Goal: Complete application form

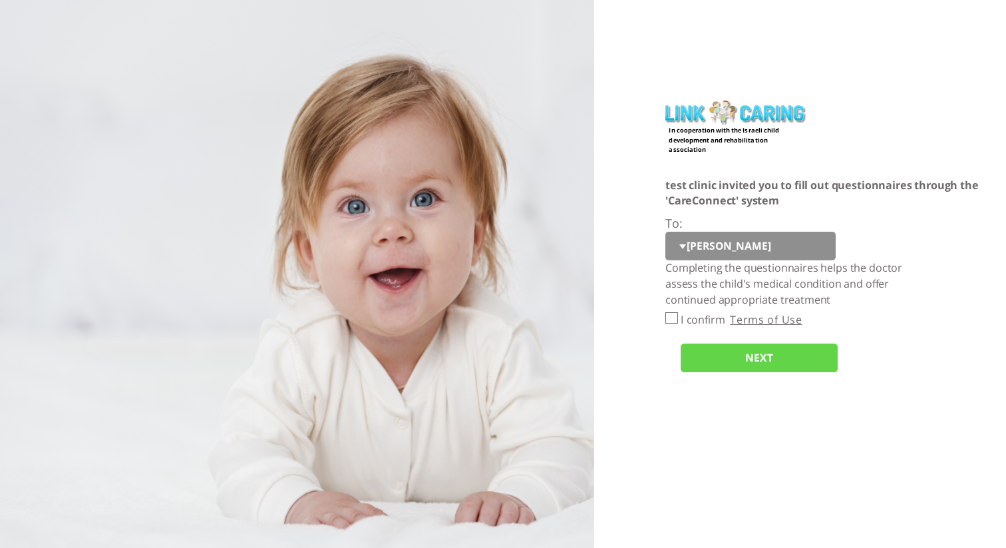
drag, startPoint x: 671, startPoint y: 317, endPoint x: 678, endPoint y: 326, distance: 10.9
click at [671, 318] on input "I confirm" at bounding box center [672, 317] width 13 height 11
checkbox input "true"
click at [727, 245] on select "יוסי q w e r t tt pp cc opo er d" at bounding box center [751, 246] width 170 height 29
select select "S1aIo1zYd6dtnj4%2Bx%2BV41w%3D%3D"
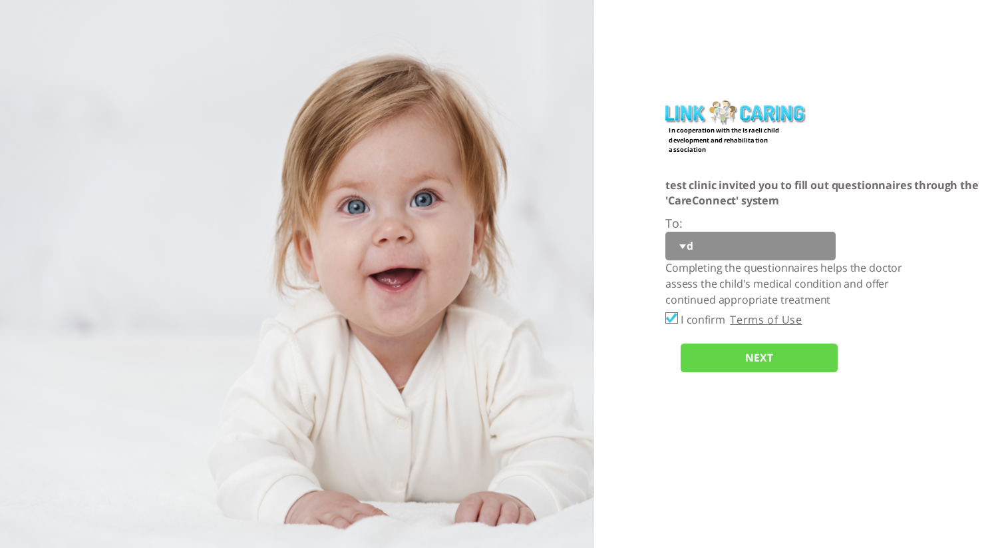
click at [666, 232] on select "יוסי q w e r t tt pp cc opo er d" at bounding box center [751, 246] width 170 height 29
click at [725, 358] on input "NEXT" at bounding box center [759, 357] width 157 height 29
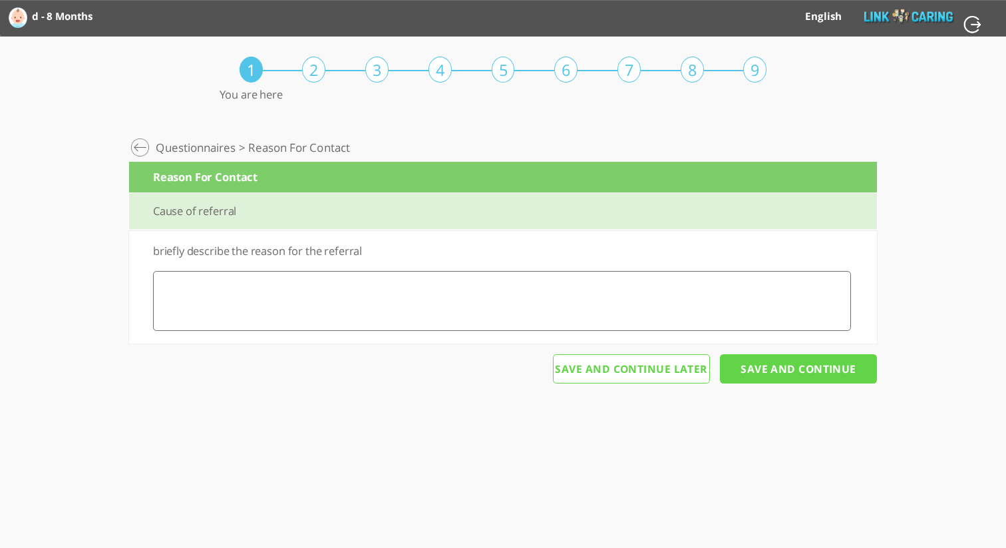
click at [536, 311] on textarea at bounding box center [502, 301] width 698 height 60
type textarea "d"
click at [763, 353] on div "Personal Digital Follow-up > Development > Questionnaires > Reason For Contact …" at bounding box center [503, 271] width 748 height 278
click at [741, 375] on input "Save And Continue" at bounding box center [798, 368] width 157 height 29
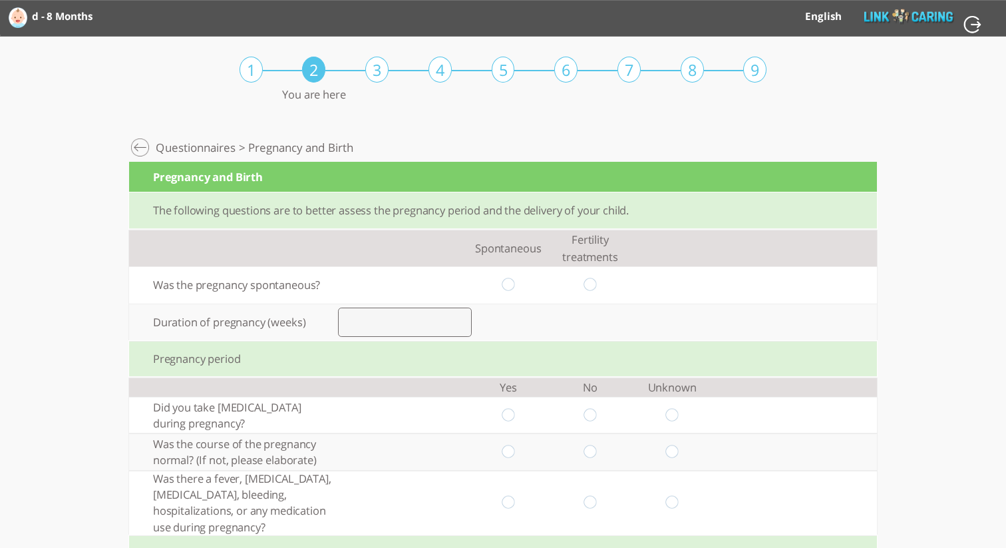
click at [509, 283] on input "radio" at bounding box center [508, 285] width 13 height 14
radio input "true"
click at [363, 325] on input "number" at bounding box center [405, 322] width 134 height 29
type input "44"
click at [509, 423] on td at bounding box center [508, 415] width 82 height 37
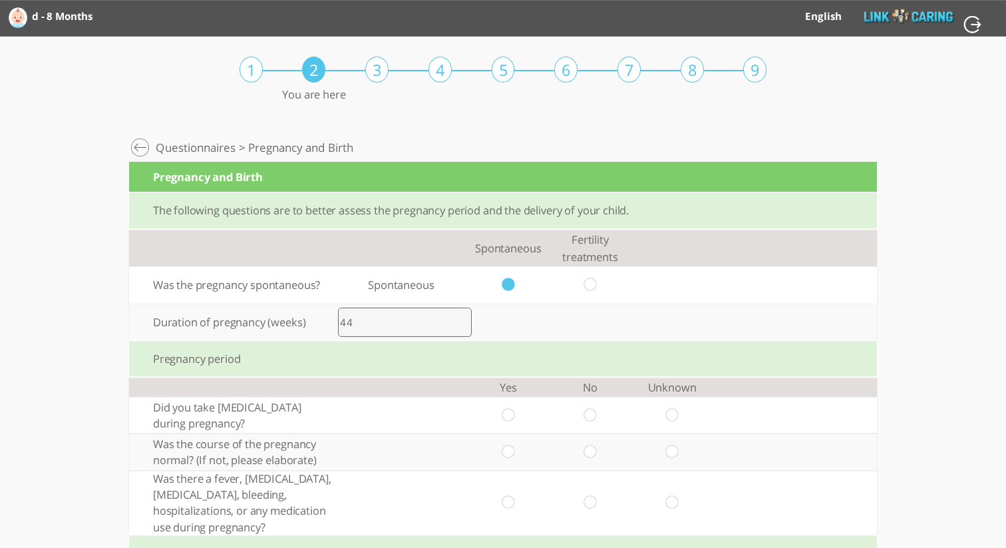
radio input "true"
drag, startPoint x: 509, startPoint y: 418, endPoint x: 507, endPoint y: 441, distance: 23.4
click at [510, 418] on input "radio" at bounding box center [508, 415] width 13 height 14
drag, startPoint x: 506, startPoint y: 458, endPoint x: 508, endPoint y: 473, distance: 15.4
click at [506, 459] on input "radio" at bounding box center [508, 452] width 13 height 14
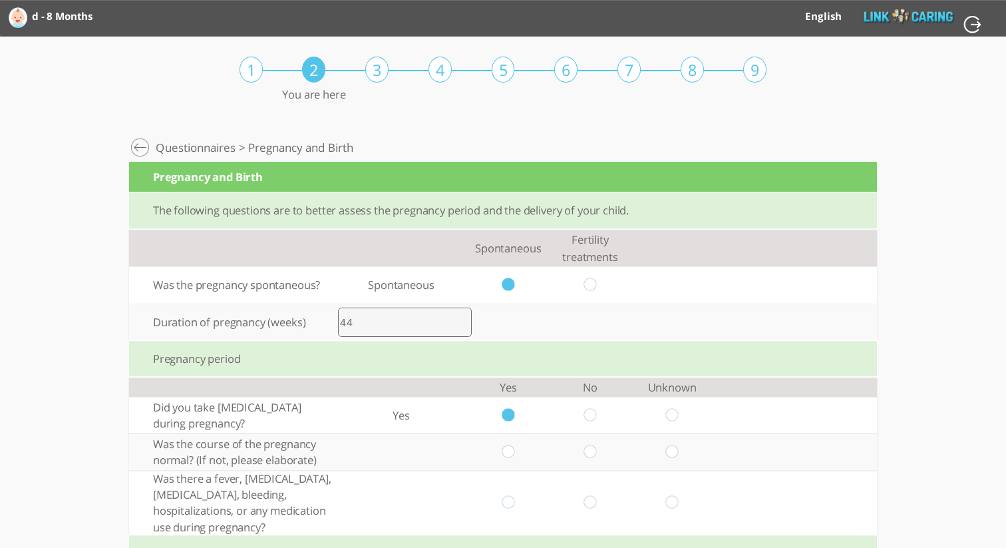
radio input "true"
click at [508, 497] on input "radio" at bounding box center [508, 503] width 13 height 14
radio input "true"
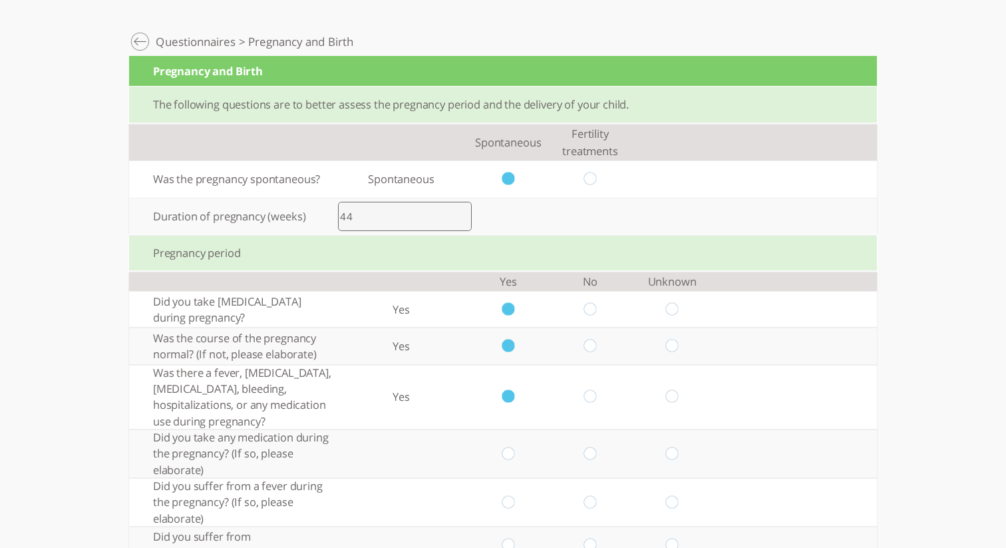
scroll to position [124, 0]
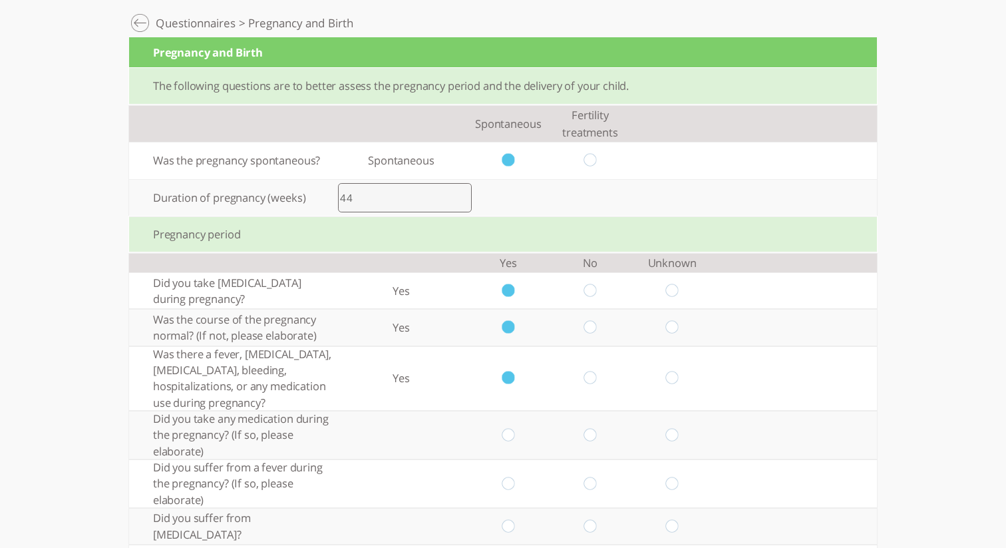
click at [507, 436] on input "radio" at bounding box center [508, 435] width 13 height 14
radio input "true"
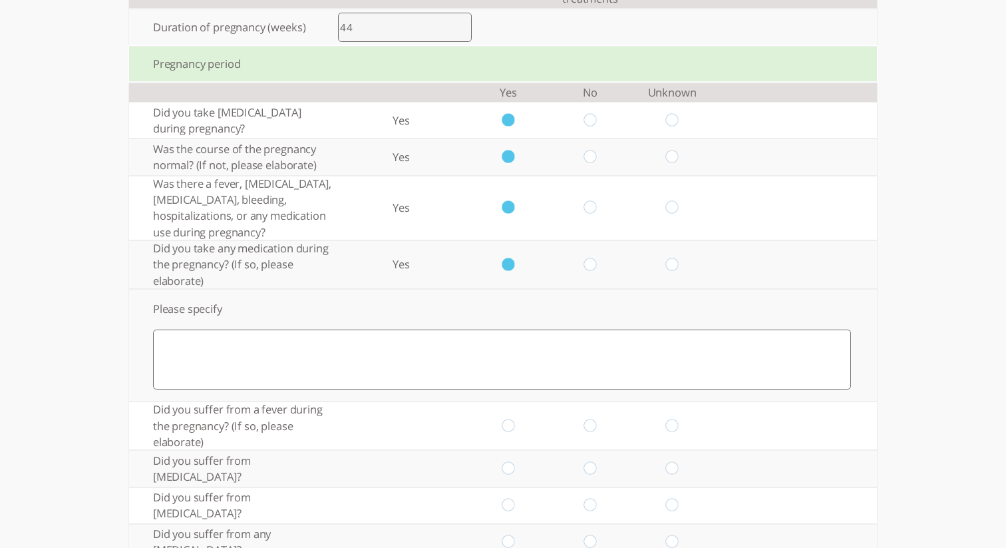
scroll to position [345, 0]
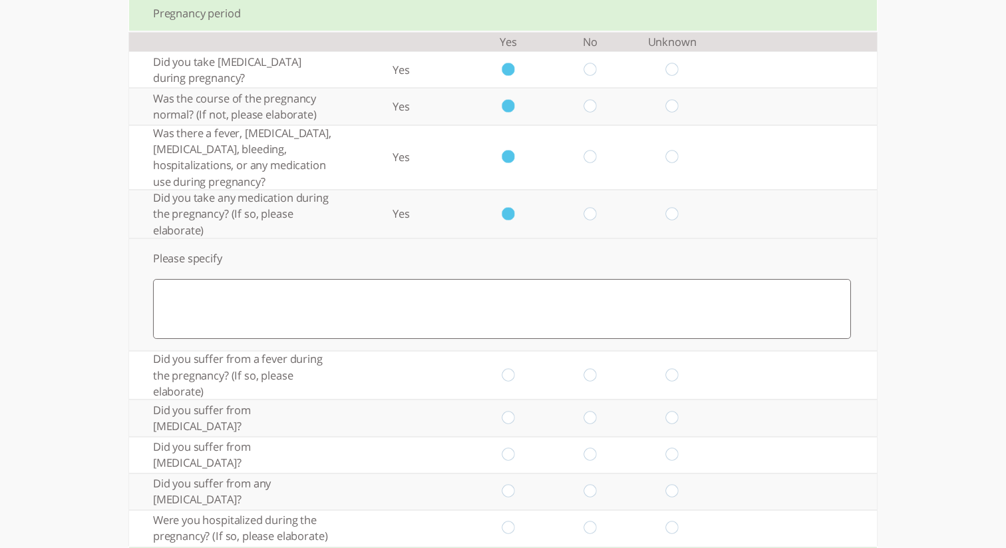
click at [584, 373] on input "radio" at bounding box center [590, 375] width 13 height 14
radio input "true"
click at [589, 413] on input "radio" at bounding box center [590, 418] width 13 height 14
radio input "true"
drag, startPoint x: 584, startPoint y: 459, endPoint x: 568, endPoint y: 391, distance: 69.1
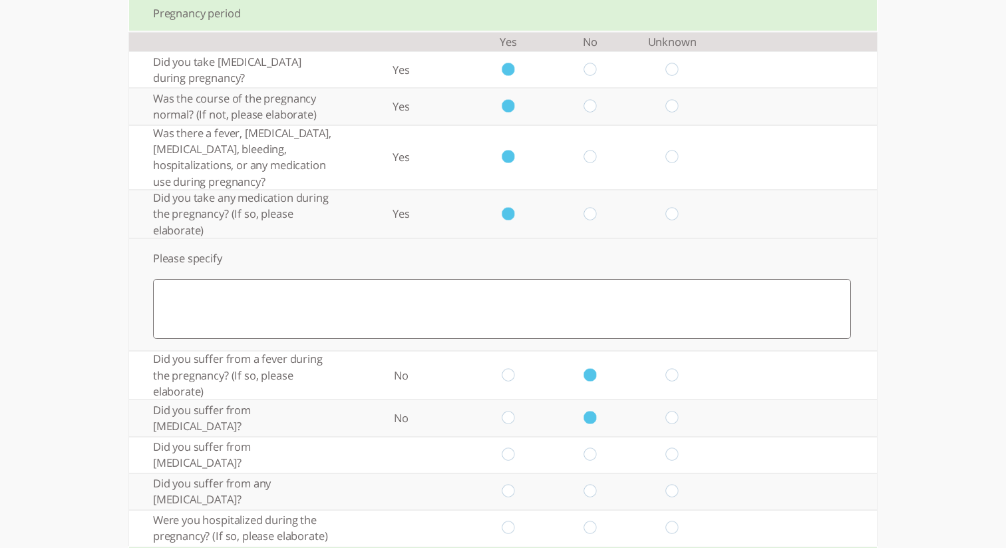
click at [584, 458] on input "radio" at bounding box center [590, 455] width 13 height 14
radio input "true"
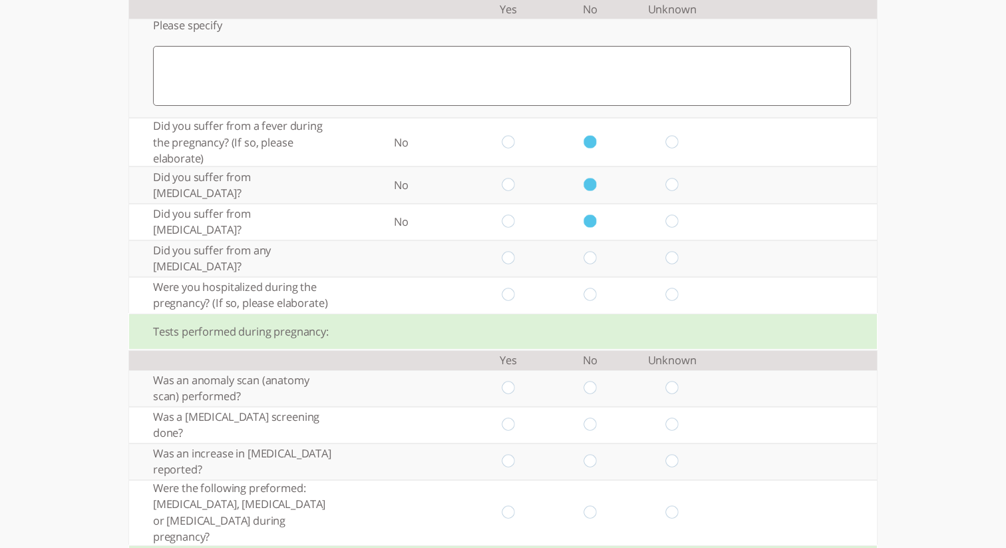
scroll to position [587, 0]
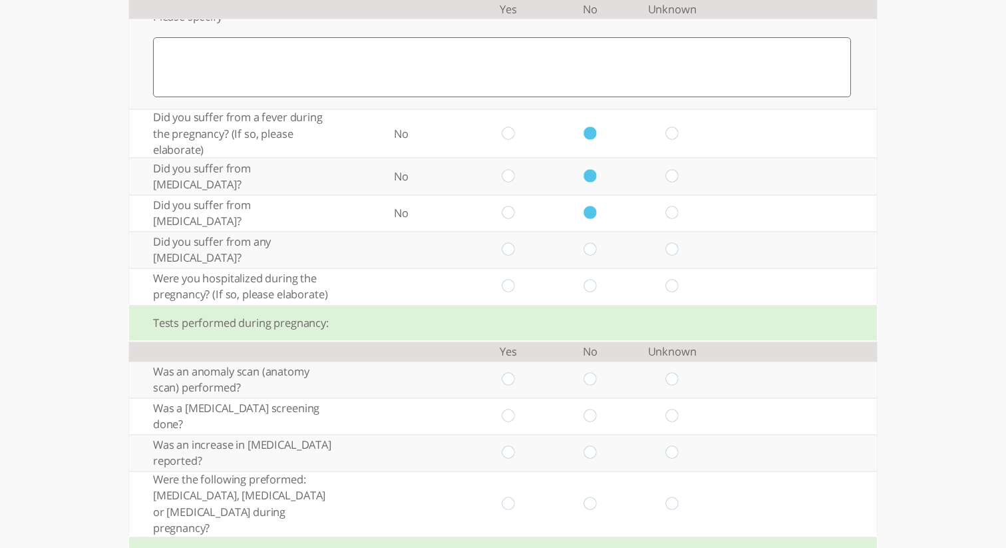
click at [591, 250] on input "radio" at bounding box center [590, 250] width 13 height 14
radio input "true"
click at [592, 294] on td at bounding box center [590, 286] width 82 height 37
click at [588, 280] on td at bounding box center [590, 286] width 82 height 37
click at [588, 290] on input "radio" at bounding box center [590, 287] width 13 height 14
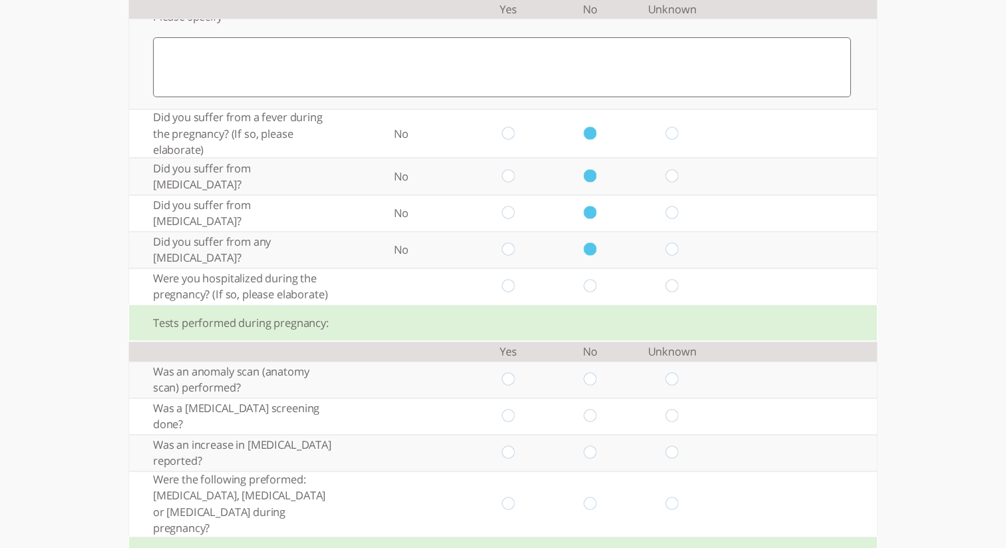
radio input "true"
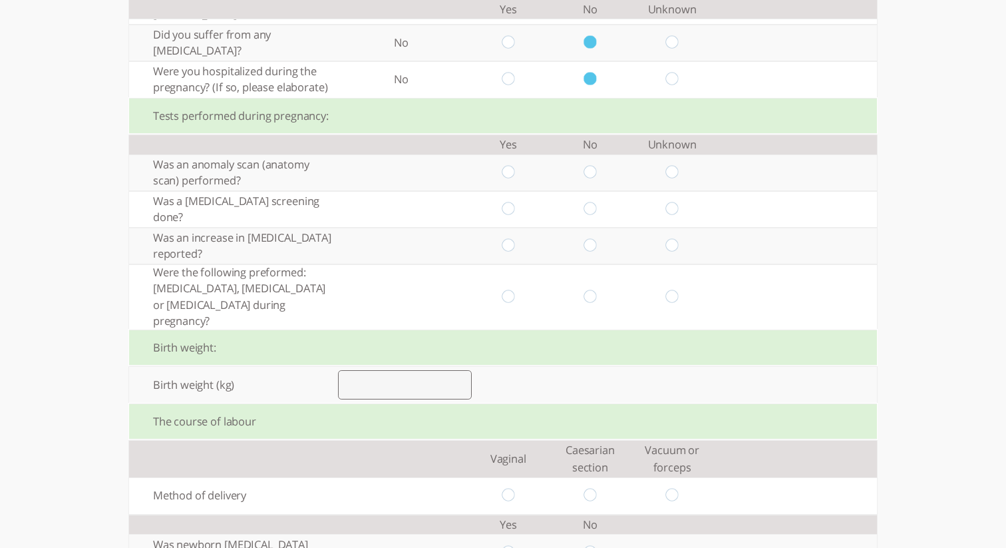
scroll to position [812, 0]
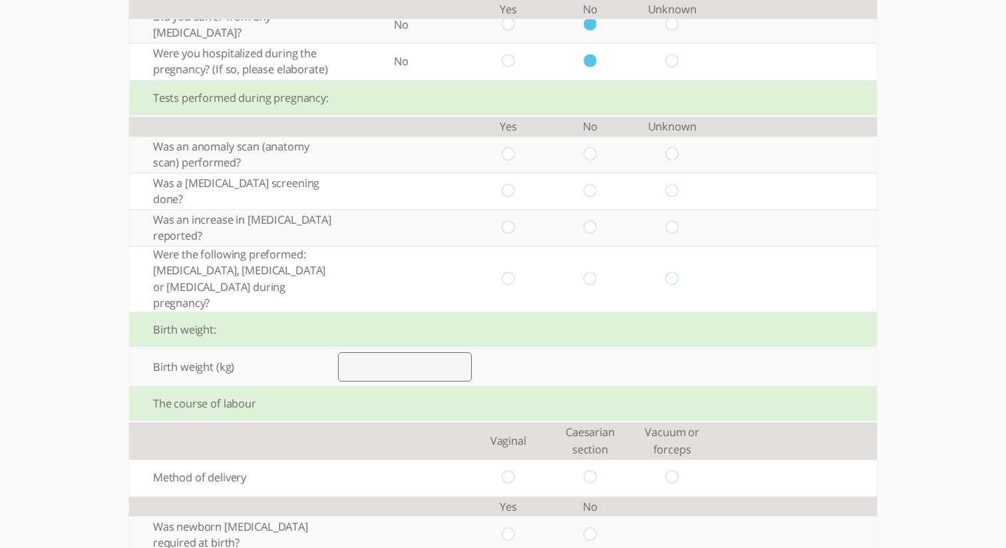
click at [589, 156] on input "radio" at bounding box center [590, 155] width 13 height 14
radio input "true"
click at [593, 192] on input "radio" at bounding box center [590, 191] width 13 height 14
radio input "true"
drag, startPoint x: 592, startPoint y: 229, endPoint x: 590, endPoint y: 260, distance: 31.3
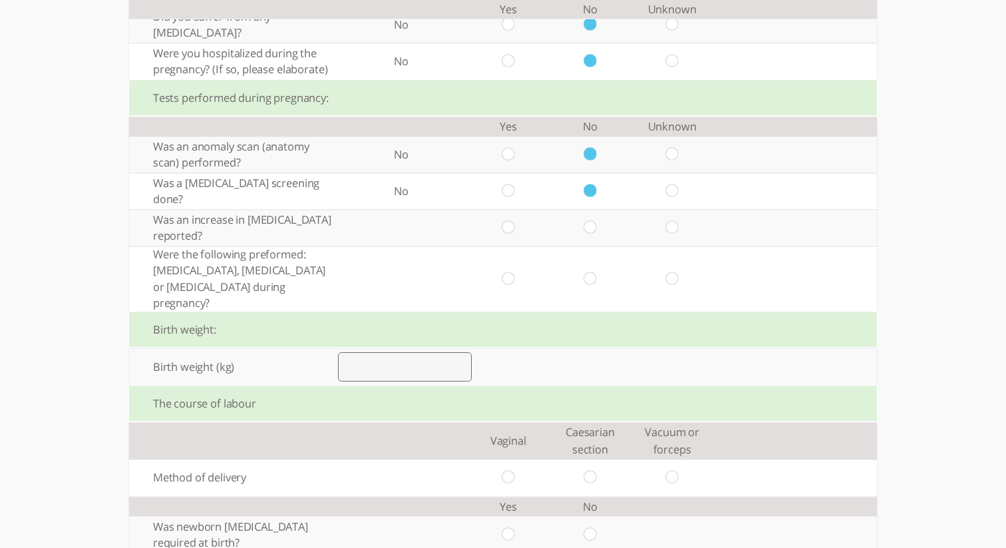
click at [592, 229] on input "radio" at bounding box center [590, 228] width 13 height 14
radio input "true"
drag, startPoint x: 590, startPoint y: 281, endPoint x: 573, endPoint y: 292, distance: 20.1
click at [590, 281] on input "radio" at bounding box center [590, 279] width 13 height 14
radio input "true"
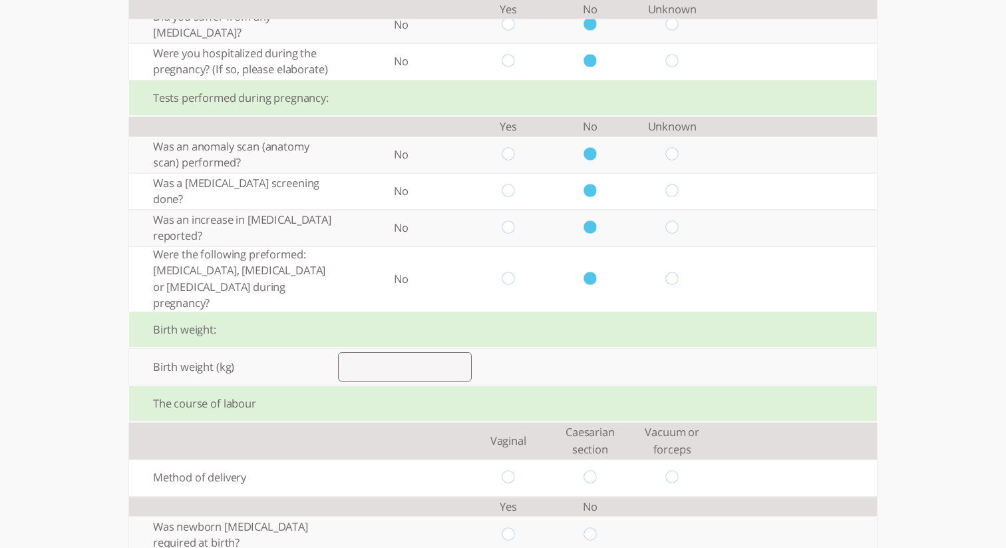
click at [433, 374] on input "number" at bounding box center [405, 366] width 134 height 29
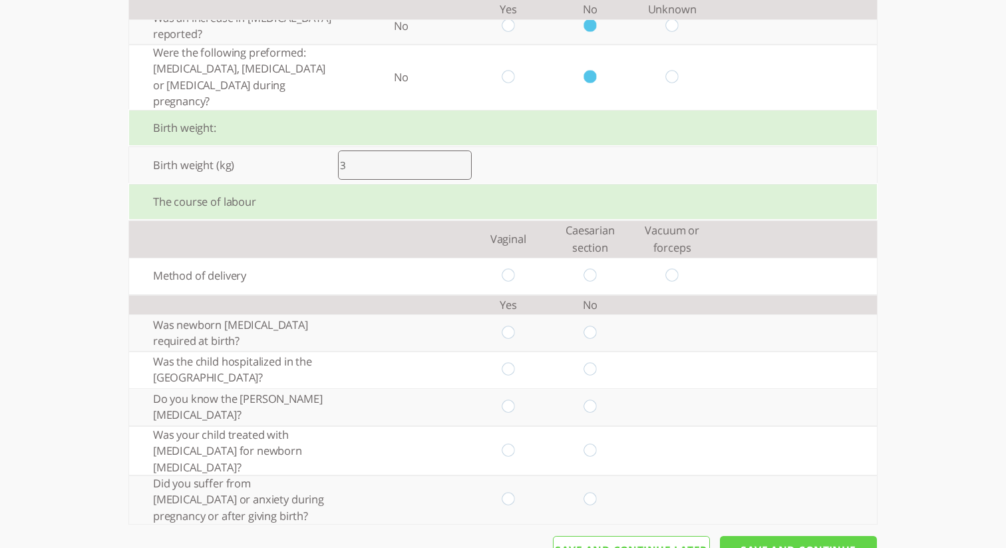
scroll to position [1027, 0]
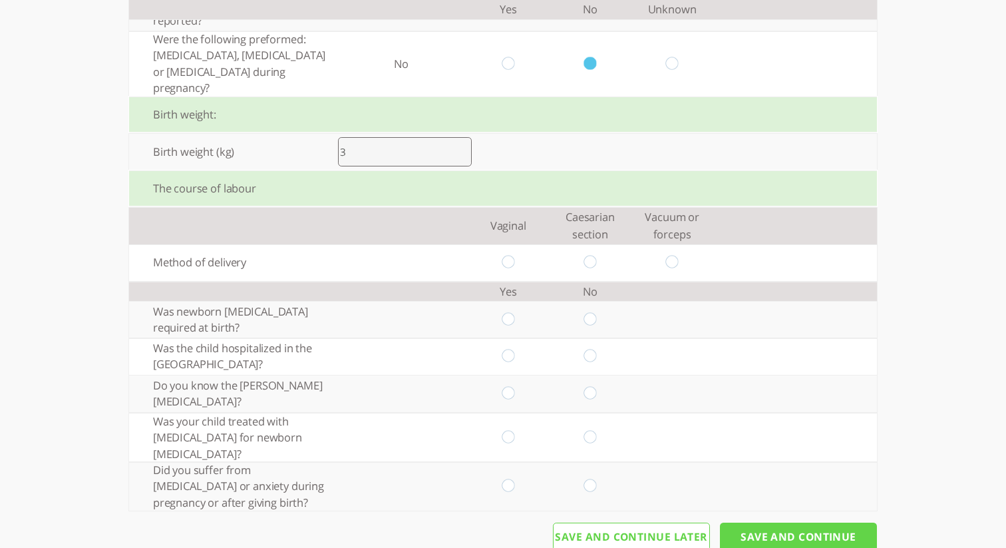
type input "3"
drag, startPoint x: 590, startPoint y: 262, endPoint x: 600, endPoint y: 311, distance: 51.0
click at [592, 263] on input "radio" at bounding box center [590, 263] width 13 height 14
radio input "true"
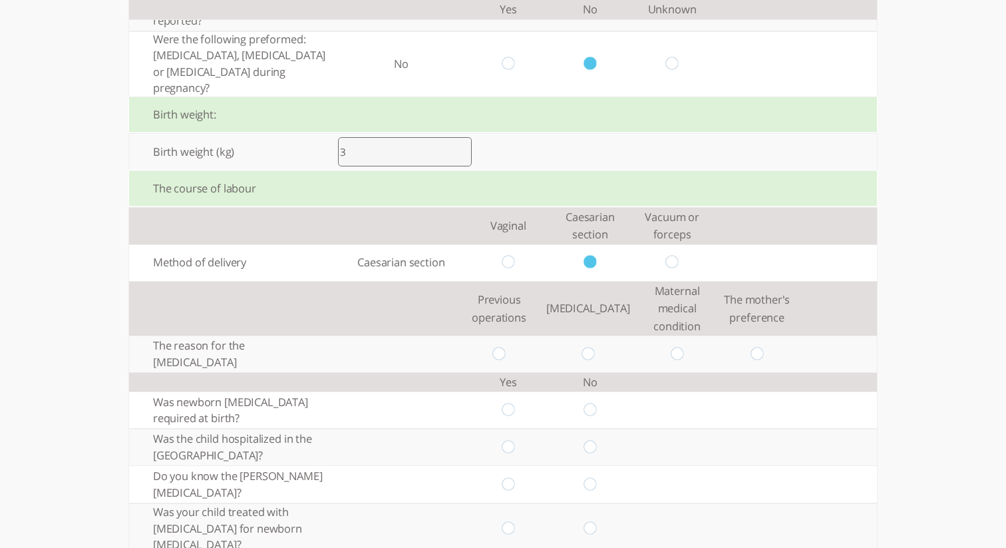
click at [597, 363] on td at bounding box center [588, 353] width 98 height 37
click at [598, 359] on td at bounding box center [588, 353] width 98 height 37
drag, startPoint x: 593, startPoint y: 354, endPoint x: 594, endPoint y: 371, distance: 16.7
click at [594, 354] on input "radio" at bounding box center [588, 354] width 13 height 14
radio input "true"
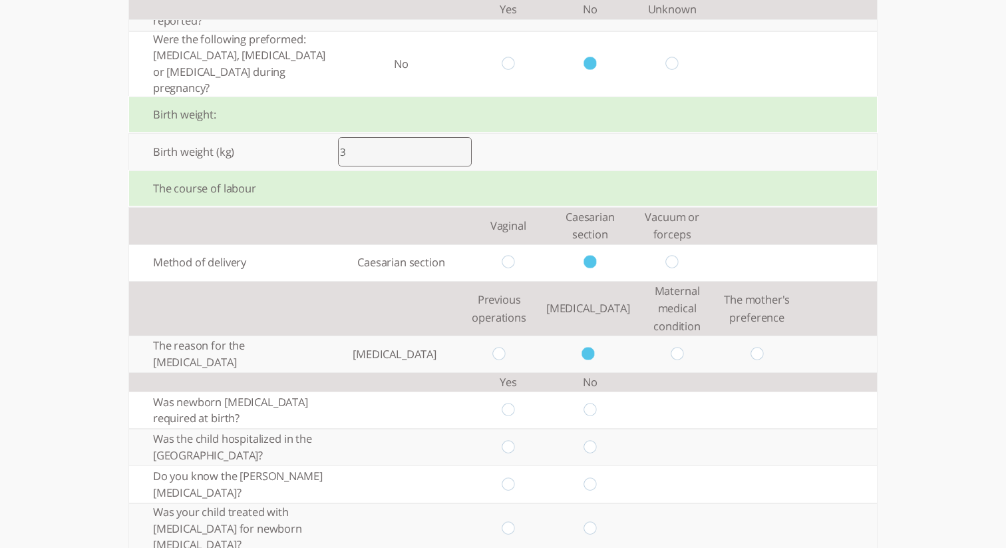
click at [592, 414] on input "radio" at bounding box center [590, 410] width 13 height 14
radio input "true"
click at [594, 447] on input "radio" at bounding box center [590, 447] width 13 height 14
radio input "true"
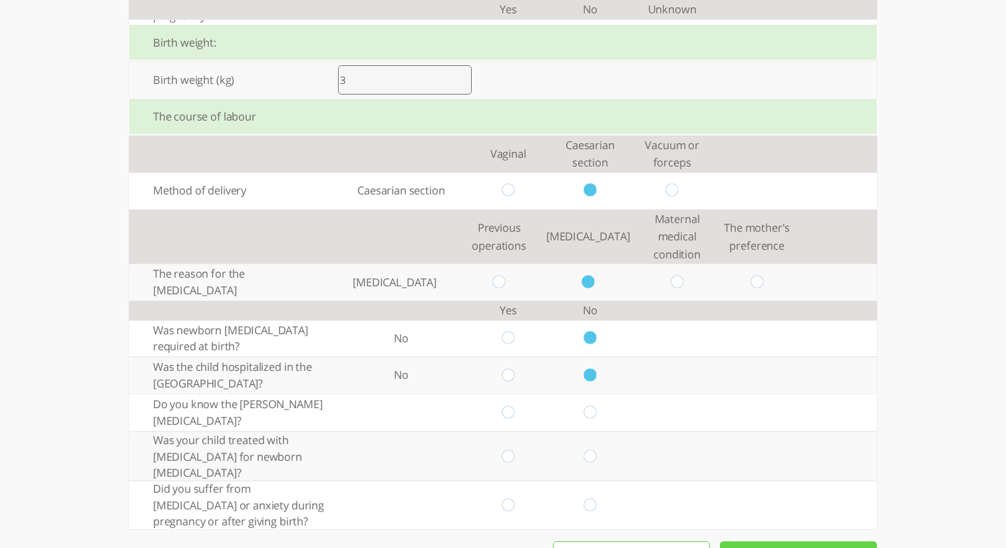
scroll to position [1151, 0]
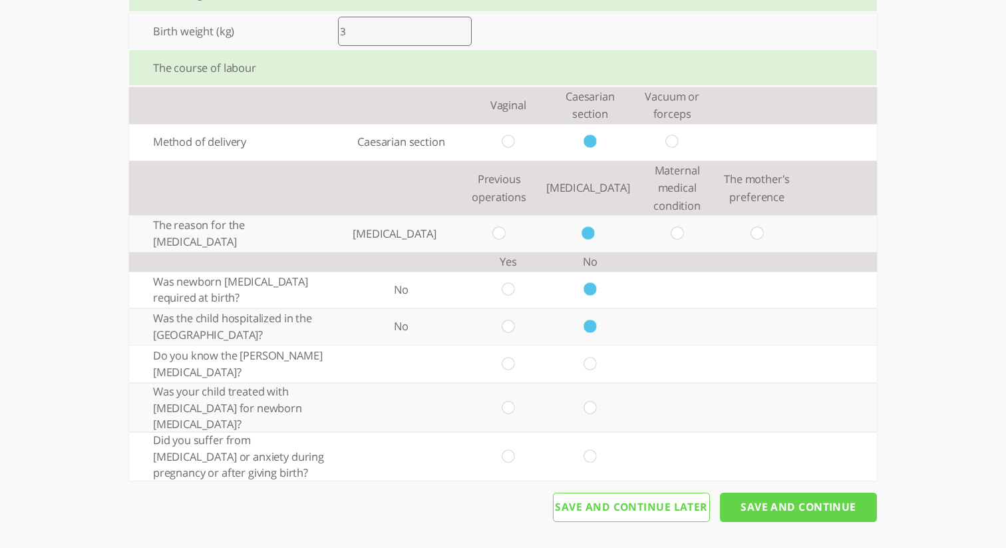
drag, startPoint x: 592, startPoint y: 362, endPoint x: 594, endPoint y: 376, distance: 14.2
click at [592, 362] on input "radio" at bounding box center [590, 364] width 13 height 14
radio input "true"
drag, startPoint x: 590, startPoint y: 408, endPoint x: 590, endPoint y: 420, distance: 12.0
click at [590, 409] on input "radio" at bounding box center [590, 408] width 13 height 14
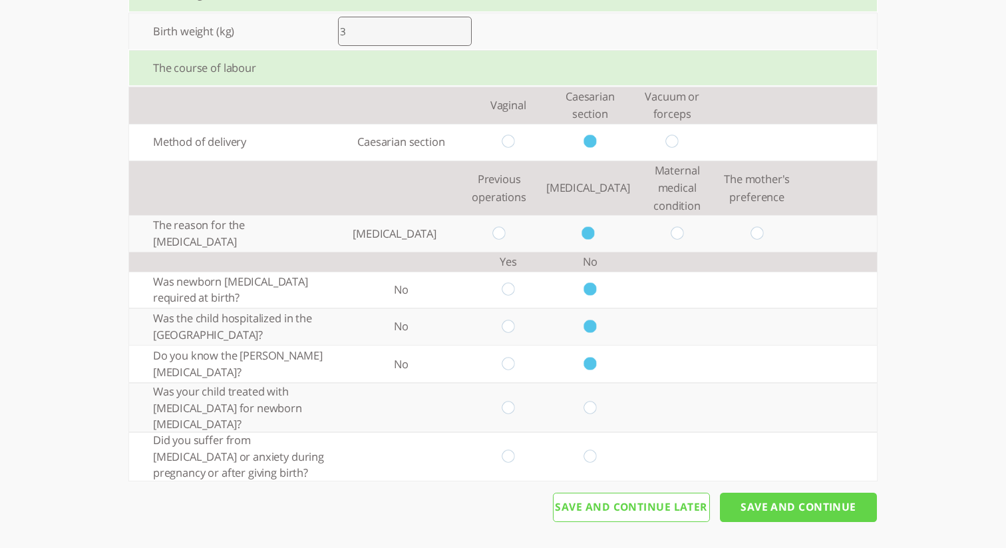
radio input "true"
click at [597, 454] on td at bounding box center [590, 456] width 82 height 49
drag, startPoint x: 593, startPoint y: 456, endPoint x: 660, endPoint y: 466, distance: 67.3
click at [600, 455] on td at bounding box center [590, 456] width 82 height 49
click at [589, 453] on input "radio" at bounding box center [590, 456] width 13 height 14
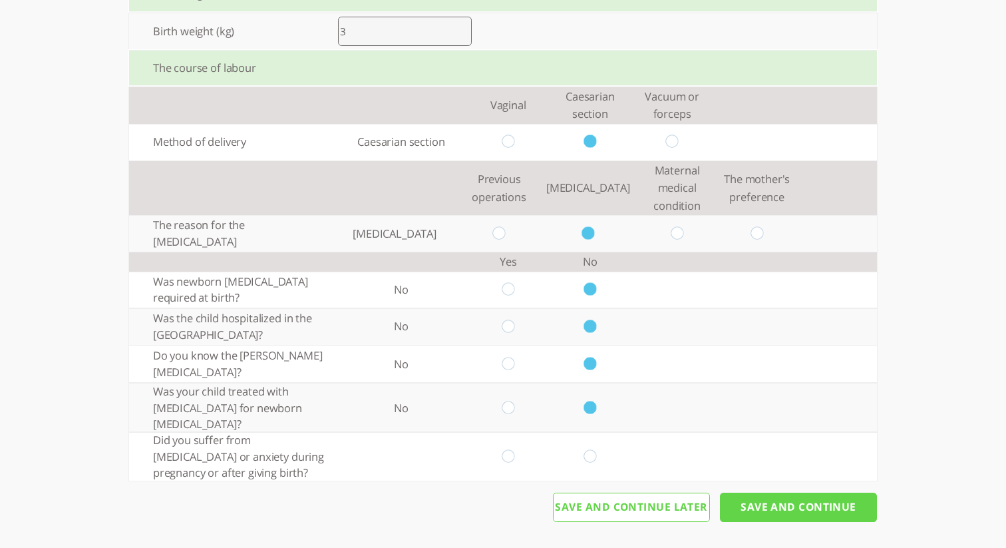
radio input "true"
drag, startPoint x: 731, startPoint y: 490, endPoint x: 746, endPoint y: 496, distance: 16.4
click at [759, 513] on input "Save And Continue" at bounding box center [798, 507] width 157 height 29
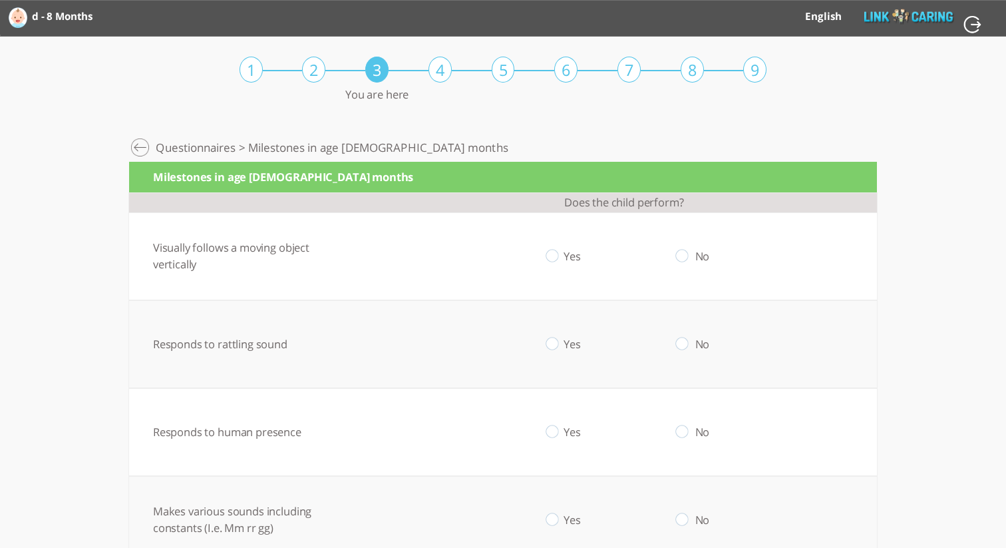
click at [680, 259] on input "radio" at bounding box center [682, 256] width 13 height 14
radio input "true"
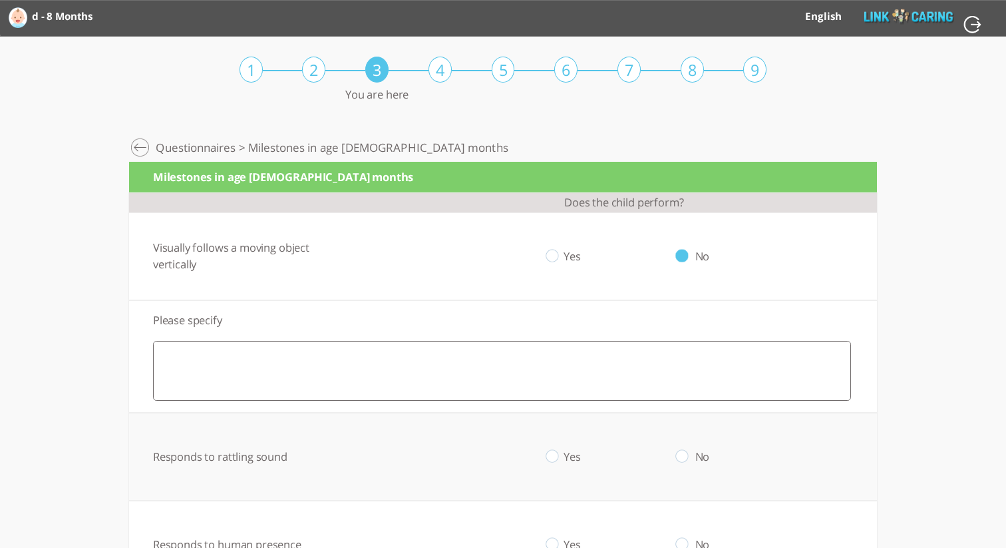
drag, startPoint x: 556, startPoint y: 253, endPoint x: 562, endPoint y: 270, distance: 18.3
click at [558, 254] on input "radio" at bounding box center [552, 256] width 13 height 14
radio input "true"
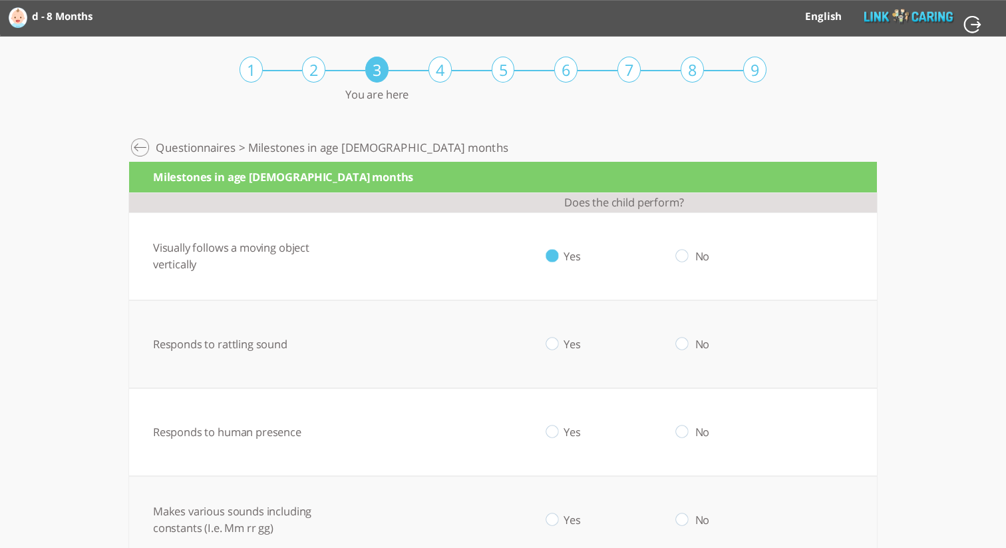
drag, startPoint x: 550, startPoint y: 345, endPoint x: 564, endPoint y: 347, distance: 14.1
click at [554, 345] on input "radio" at bounding box center [552, 344] width 13 height 14
radio input "true"
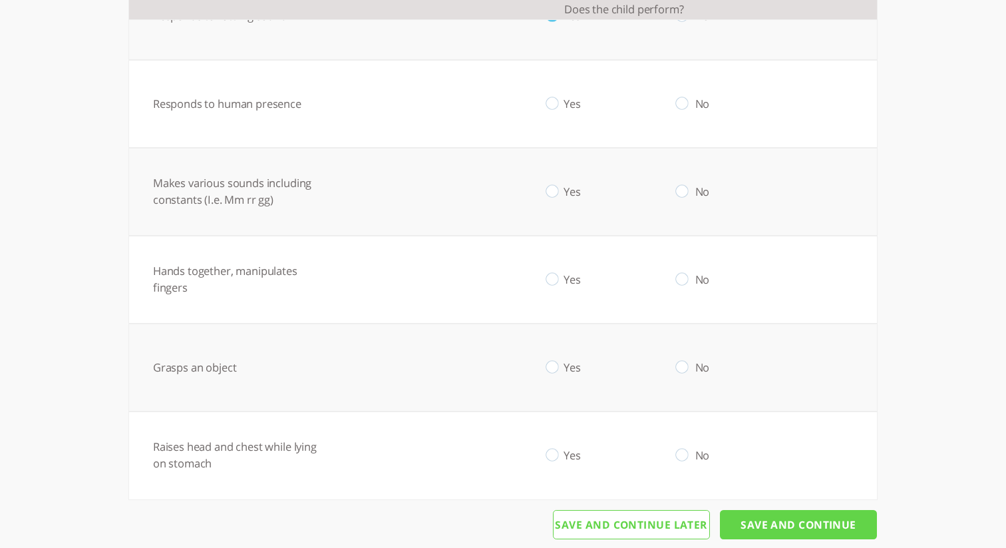
scroll to position [345, 0]
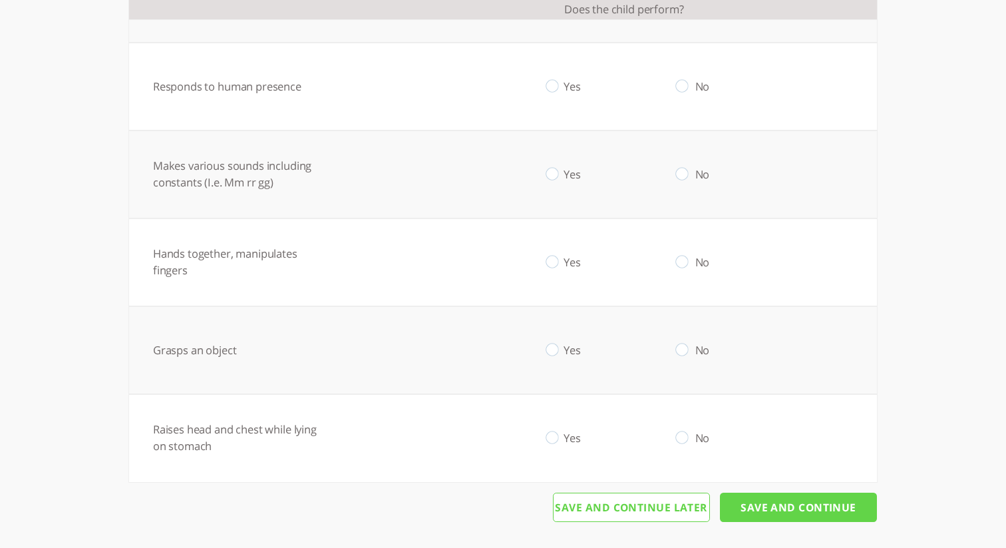
click at [552, 90] on input "radio" at bounding box center [552, 86] width 13 height 14
radio input "true"
click at [556, 179] on input "radio" at bounding box center [552, 174] width 13 height 14
radio input "true"
drag, startPoint x: 551, startPoint y: 265, endPoint x: 555, endPoint y: 288, distance: 23.6
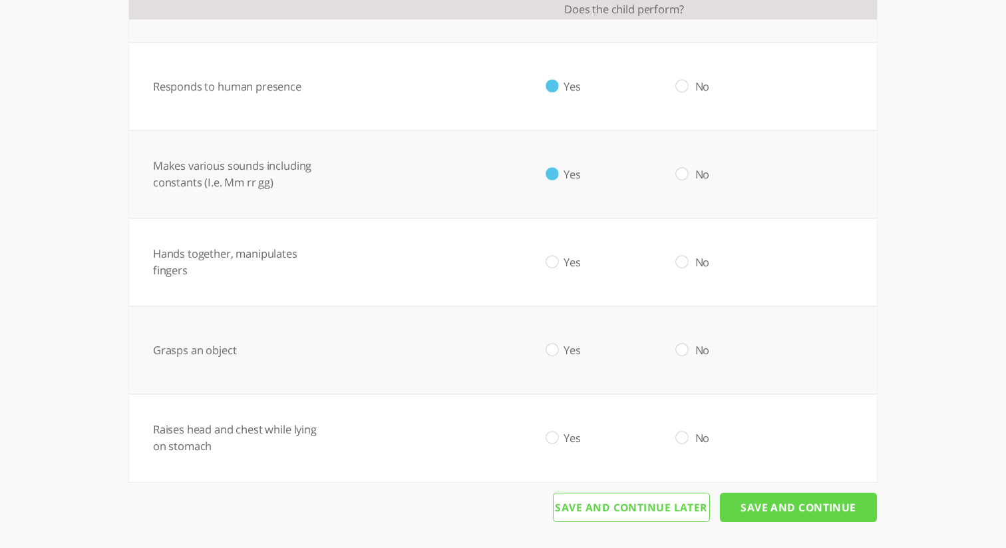
click at [552, 267] on input "radio" at bounding box center [552, 262] width 13 height 14
radio input "true"
drag, startPoint x: 558, startPoint y: 344, endPoint x: 559, endPoint y: 355, distance: 11.4
click at [558, 344] on input "radio" at bounding box center [552, 350] width 13 height 14
radio input "true"
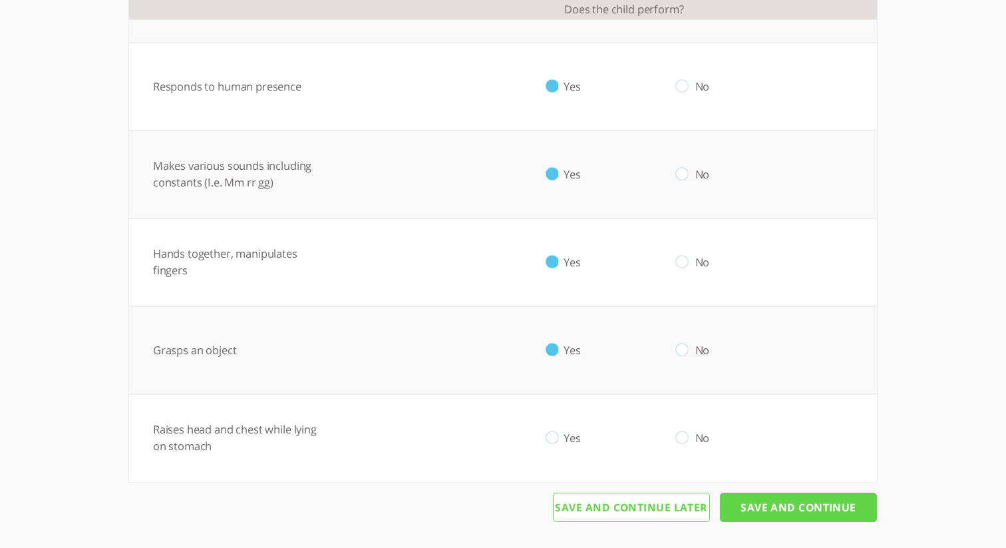
drag, startPoint x: 555, startPoint y: 437, endPoint x: 658, endPoint y: 447, distance: 103.6
click at [574, 437] on td "Yes" at bounding box center [552, 438] width 130 height 88
click at [686, 439] on input "radio" at bounding box center [682, 438] width 13 height 14
radio input "true"
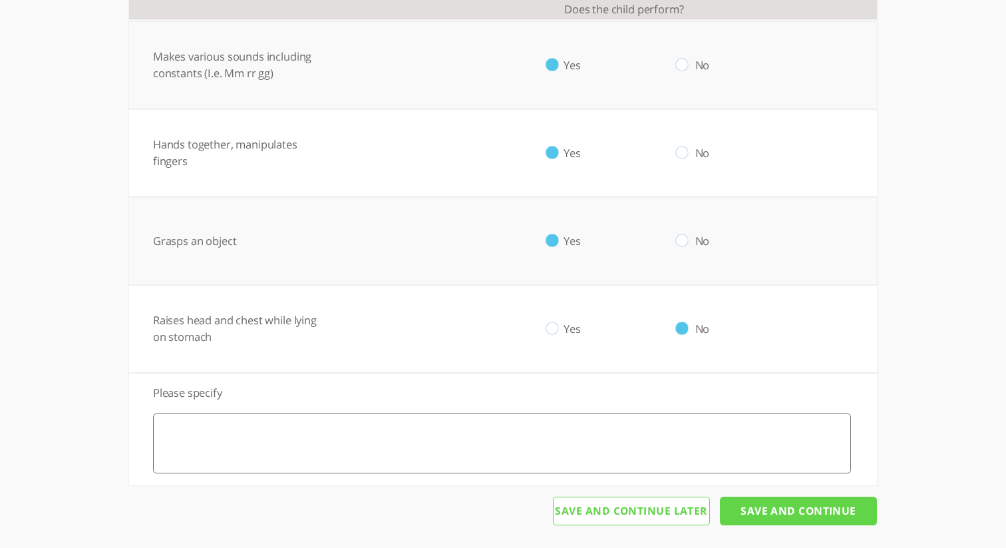
scroll to position [459, 0]
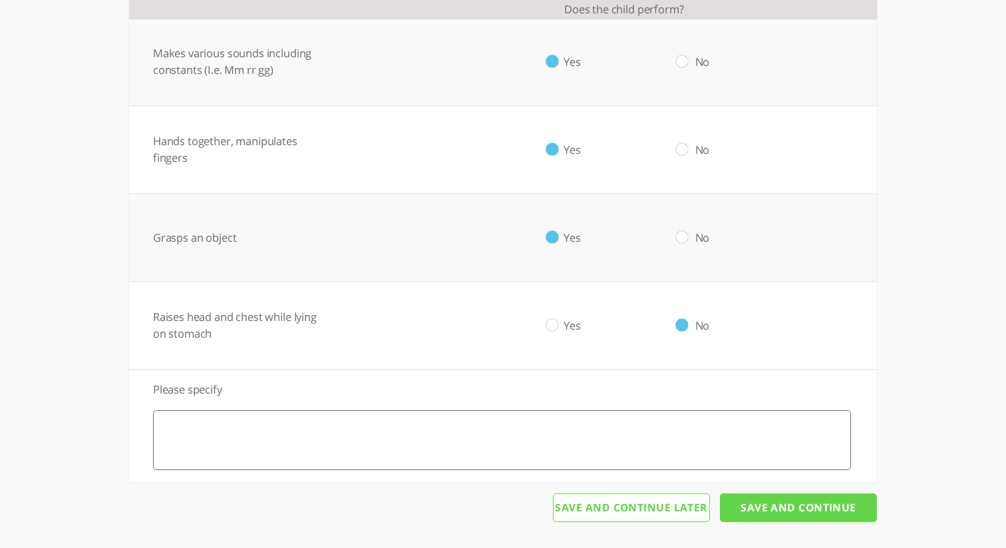
click at [806, 504] on input "Save And Continue" at bounding box center [798, 507] width 157 height 29
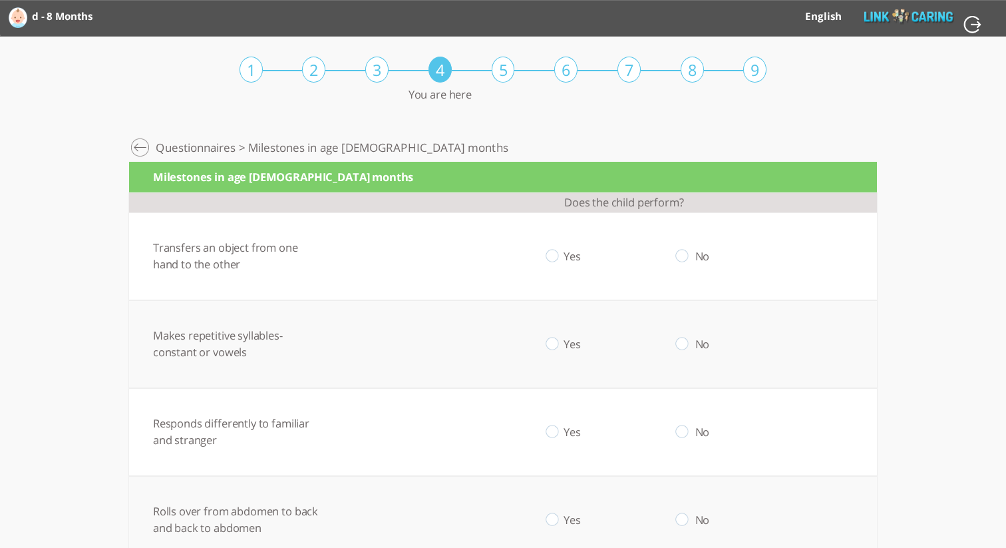
drag, startPoint x: 687, startPoint y: 251, endPoint x: 693, endPoint y: 263, distance: 13.4
click at [687, 251] on input "radio" at bounding box center [682, 256] width 13 height 14
radio input "true"
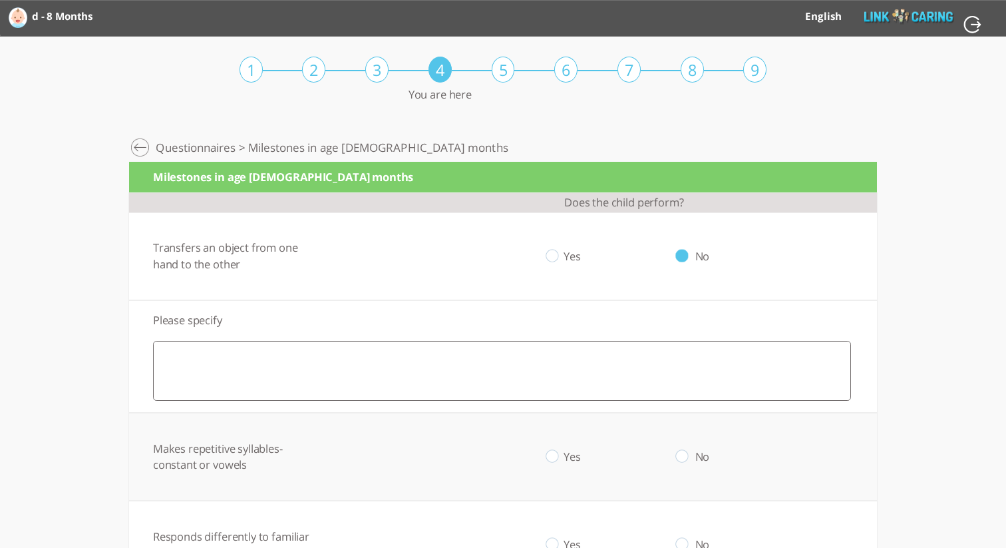
click at [578, 461] on label "Yes" at bounding box center [572, 456] width 17 height 15
click at [569, 461] on label "Yes" at bounding box center [572, 456] width 17 height 15
click at [558, 459] on td "Yes" at bounding box center [552, 457] width 130 height 88
click at [557, 459] on input "radio" at bounding box center [552, 457] width 13 height 14
radio input "true"
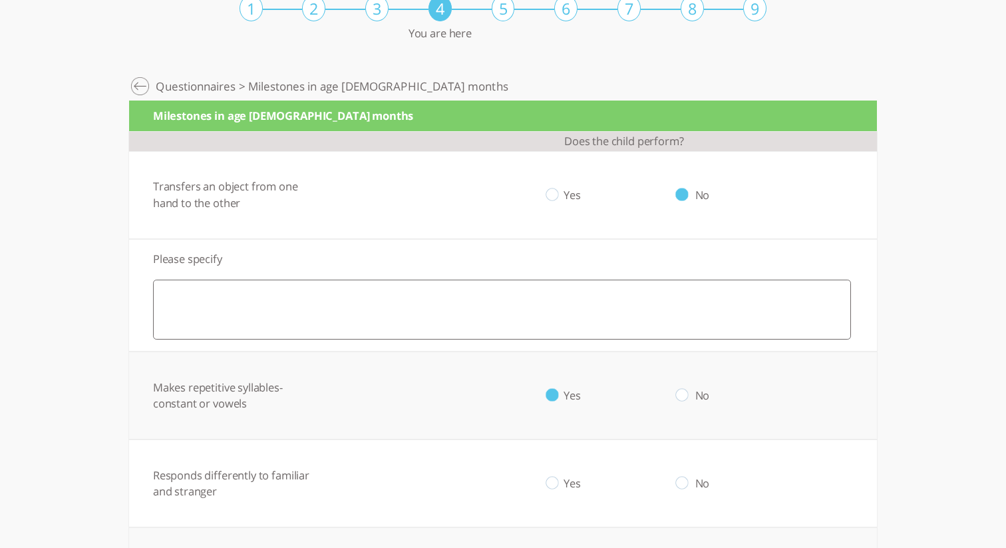
scroll to position [195, 0]
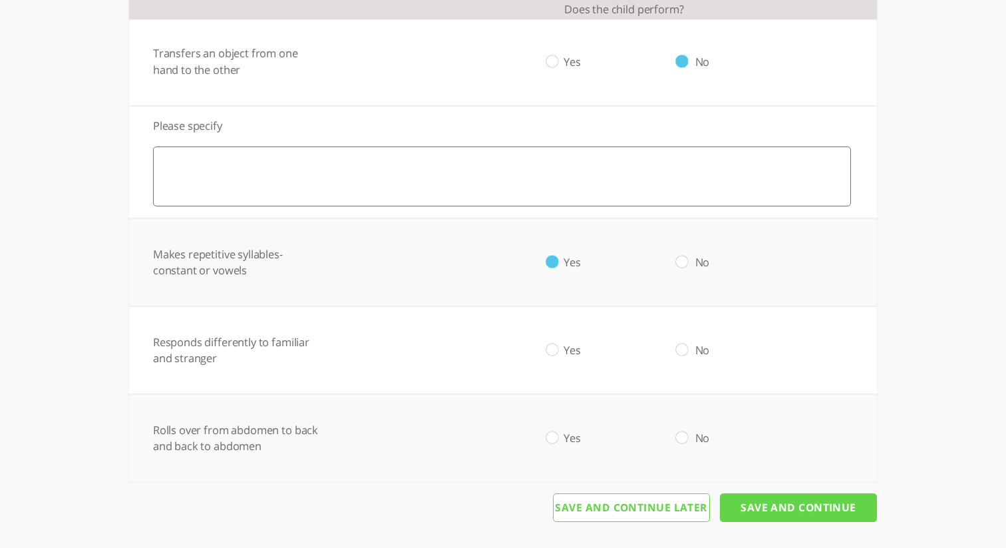
drag, startPoint x: 554, startPoint y: 347, endPoint x: 572, endPoint y: 392, distance: 48.5
click at [557, 349] on input "radio" at bounding box center [552, 350] width 13 height 14
radio input "true"
click at [560, 437] on td "Yes" at bounding box center [552, 438] width 130 height 88
click at [550, 435] on input "radio" at bounding box center [552, 438] width 13 height 14
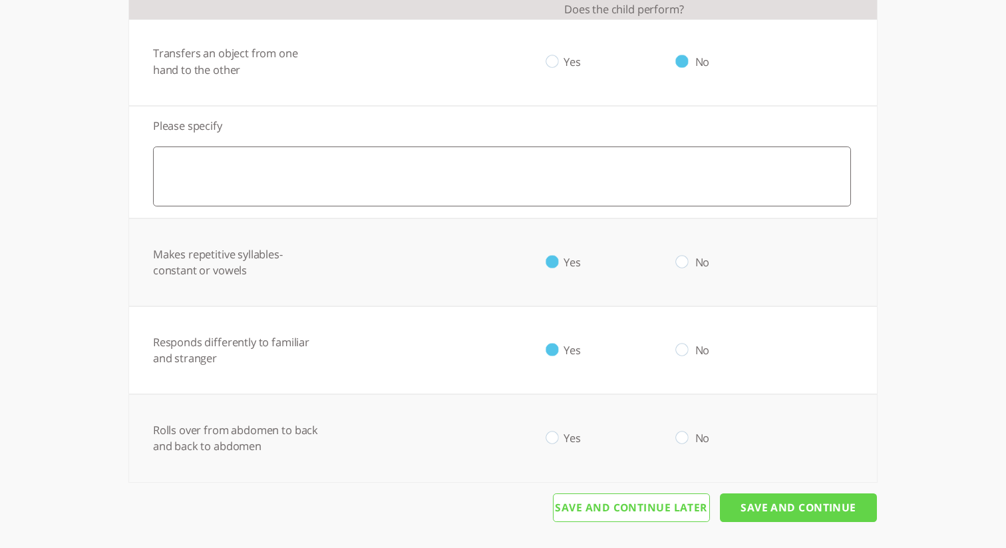
radio input "true"
click at [805, 508] on input "Save And Continue" at bounding box center [798, 507] width 157 height 29
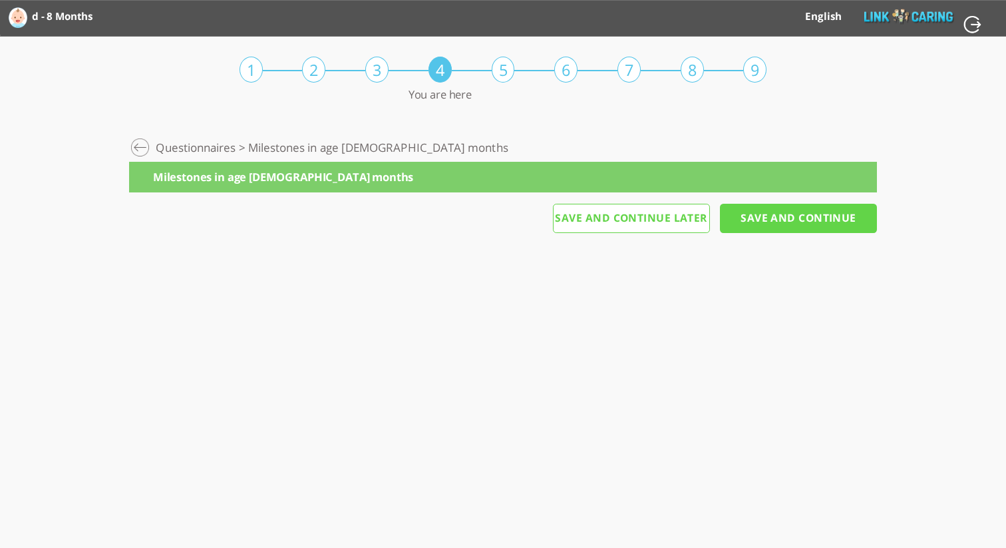
scroll to position [0, 0]
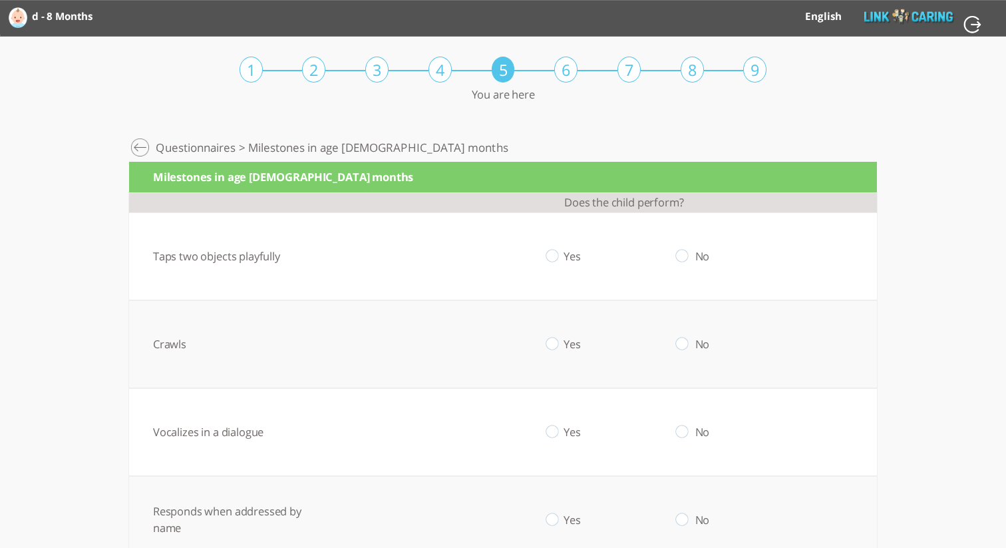
click at [688, 255] on input "radio" at bounding box center [682, 256] width 13 height 14
radio input "true"
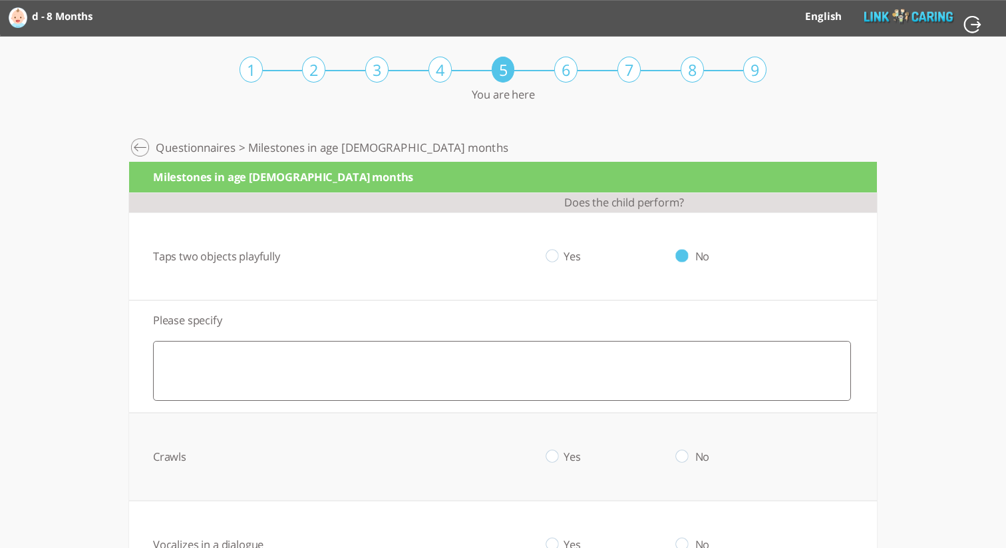
click at [690, 455] on td "No" at bounding box center [682, 457] width 130 height 88
click at [684, 456] on input "radio" at bounding box center [682, 457] width 13 height 14
radio input "true"
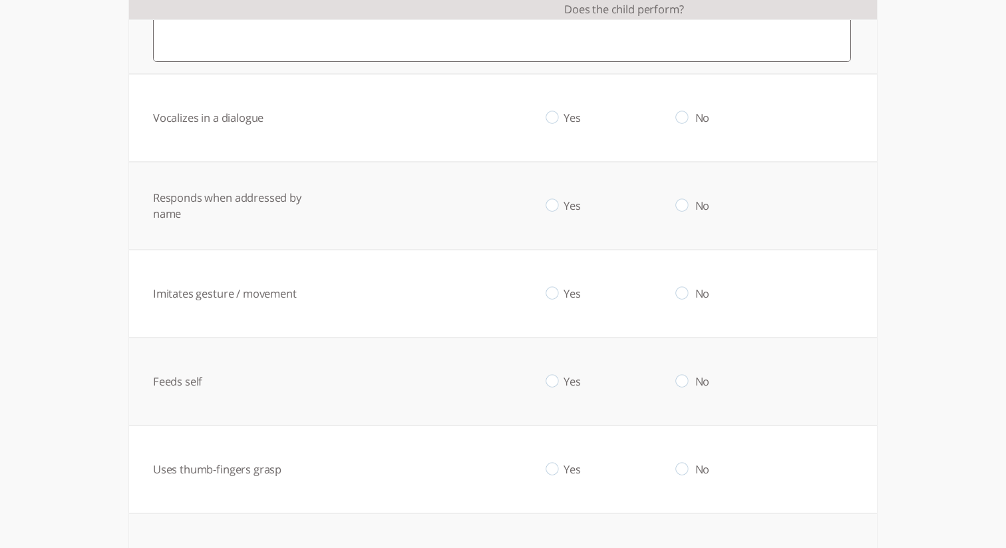
scroll to position [559, 0]
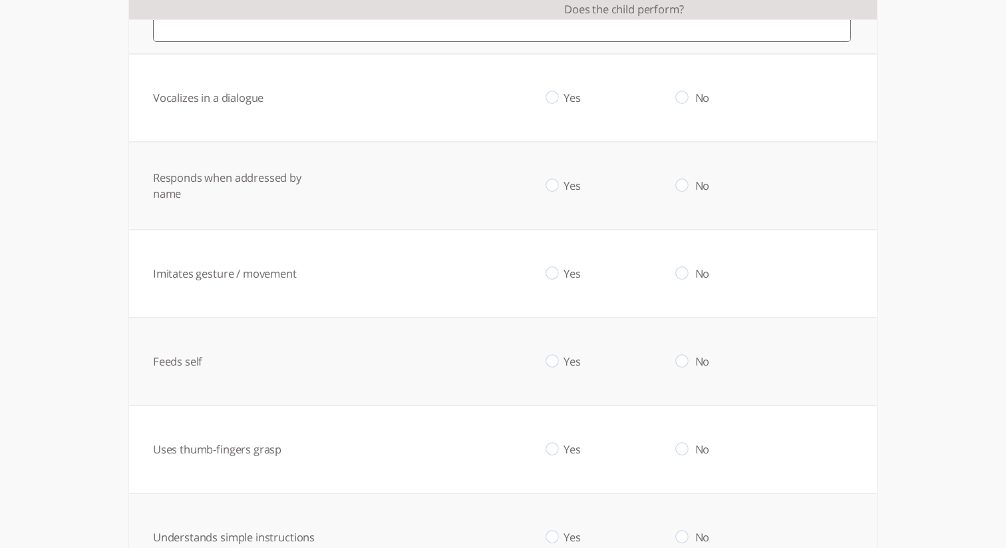
drag, startPoint x: 551, startPoint y: 101, endPoint x: 554, endPoint y: 123, distance: 22.2
click at [553, 103] on input "radio" at bounding box center [552, 98] width 13 height 14
radio input "true"
click at [556, 190] on input "radio" at bounding box center [552, 186] width 13 height 14
radio input "true"
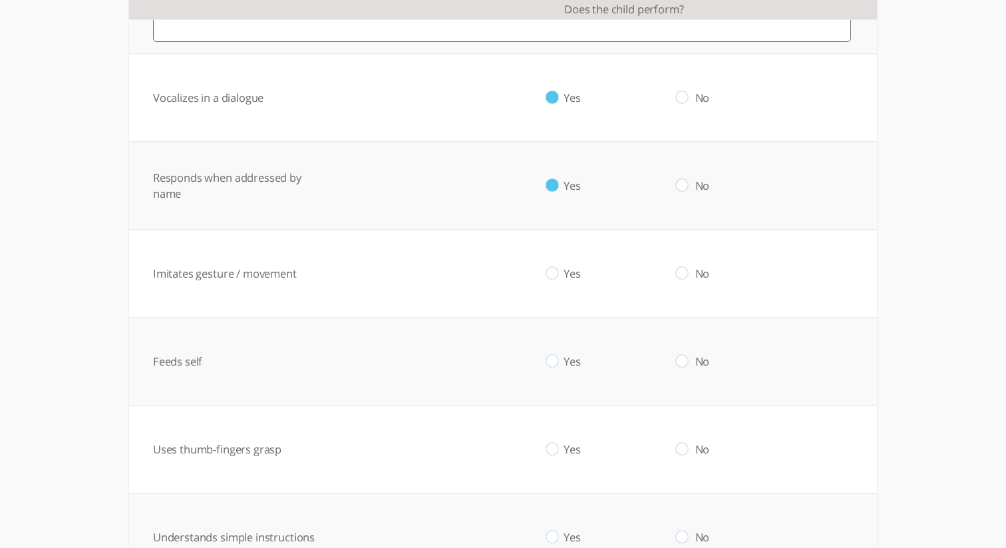
click at [552, 274] on input "radio" at bounding box center [552, 274] width 13 height 14
radio input "true"
click at [552, 369] on input "radio" at bounding box center [552, 362] width 13 height 14
radio input "true"
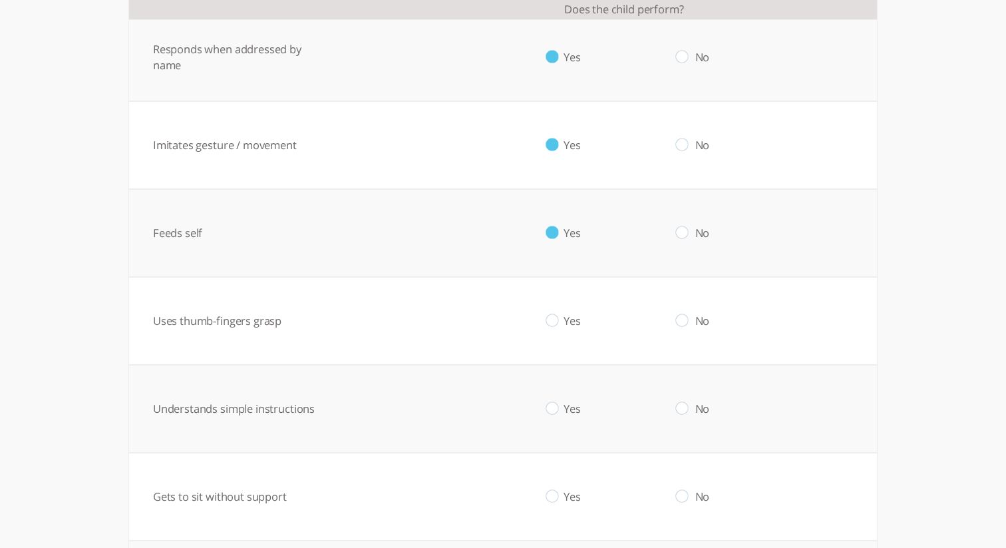
scroll to position [835, 0]
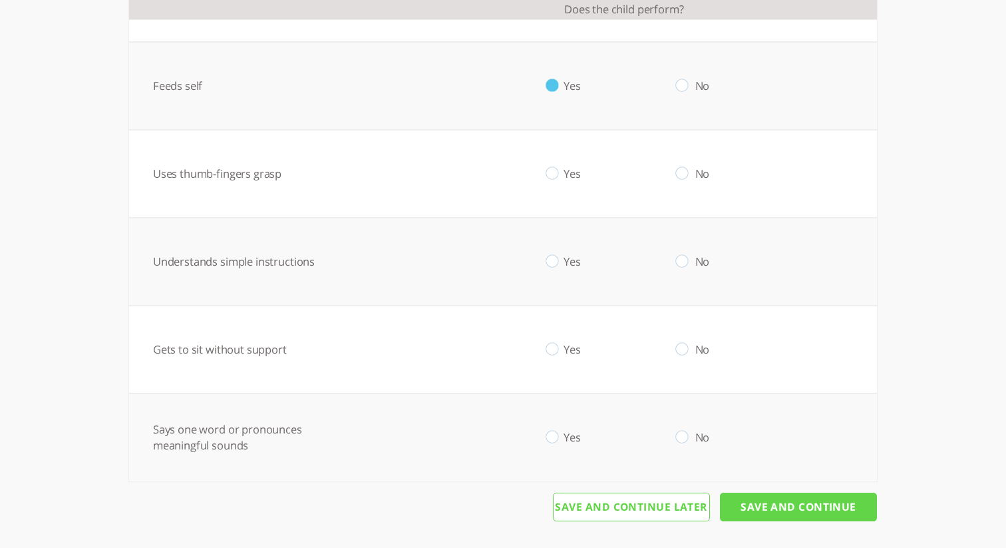
click at [555, 173] on input "radio" at bounding box center [552, 174] width 13 height 14
radio input "true"
click at [554, 261] on input "radio" at bounding box center [552, 262] width 13 height 14
radio input "true"
click at [557, 343] on input "radio" at bounding box center [552, 350] width 13 height 14
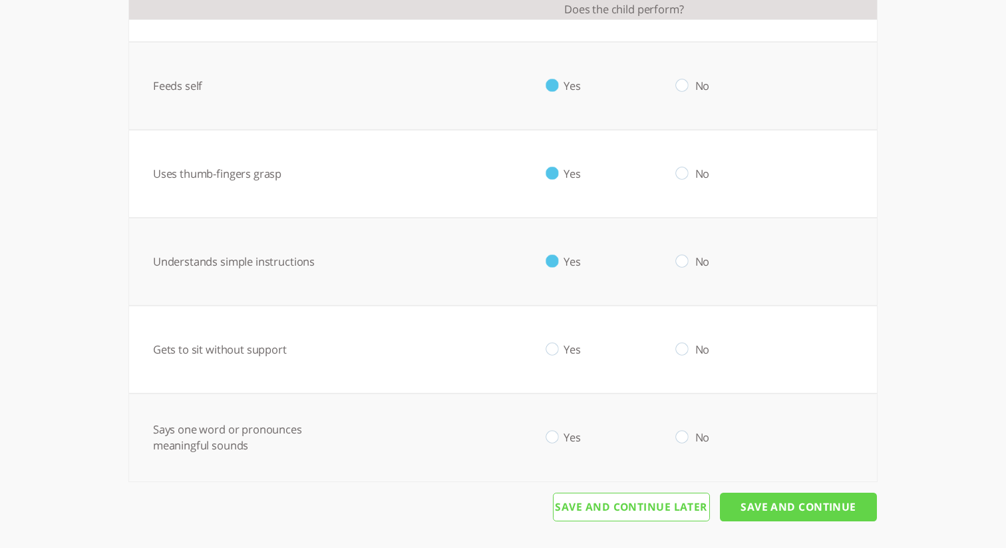
radio input "true"
drag, startPoint x: 550, startPoint y: 440, endPoint x: 633, endPoint y: 470, distance: 87.8
click at [554, 441] on input "radio" at bounding box center [552, 438] width 13 height 14
radio input "true"
click at [797, 519] on input "Save And Continue" at bounding box center [798, 507] width 157 height 29
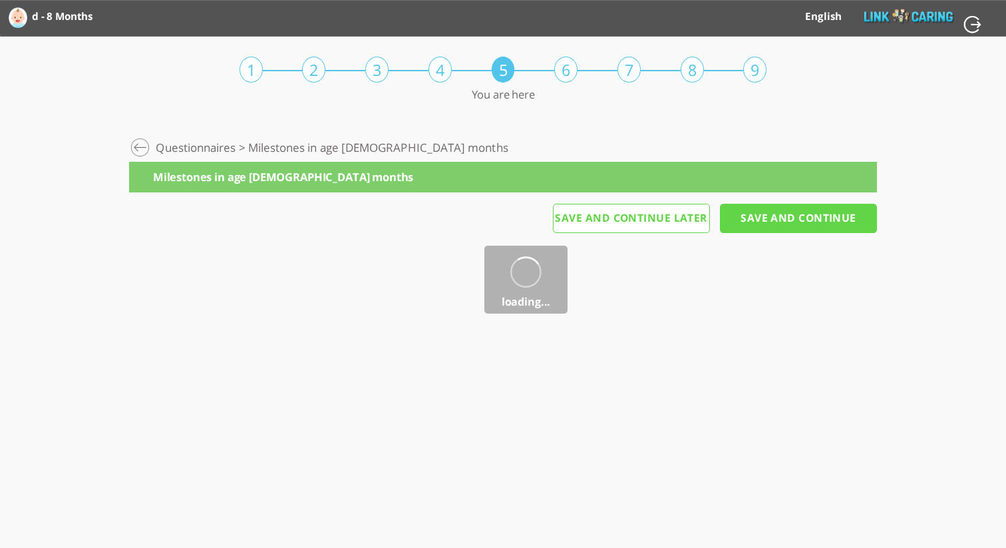
scroll to position [0, 0]
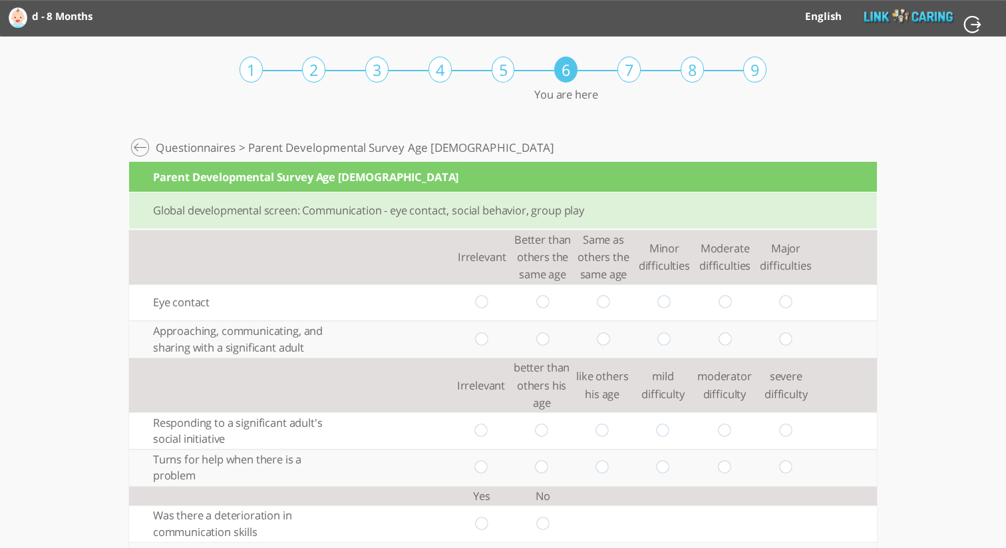
drag, startPoint x: 660, startPoint y: 303, endPoint x: 664, endPoint y: 327, distance: 24.2
click at [662, 304] on input "radio" at bounding box center [664, 303] width 13 height 14
radio input "true"
click at [662, 336] on input "radio" at bounding box center [664, 339] width 13 height 14
radio input "true"
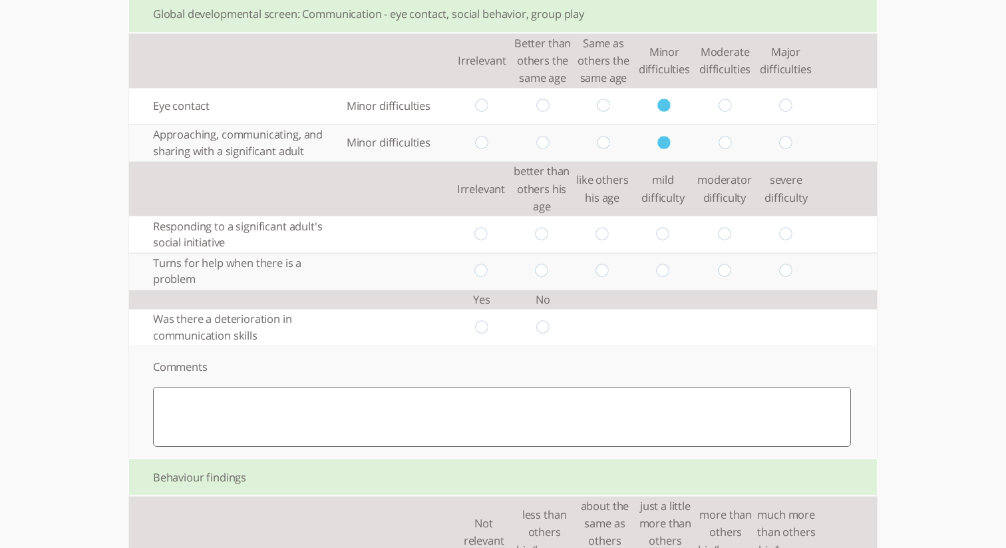
scroll to position [198, 0]
drag, startPoint x: 662, startPoint y: 232, endPoint x: 668, endPoint y: 258, distance: 26.8
click at [666, 234] on input "radio" at bounding box center [663, 233] width 13 height 14
radio input "true"
drag, startPoint x: 664, startPoint y: 269, endPoint x: 632, endPoint y: 305, distance: 48.1
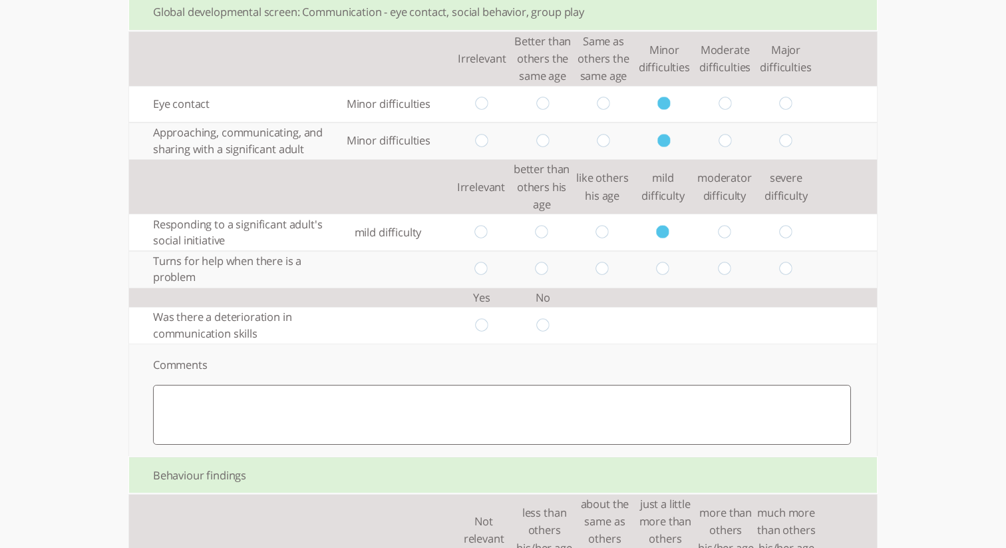
click at [664, 270] on input "radio" at bounding box center [663, 269] width 13 height 14
radio input "true"
drag, startPoint x: 540, startPoint y: 324, endPoint x: 548, endPoint y: 331, distance: 10.4
click at [543, 326] on input "radio" at bounding box center [542, 325] width 13 height 14
radio input "true"
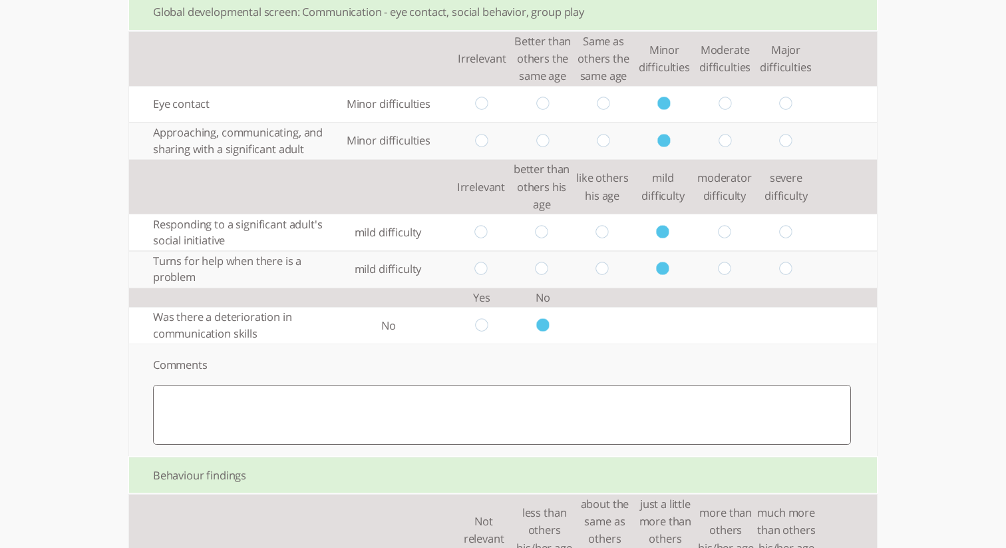
click at [569, 419] on textarea at bounding box center [502, 415] width 698 height 60
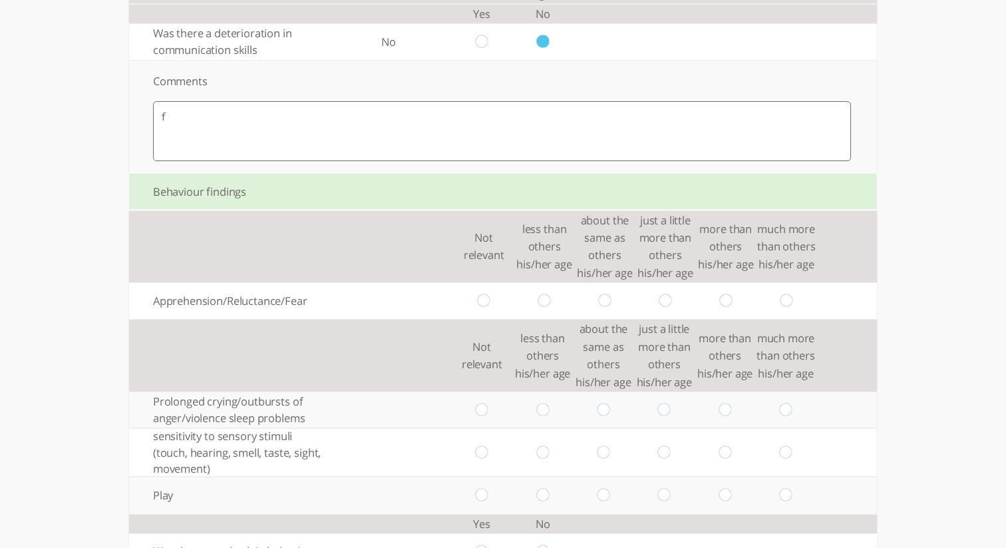
scroll to position [493, 0]
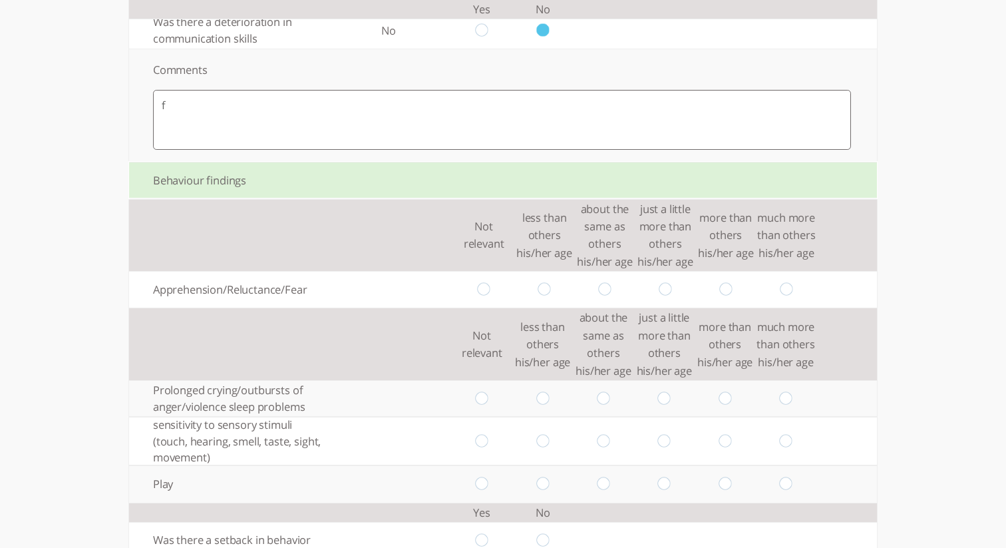
type textarea "f"
drag, startPoint x: 602, startPoint y: 290, endPoint x: 610, endPoint y: 345, distance: 55.7
click at [604, 291] on input "radio" at bounding box center [604, 289] width 13 height 14
radio input "true"
click at [608, 397] on input "radio" at bounding box center [603, 398] width 13 height 14
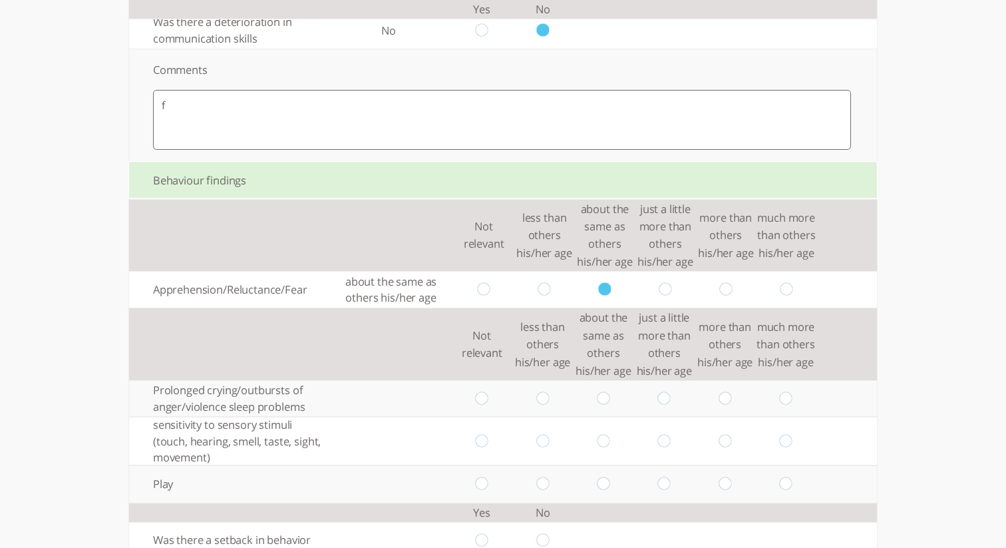
radio input "true"
click at [602, 445] on input "radio" at bounding box center [603, 441] width 13 height 14
radio input "true"
click at [601, 483] on input "radio" at bounding box center [603, 484] width 13 height 14
radio input "true"
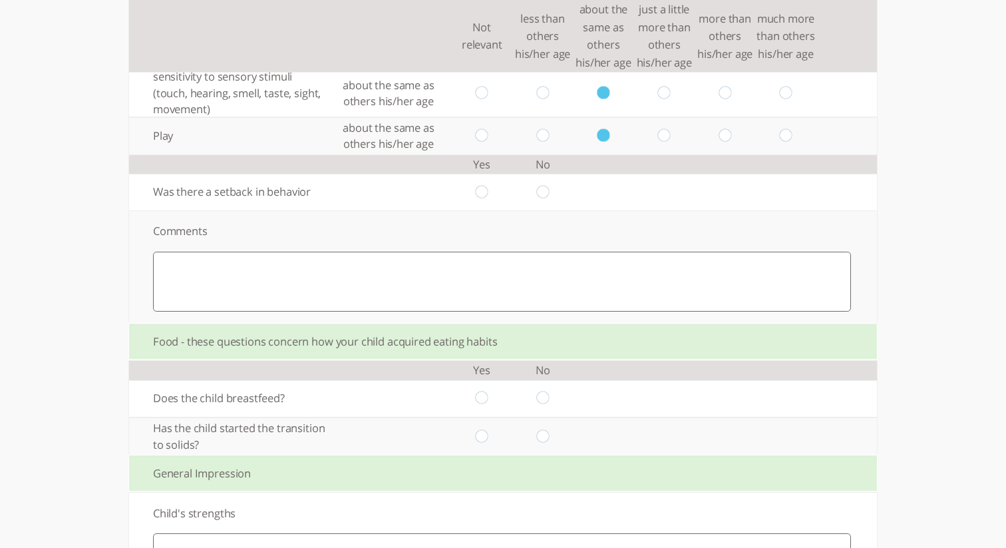
scroll to position [877, 0]
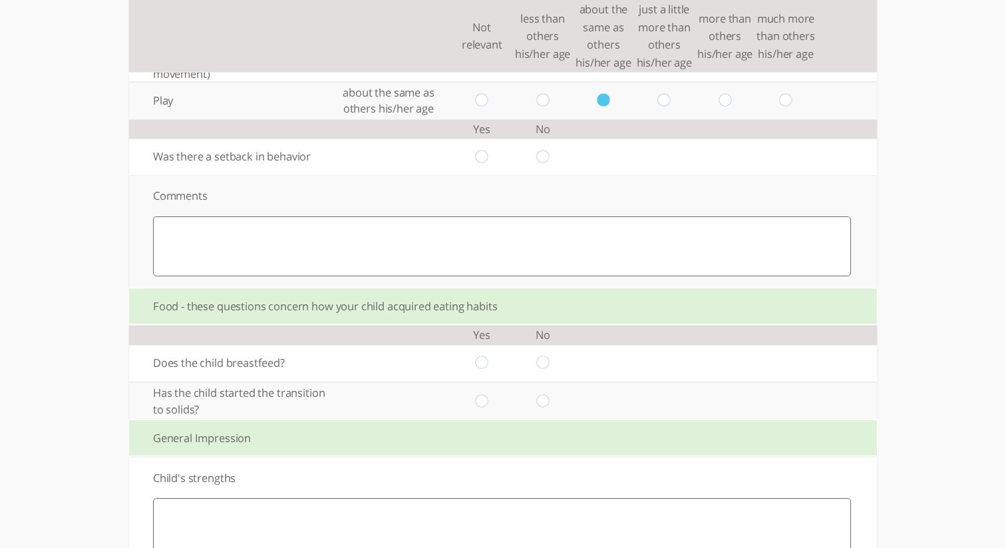
drag, startPoint x: 538, startPoint y: 160, endPoint x: 540, endPoint y: 175, distance: 15.5
click at [539, 161] on input "radio" at bounding box center [542, 157] width 13 height 14
radio input "true"
click at [538, 233] on textarea at bounding box center [502, 246] width 698 height 60
type textarea "b"
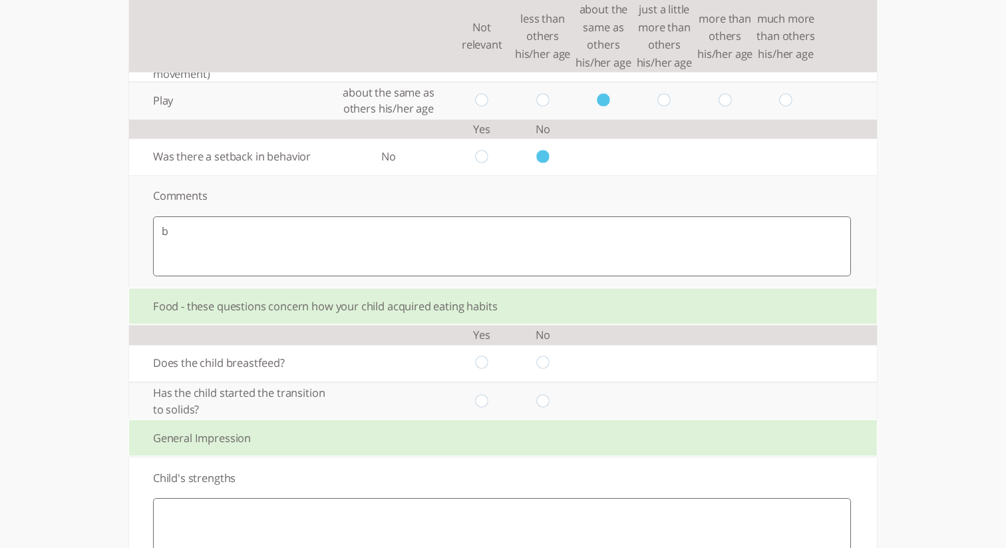
drag, startPoint x: 543, startPoint y: 361, endPoint x: 548, endPoint y: 372, distance: 11.6
click at [544, 362] on input "radio" at bounding box center [542, 363] width 13 height 14
radio input "true"
drag, startPoint x: 544, startPoint y: 398, endPoint x: 544, endPoint y: 407, distance: 8.7
click at [544, 401] on input "radio" at bounding box center [542, 401] width 13 height 14
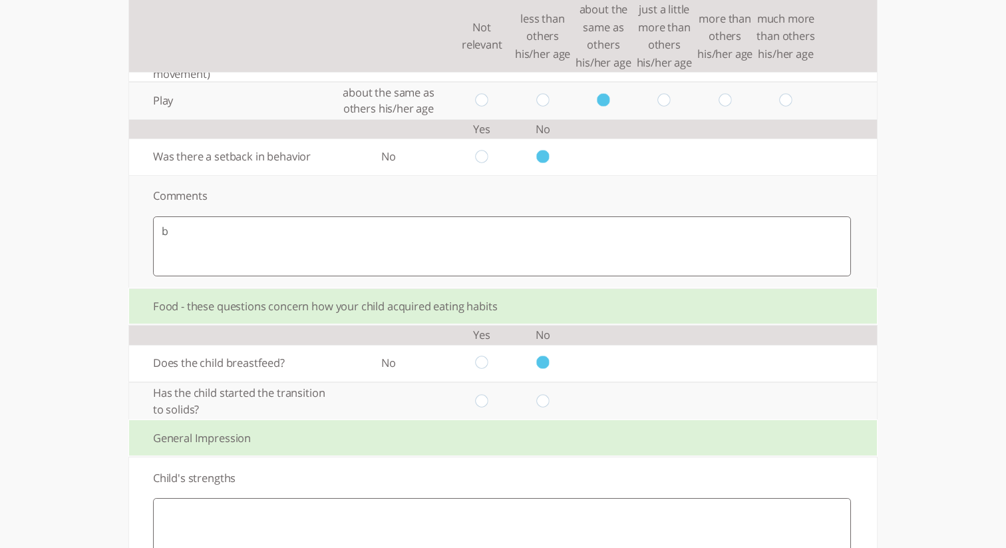
radio input "true"
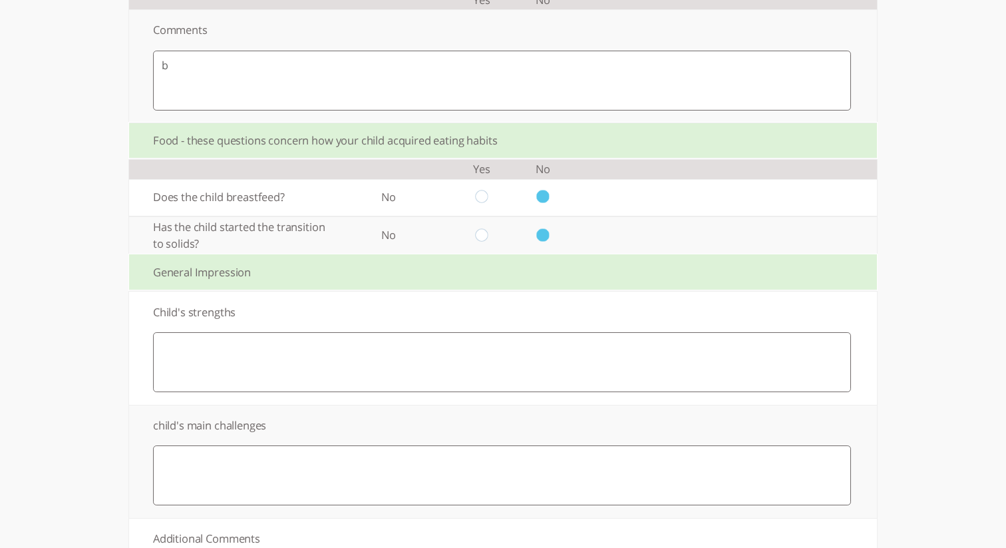
scroll to position [1062, 0]
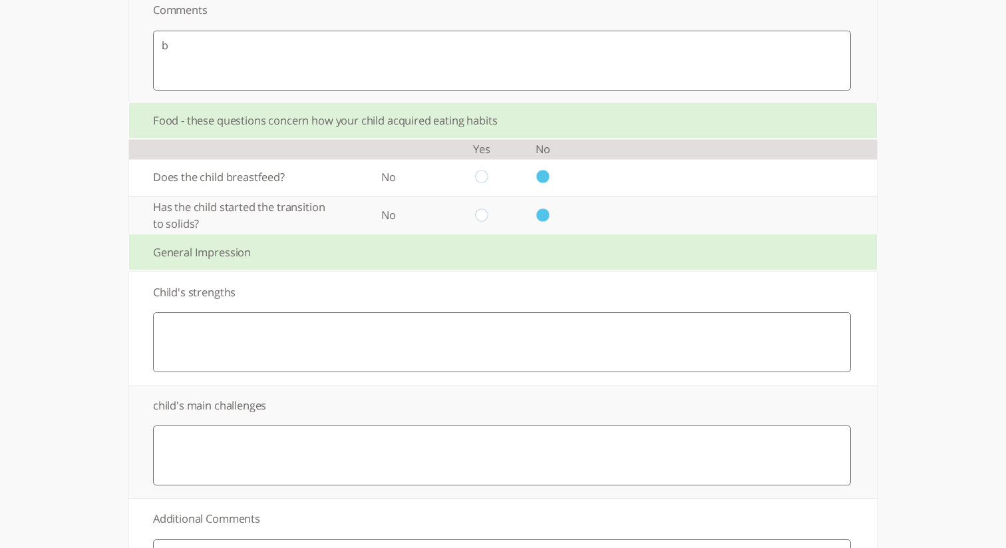
click at [478, 362] on textarea at bounding box center [502, 342] width 698 height 60
type textarea "b"
click at [481, 466] on textarea at bounding box center [502, 455] width 698 height 60
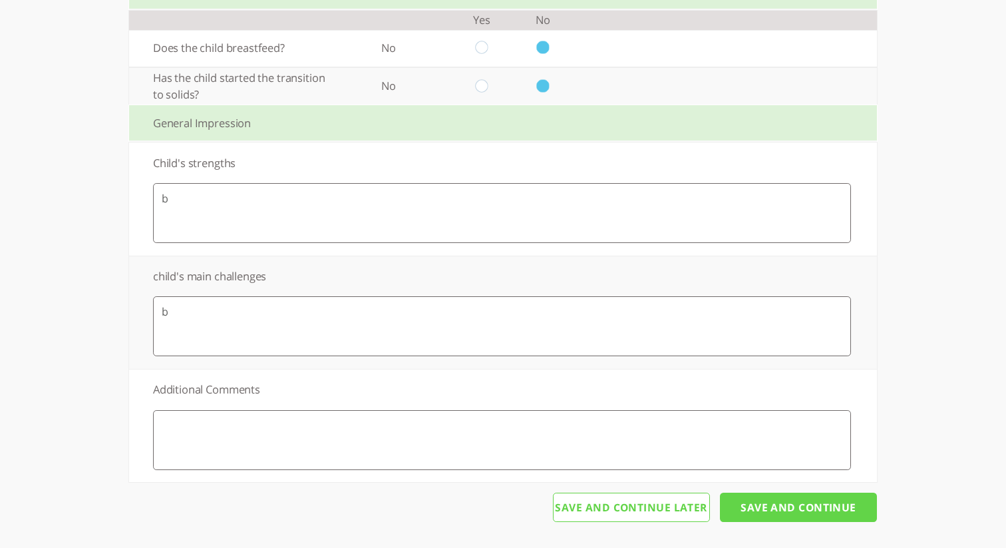
scroll to position [1199, 0]
type textarea "b"
drag, startPoint x: 466, startPoint y: 455, endPoint x: 511, endPoint y: 457, distance: 45.3
click at [467, 453] on textarea at bounding box center [502, 440] width 698 height 60
type textarea "b"
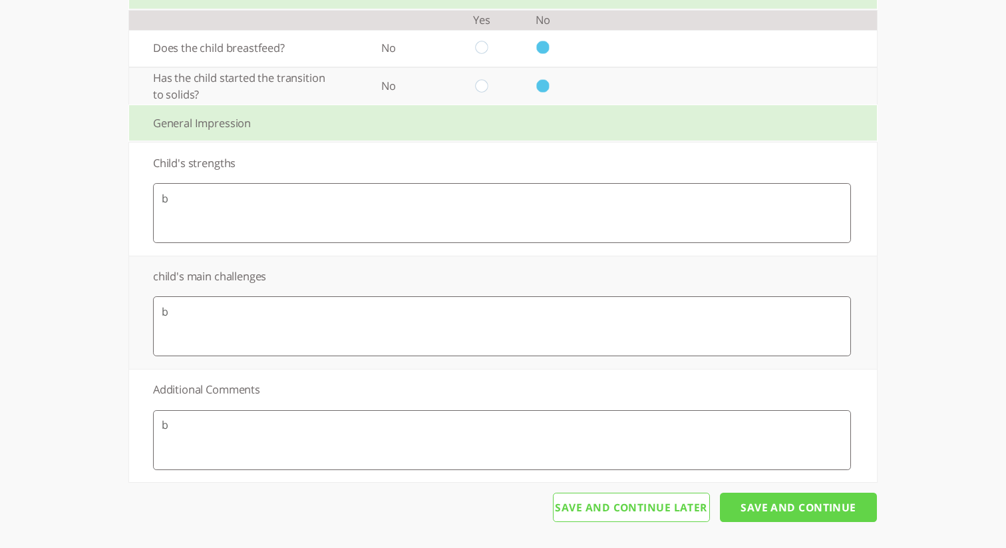
click at [784, 512] on input "Save And Continue" at bounding box center [798, 507] width 157 height 29
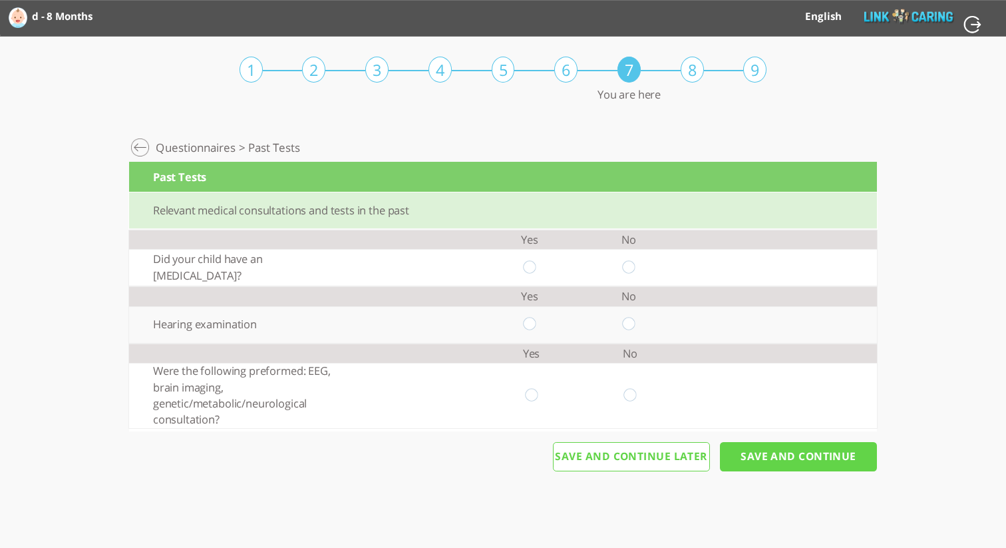
drag, startPoint x: 632, startPoint y: 270, endPoint x: 634, endPoint y: 288, distance: 17.4
click at [632, 270] on input "radio" at bounding box center [629, 267] width 13 height 14
radio input "true"
drag, startPoint x: 632, startPoint y: 321, endPoint x: 635, endPoint y: 341, distance: 20.2
click at [632, 322] on input "radio" at bounding box center [629, 324] width 13 height 14
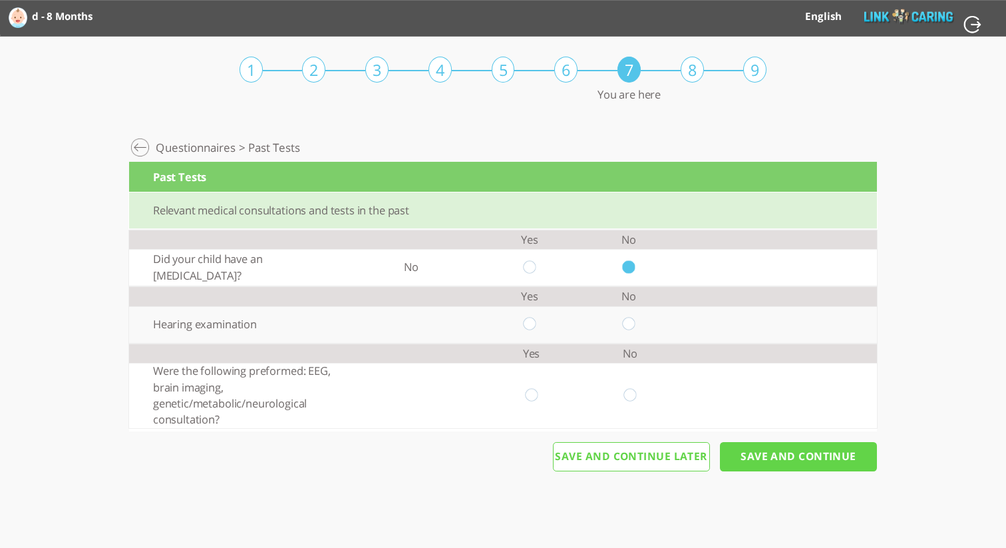
radio input "true"
drag, startPoint x: 631, startPoint y: 395, endPoint x: 775, endPoint y: 443, distance: 151.3
click at [658, 404] on td at bounding box center [630, 395] width 99 height 65
drag, startPoint x: 534, startPoint y: 400, endPoint x: 542, endPoint y: 402, distance: 7.6
click at [535, 400] on input "radio" at bounding box center [531, 395] width 13 height 14
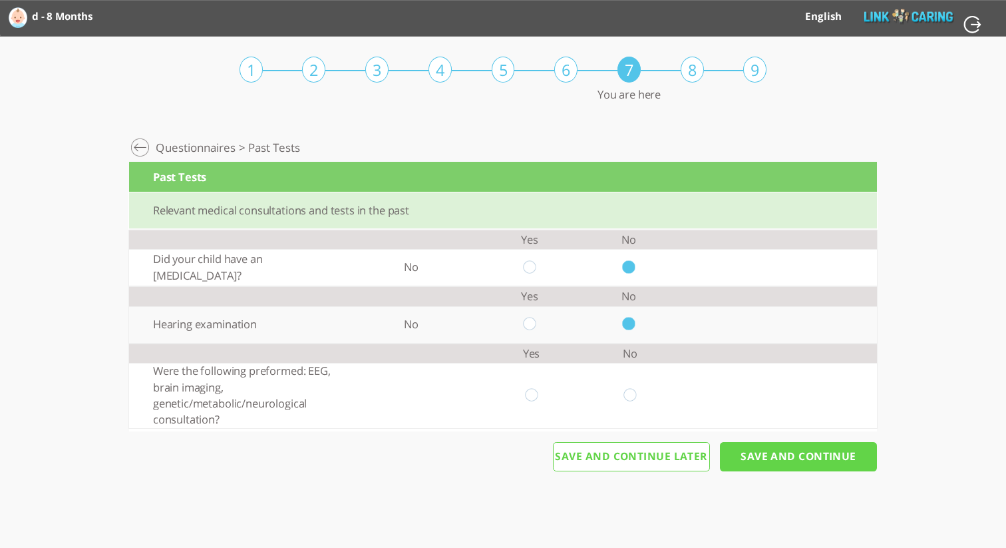
radio input "true"
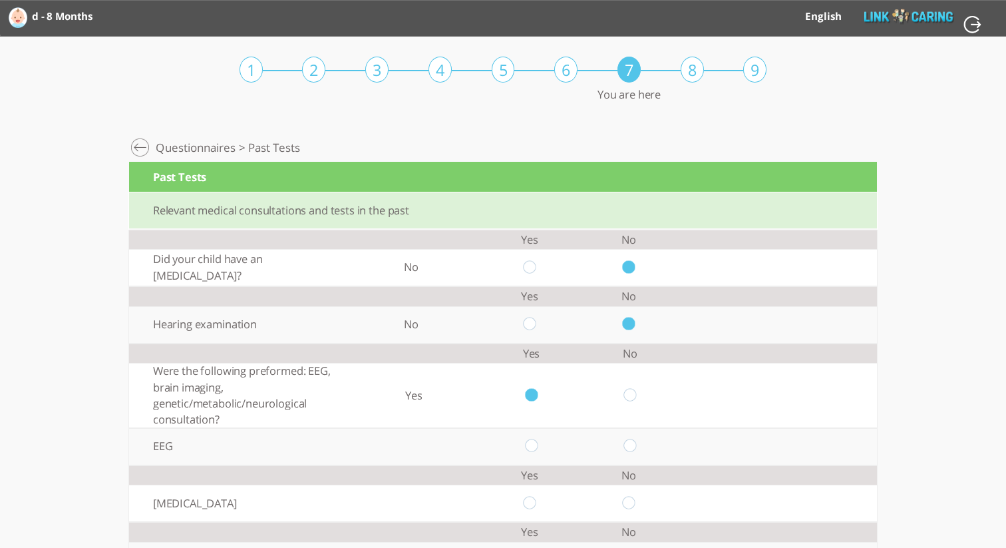
drag, startPoint x: 629, startPoint y: 443, endPoint x: 637, endPoint y: 450, distance: 10.8
click at [632, 444] on input "radio" at bounding box center [630, 446] width 13 height 14
radio input "true"
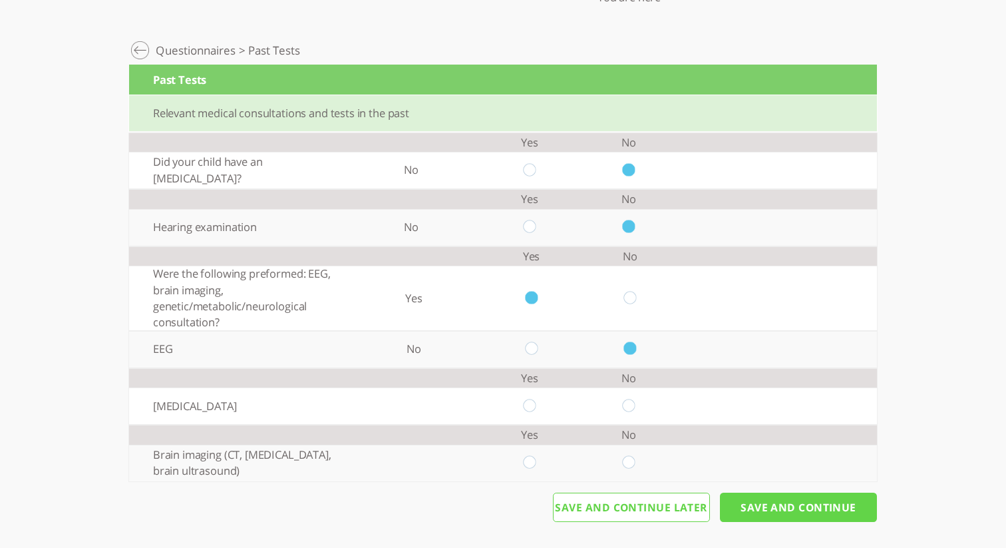
click at [631, 399] on input "radio" at bounding box center [629, 406] width 13 height 14
radio input "true"
click at [636, 408] on td at bounding box center [629, 405] width 99 height 37
drag, startPoint x: 631, startPoint y: 461, endPoint x: 640, endPoint y: 462, distance: 8.7
click at [637, 461] on td at bounding box center [629, 463] width 99 height 37
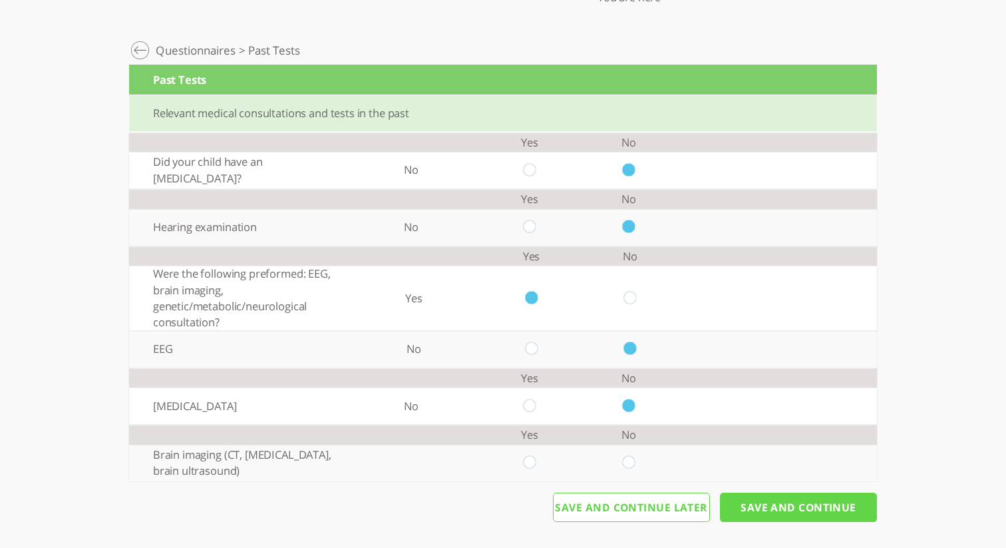
drag, startPoint x: 627, startPoint y: 463, endPoint x: 704, endPoint y: 480, distance: 78.5
click at [629, 463] on input "radio" at bounding box center [629, 463] width 13 height 14
radio input "true"
click at [795, 514] on input "Save And Continue" at bounding box center [798, 507] width 157 height 29
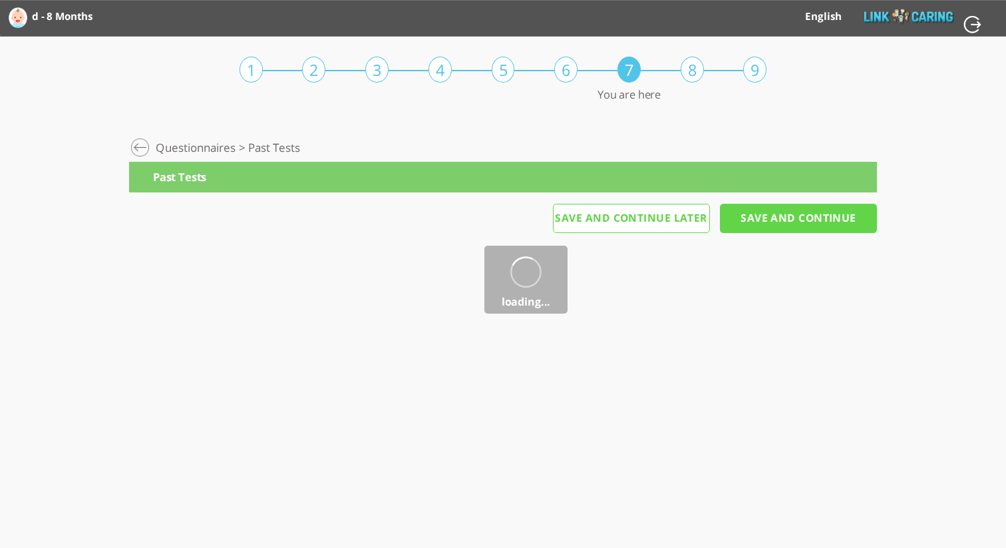
scroll to position [0, 0]
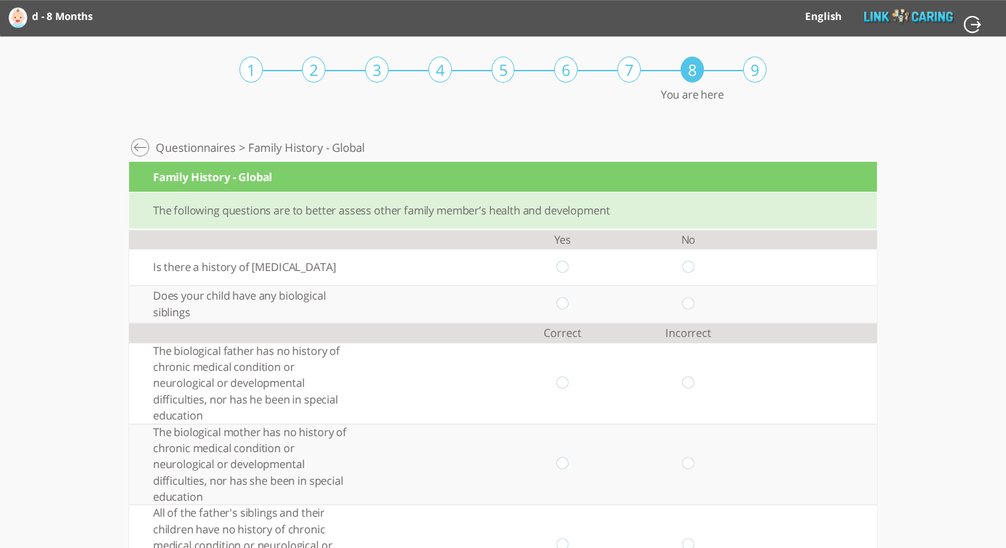
drag, startPoint x: 686, startPoint y: 266, endPoint x: 694, endPoint y: 296, distance: 31.2
click at [688, 268] on input "radio" at bounding box center [688, 267] width 13 height 14
radio input "true"
click at [687, 301] on input "radio" at bounding box center [688, 304] width 13 height 14
radio input "true"
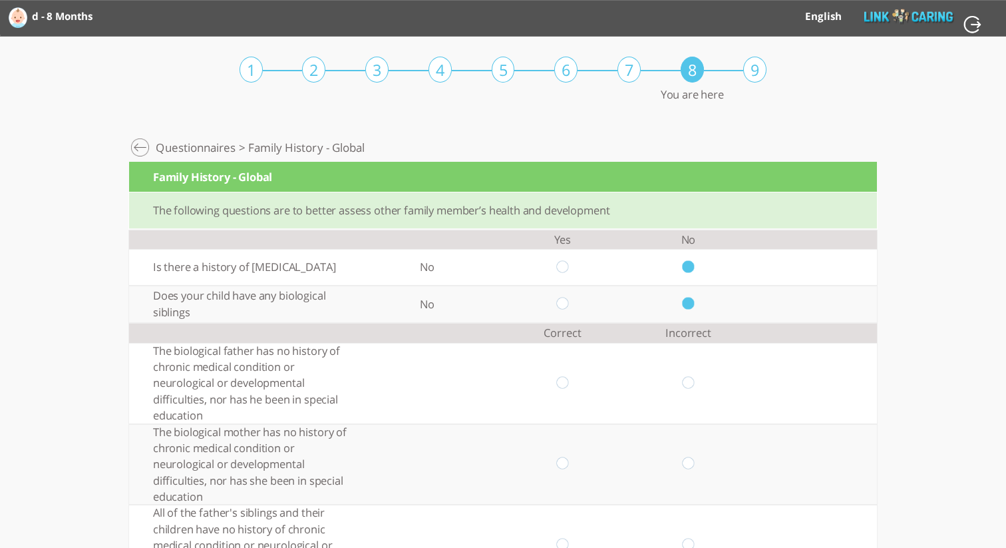
click at [694, 385] on input "radio" at bounding box center [688, 383] width 13 height 14
radio input "true"
click at [691, 462] on input "radio" at bounding box center [688, 464] width 13 height 14
radio input "true"
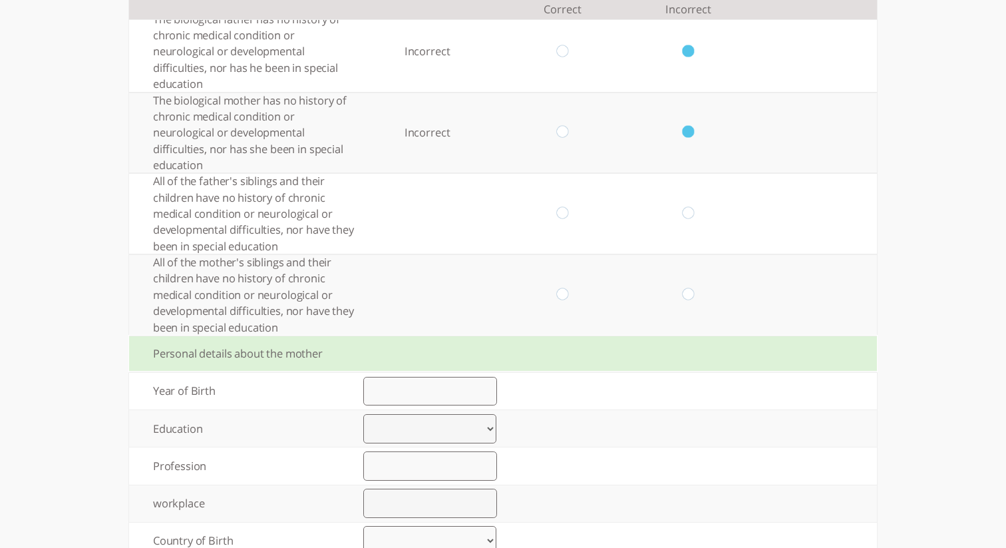
scroll to position [339, 0]
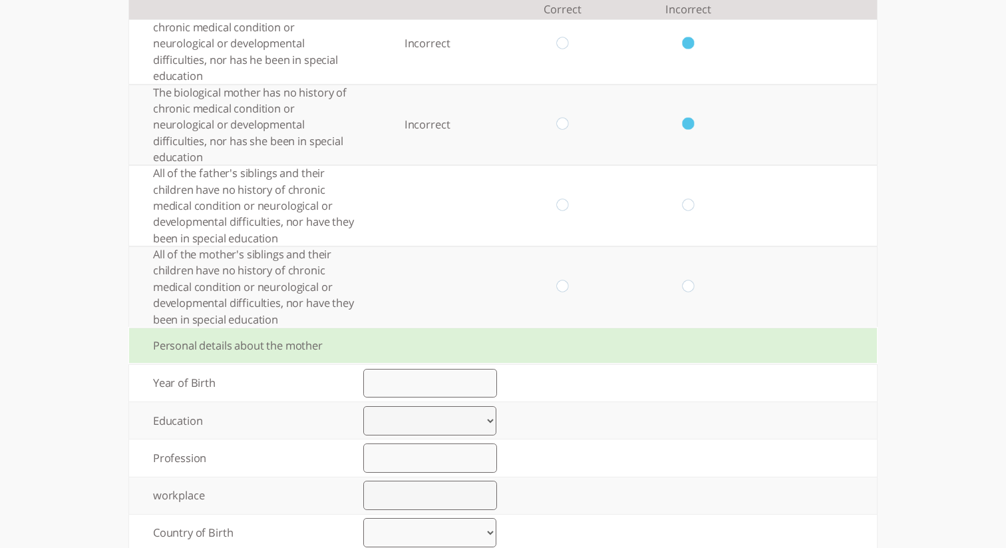
drag, startPoint x: 563, startPoint y: 208, endPoint x: 562, endPoint y: 268, distance: 60.6
click at [565, 210] on input "radio" at bounding box center [562, 206] width 13 height 14
radio input "true"
drag, startPoint x: 562, startPoint y: 288, endPoint x: 539, endPoint y: 313, distance: 33.9
click at [563, 288] on input "radio" at bounding box center [562, 287] width 13 height 14
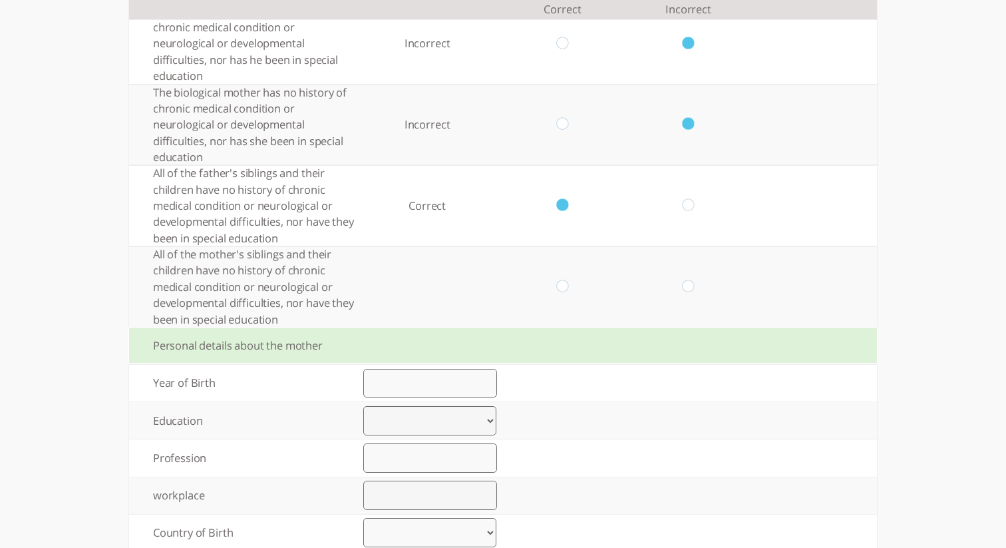
radio input "true"
click at [429, 382] on input "number" at bounding box center [430, 383] width 134 height 29
type input "1990"
drag, startPoint x: 415, startPoint y: 402, endPoint x: 421, endPoint y: 418, distance: 16.8
click at [415, 402] on div "The following questions are to better assess other family member’s health and d…" at bounding box center [503, 454] width 748 height 1203
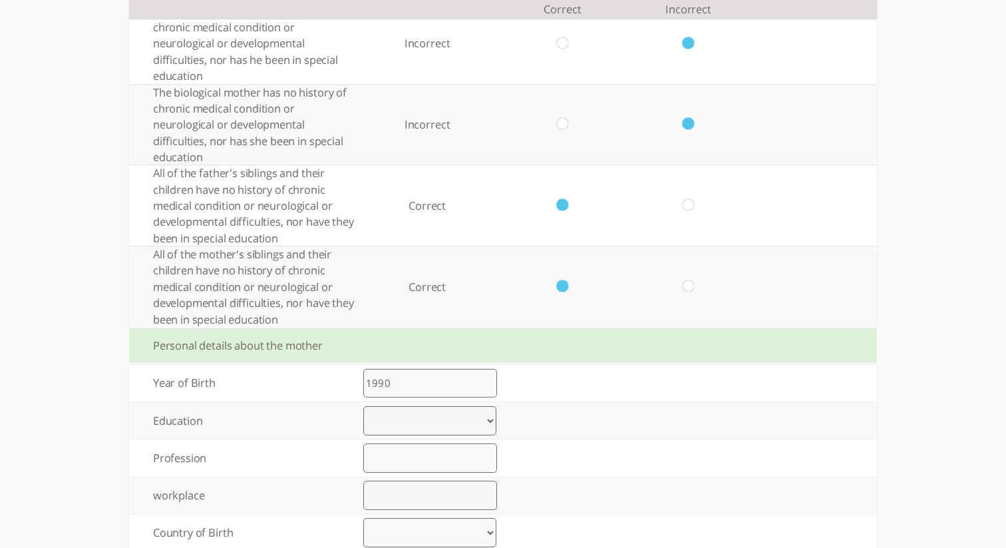
click at [421, 418] on select "Elementary up to 8 years of study High school up to 12 years of study Vocationa…" at bounding box center [429, 420] width 133 height 29
select select "1"
click at [363, 407] on select "Elementary up to 8 years of study High school up to 12 years of study Vocationa…" at bounding box center [429, 420] width 133 height 29
click at [437, 460] on input "text" at bounding box center [430, 457] width 134 height 29
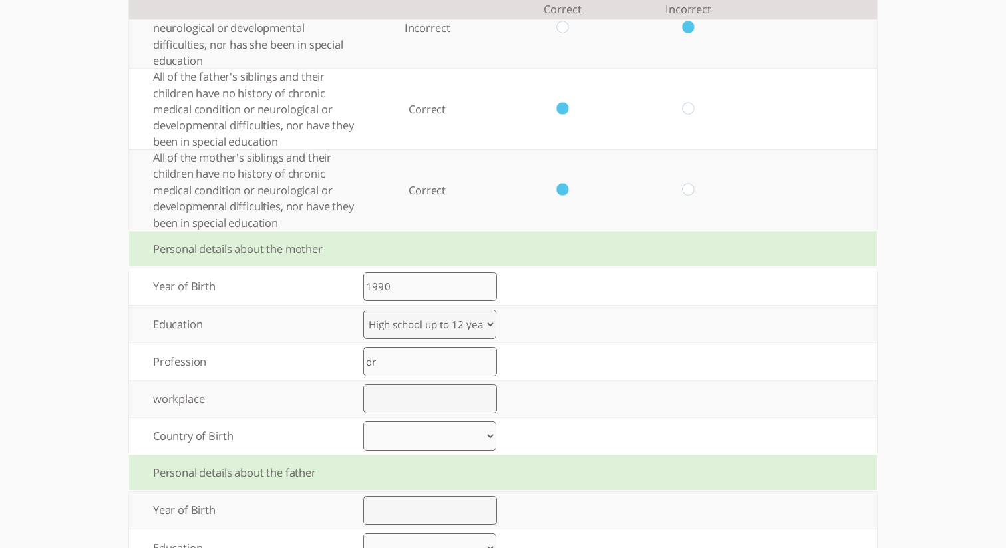
scroll to position [437, 0]
type input "d"
type input "tt"
click at [387, 411] on input "text" at bounding box center [430, 397] width 134 height 29
type input "tt"
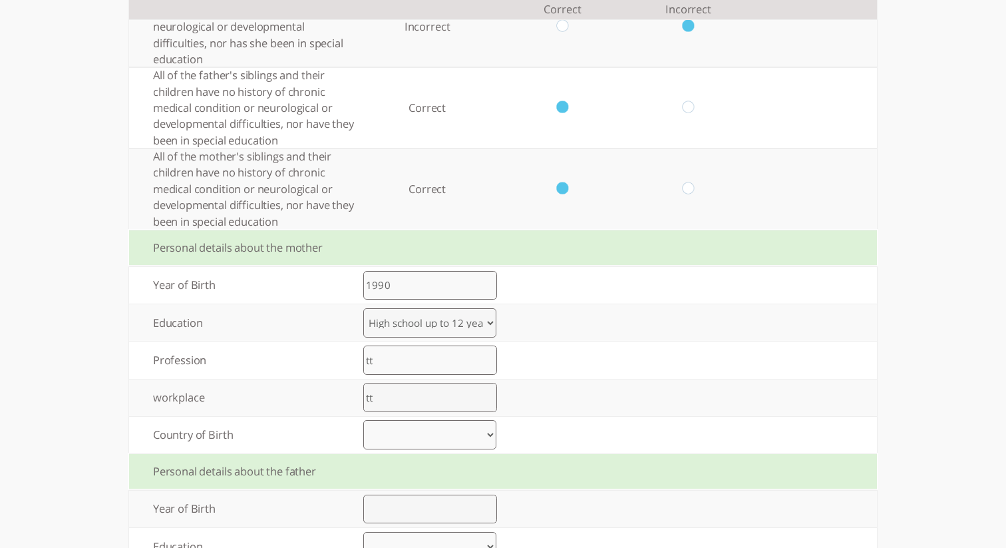
click at [407, 433] on select "Armenia Austria Azerbaijan Belarus Belgium Bosnia and Herzegovina Bulgaria Croa…" at bounding box center [429, 434] width 133 height 29
select select "0"
click at [363, 422] on select "Armenia Austria Azerbaijan Belarus Belgium Bosnia and Herzegovina Bulgaria Croa…" at bounding box center [429, 434] width 133 height 29
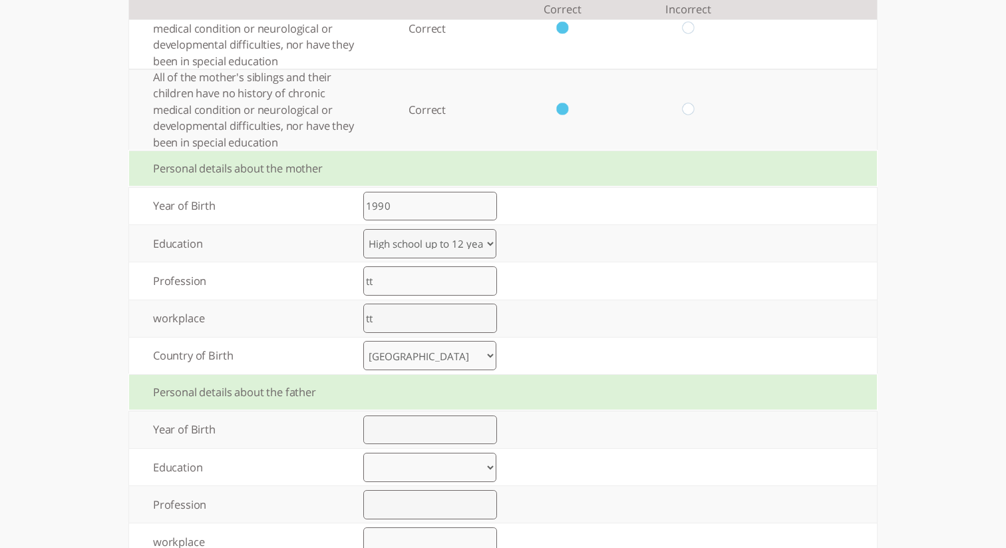
scroll to position [527, 0]
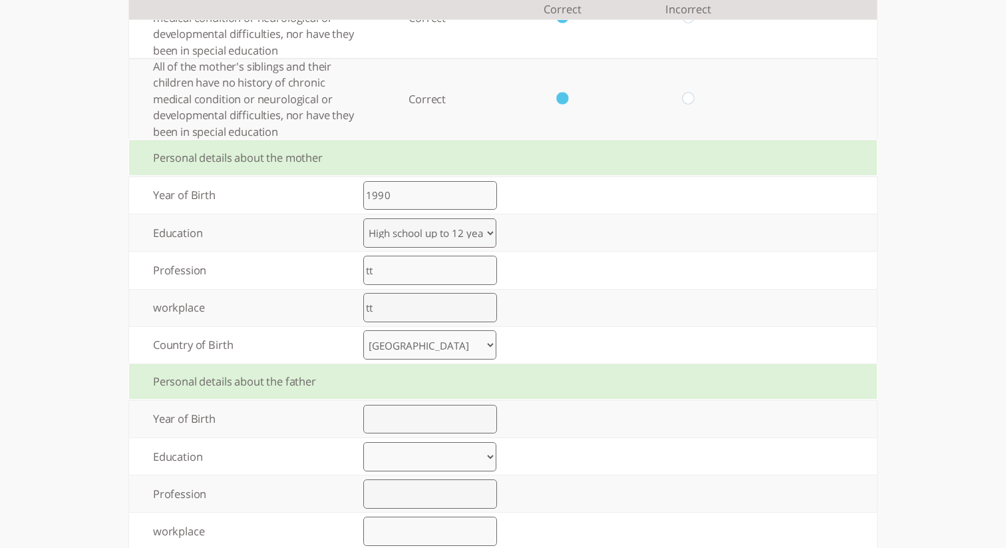
click at [422, 420] on input "number" at bounding box center [430, 419] width 134 height 29
type input "1990"
click at [440, 457] on select "Elementary up to 8 years of study High school up to 12 years of study Vocationa…" at bounding box center [429, 456] width 133 height 29
select select "0"
click at [363, 445] on select "Elementary up to 8 years of study High school up to 12 years of study Vocationa…" at bounding box center [429, 456] width 133 height 29
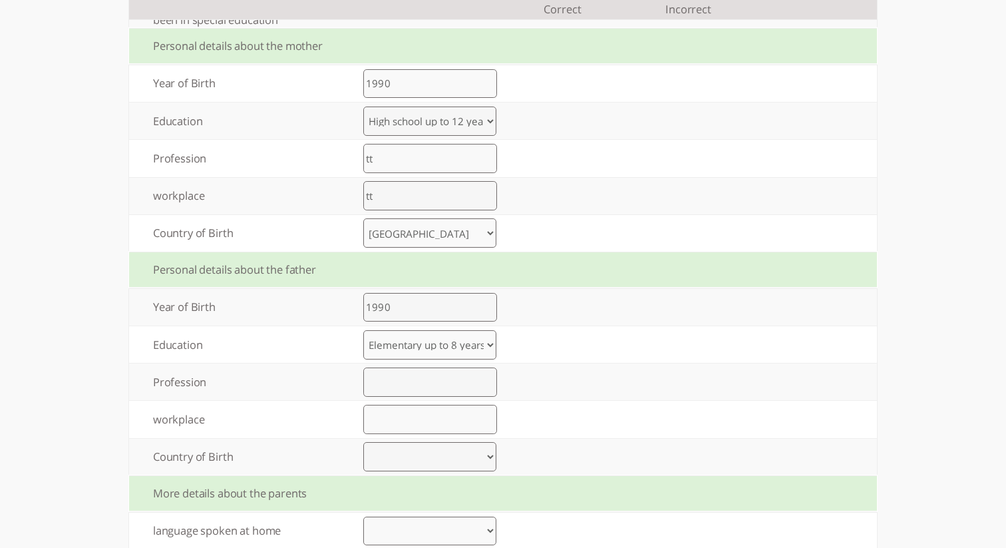
scroll to position [682, 0]
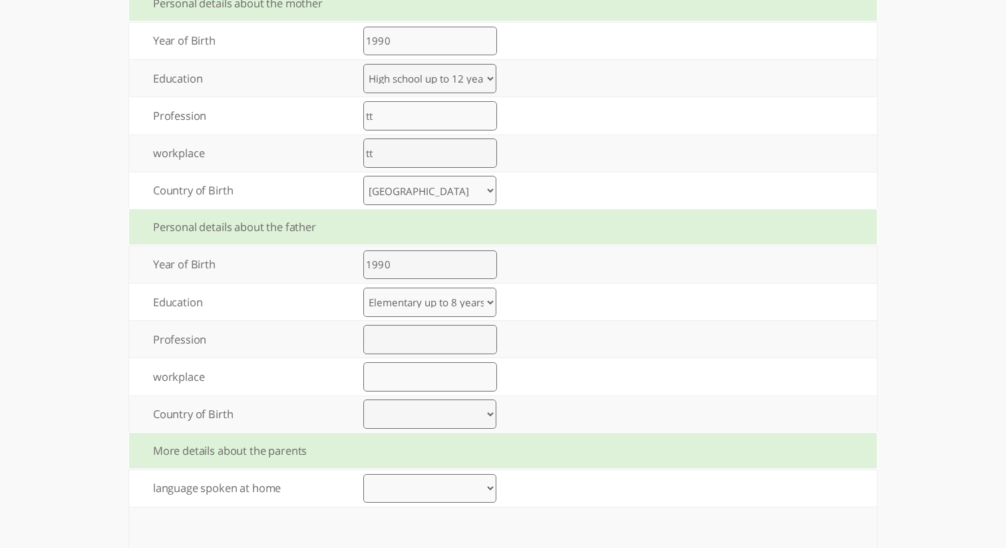
click at [412, 349] on input "text" at bounding box center [430, 339] width 134 height 29
type input "tt"
click at [409, 384] on input "text" at bounding box center [430, 376] width 134 height 29
type input "bb"
click at [439, 421] on select "Armenia Austria Azerbaijan Belarus Belgium Bosnia and Herzegovina Bulgaria Croa…" at bounding box center [429, 413] width 133 height 29
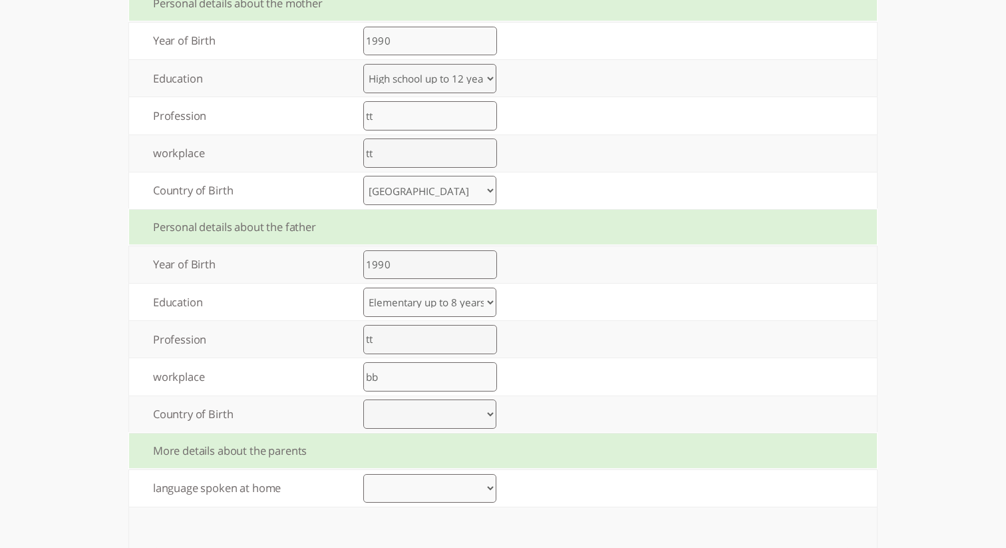
select select "1"
click at [363, 403] on select "Armenia Austria Azerbaijan Belarus Belgium Bosnia and Herzegovina Bulgaria Croa…" at bounding box center [429, 413] width 133 height 29
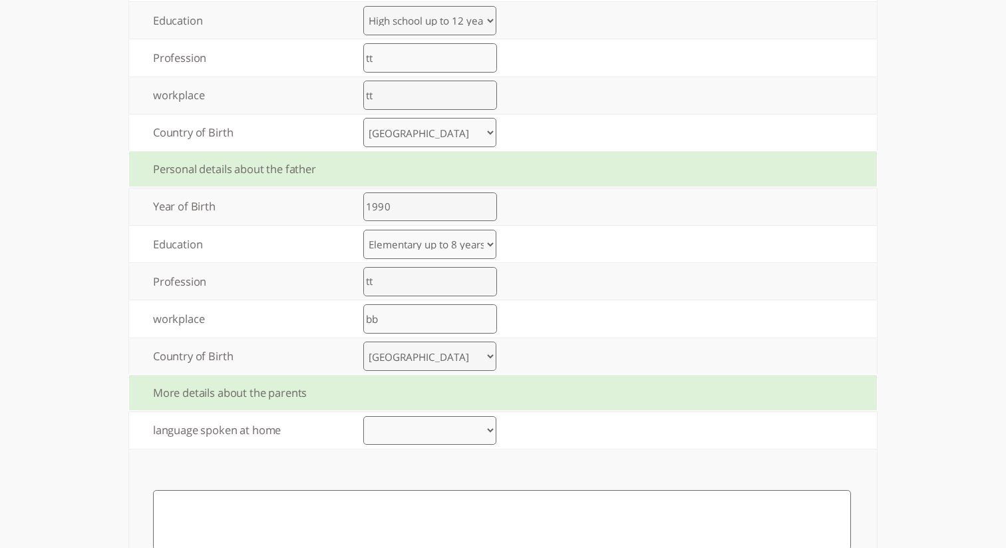
scroll to position [759, 0]
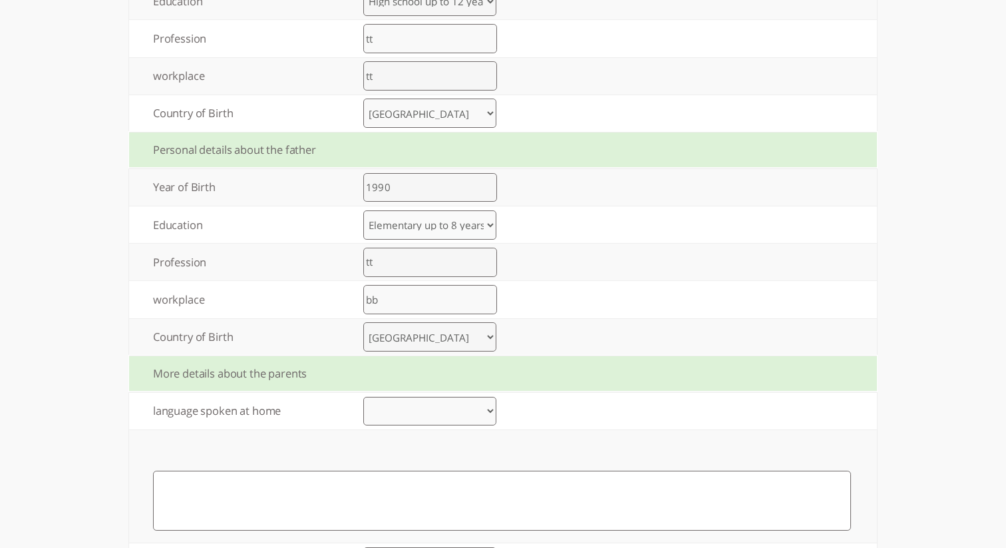
click at [434, 419] on select "Albanian Armenian Azerbaijani Basque Belarusian Bosnian Bulgarian Catalan Croat…" at bounding box center [429, 411] width 133 height 29
select select "45"
click at [363, 400] on select "Albanian Armenian Azerbaijani Basque Belarusian Bosnian Bulgarian Catalan Croat…" at bounding box center [429, 411] width 133 height 29
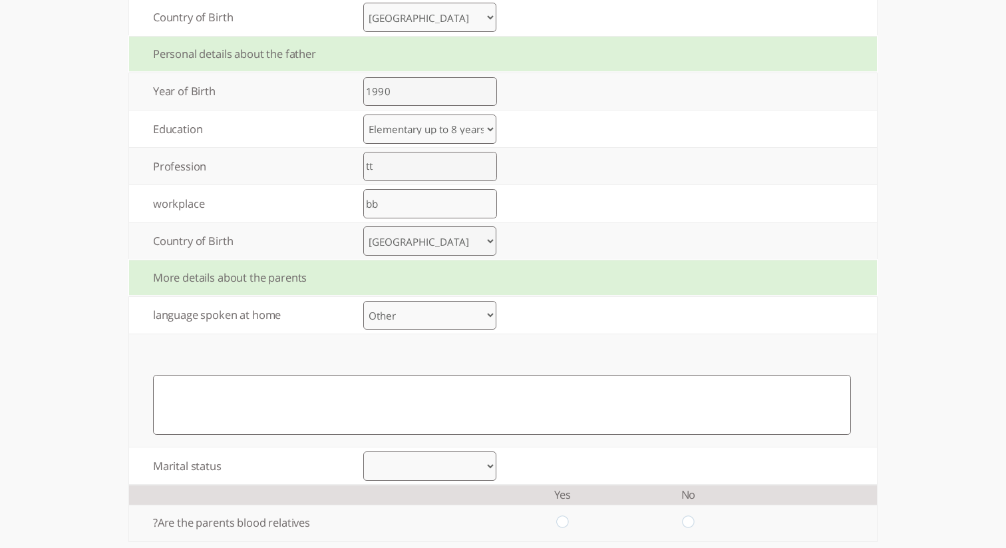
scroll to position [857, 0]
click at [439, 244] on select "Armenia Austria Azerbaijan Belarus Belgium Bosnia and Herzegovina Bulgaria Croa…" at bounding box center [429, 238] width 133 height 29
select select "47"
click at [363, 228] on select "Armenia Austria Azerbaijan Belarus Belgium Bosnia and Herzegovina Bulgaria Croa…" at bounding box center [429, 238] width 133 height 29
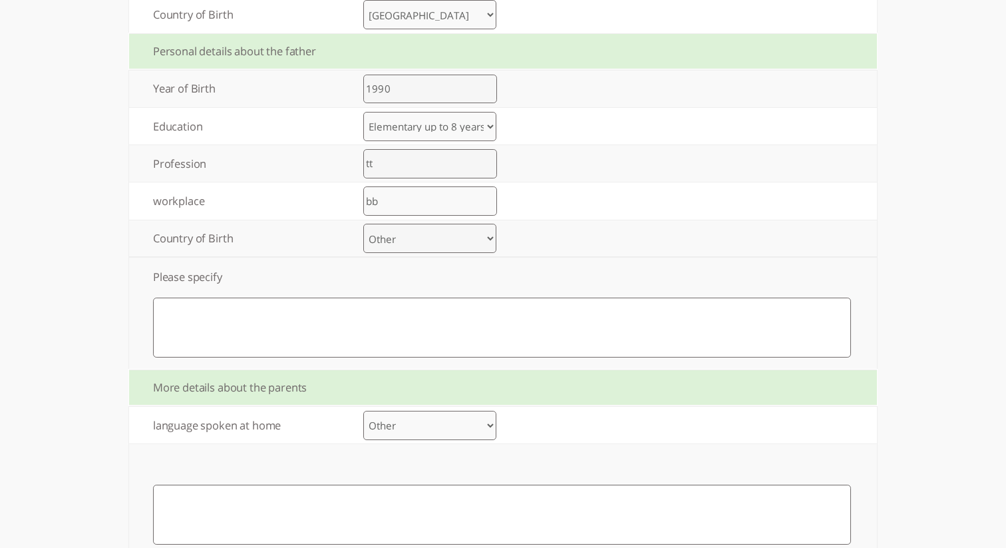
click at [396, 329] on textarea at bounding box center [502, 328] width 698 height 60
type textarea "r"
click at [306, 507] on textarea at bounding box center [502, 515] width 698 height 60
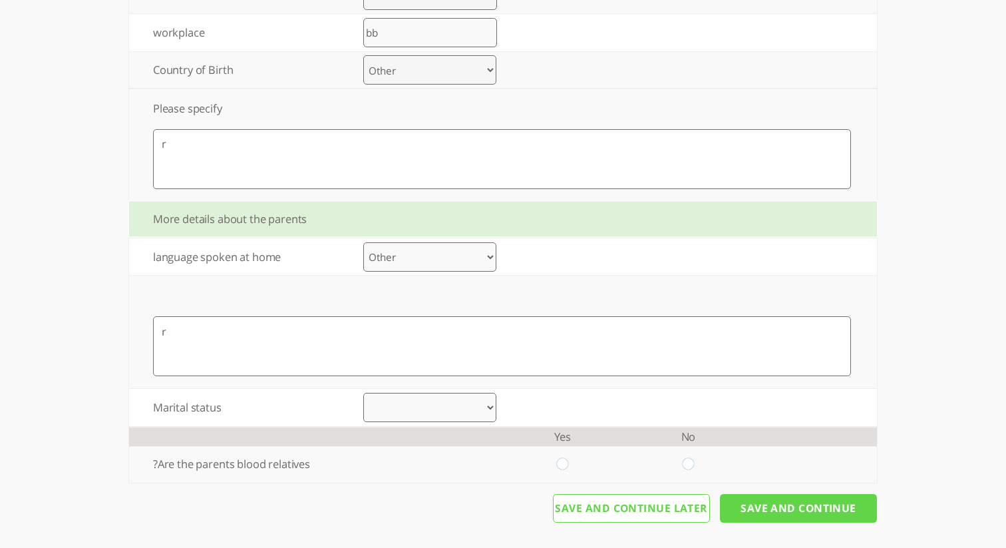
scroll to position [1034, 0]
type textarea "r"
click at [457, 407] on select "Married Divorce Other" at bounding box center [429, 405] width 133 height 29
click at [363, 391] on select "Married Divorce Other" at bounding box center [429, 405] width 133 height 29
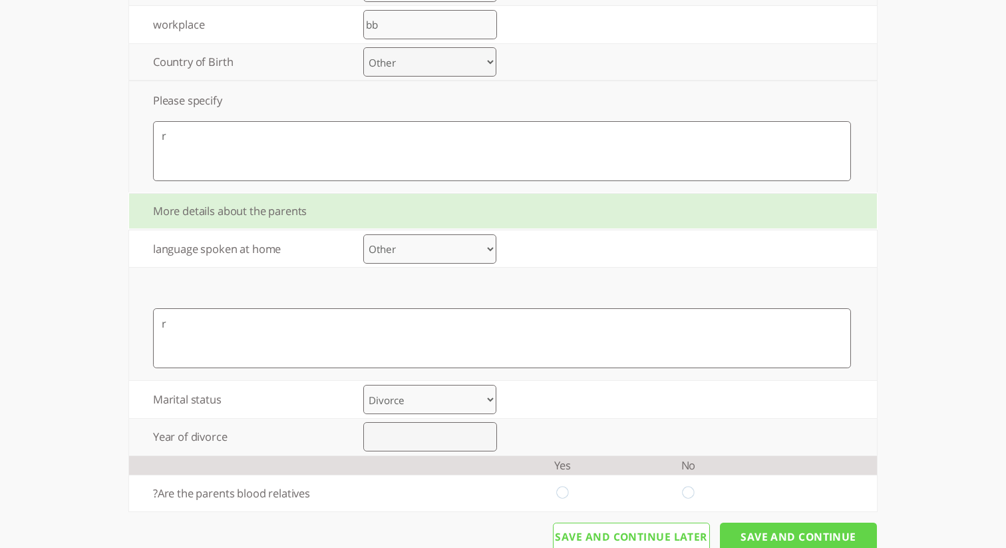
click at [474, 410] on select "Married Divorce Other" at bounding box center [429, 399] width 133 height 29
select select "2"
click at [363, 391] on select "Married Divorce Other" at bounding box center [429, 399] width 133 height 29
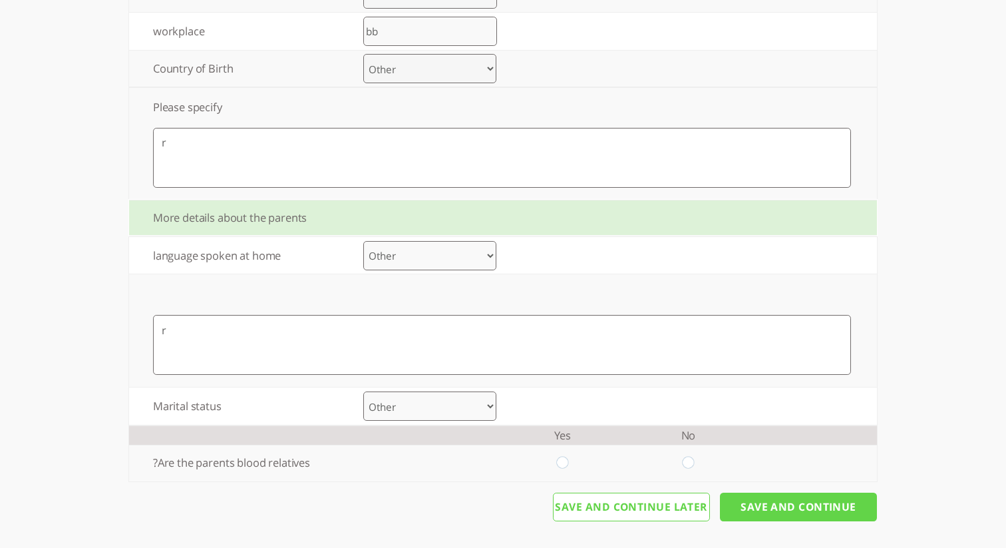
click at [684, 462] on input "radio" at bounding box center [688, 463] width 13 height 14
radio input "true"
click at [756, 493] on input "Save And Continue" at bounding box center [798, 507] width 157 height 29
click at [761, 517] on input "Save And Continue" at bounding box center [798, 507] width 157 height 29
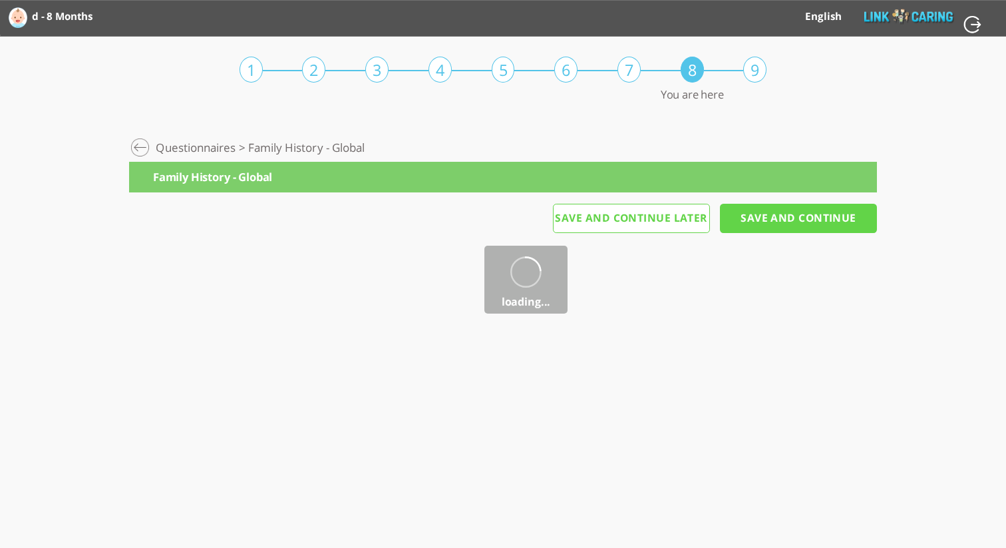
scroll to position [0, 0]
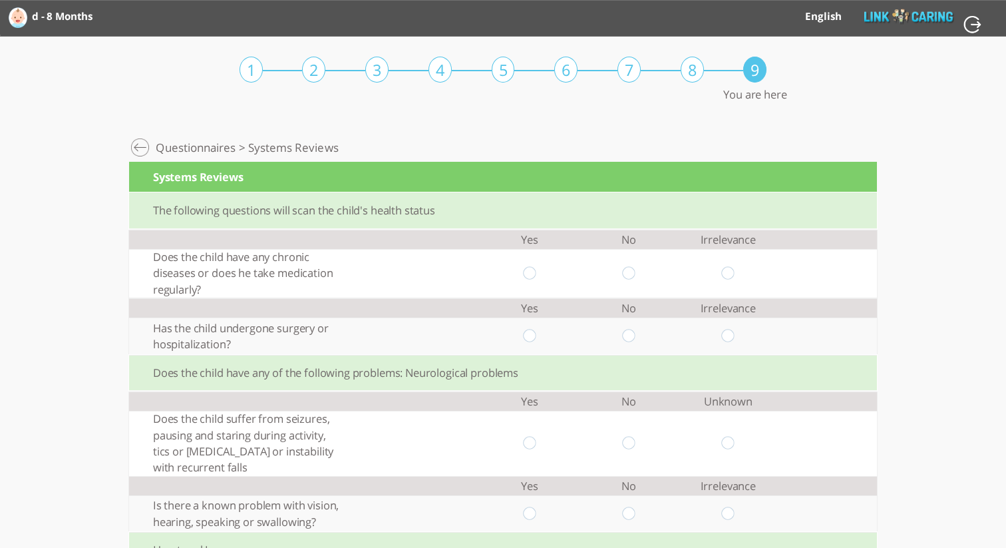
drag, startPoint x: 621, startPoint y: 269, endPoint x: 628, endPoint y: 282, distance: 14.3
click at [621, 270] on td at bounding box center [629, 273] width 99 height 49
click at [632, 331] on input "radio" at bounding box center [629, 336] width 13 height 14
radio input "true"
click at [630, 279] on input "radio" at bounding box center [629, 273] width 13 height 14
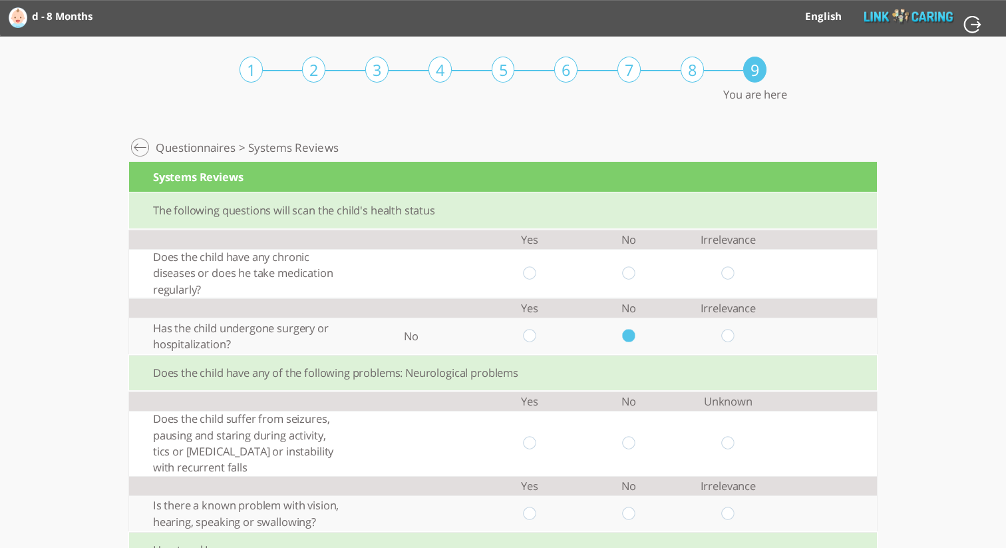
radio input "true"
click at [729, 449] on input "radio" at bounding box center [728, 443] width 13 height 14
radio input "true"
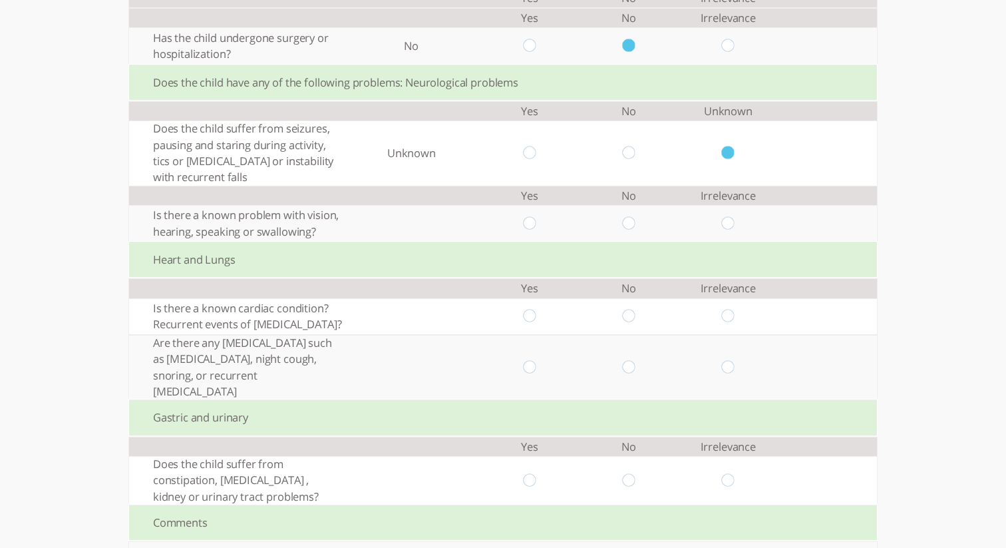
scroll to position [307, 0]
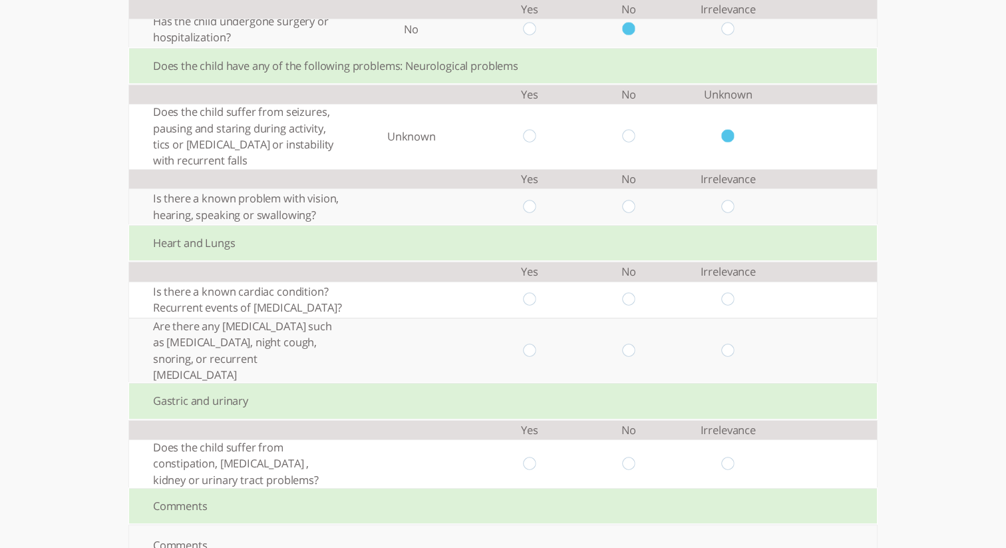
drag, startPoint x: 626, startPoint y: 223, endPoint x: 635, endPoint y: 246, distance: 25.1
click at [627, 214] on input "radio" at bounding box center [629, 207] width 13 height 14
radio input "true"
drag, startPoint x: 629, startPoint y: 317, endPoint x: 635, endPoint y: 328, distance: 12.2
click at [630, 307] on input "radio" at bounding box center [629, 300] width 13 height 14
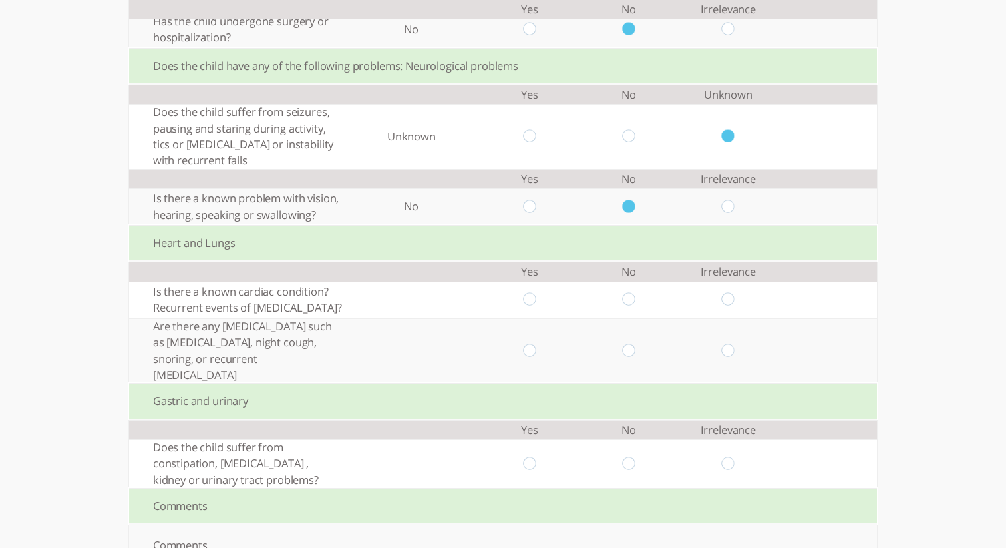
radio input "true"
click at [626, 357] on input "radio" at bounding box center [629, 350] width 13 height 14
radio input "true"
click at [632, 465] on input "radio" at bounding box center [629, 464] width 13 height 14
radio input "true"
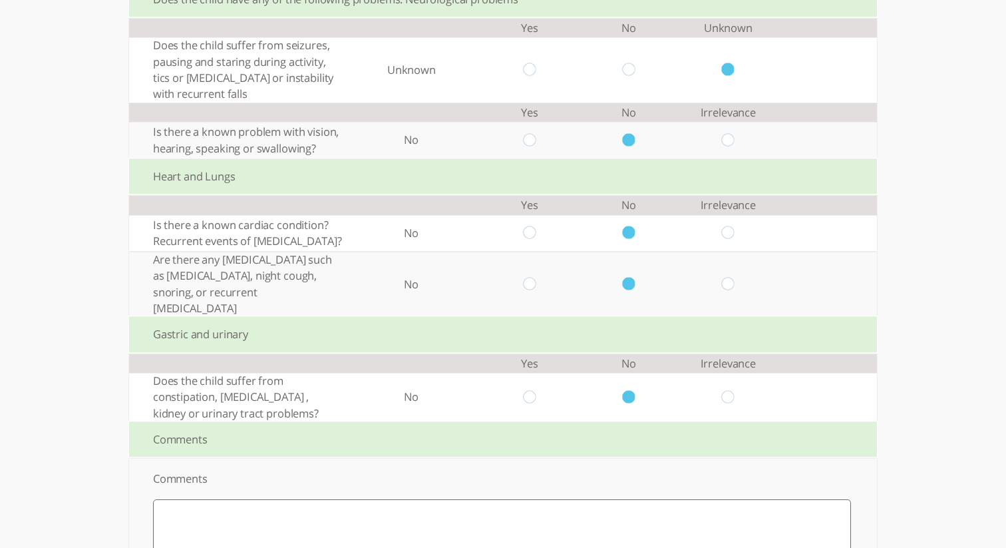
scroll to position [466, 0]
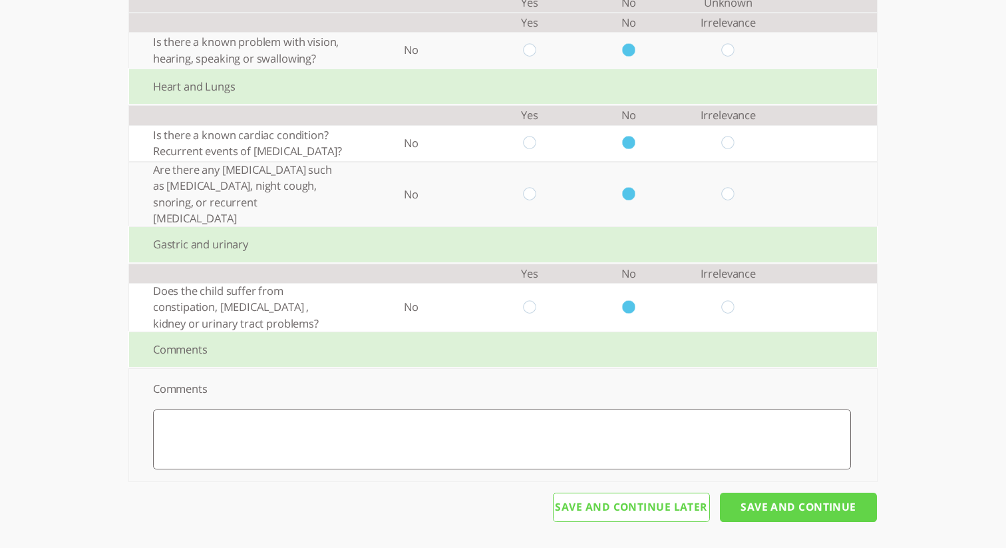
click at [790, 505] on input "Save And Continue" at bounding box center [798, 507] width 157 height 29
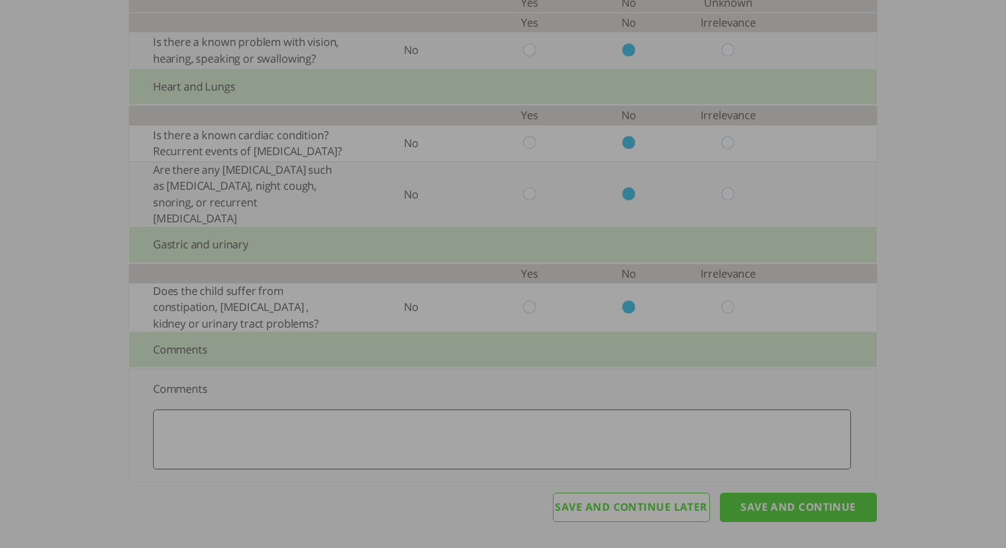
scroll to position [0, 0]
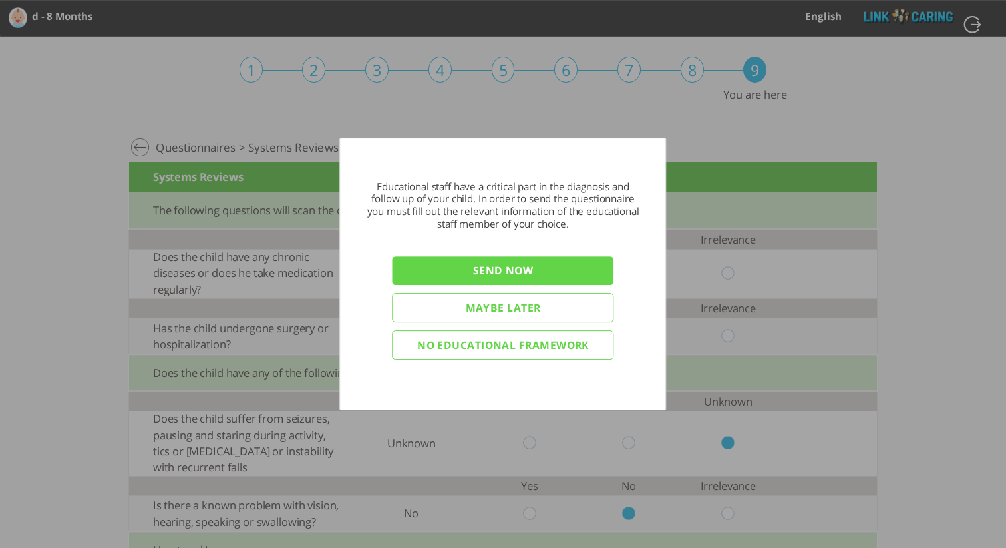
click at [548, 280] on input "Send now" at bounding box center [504, 270] width 222 height 29
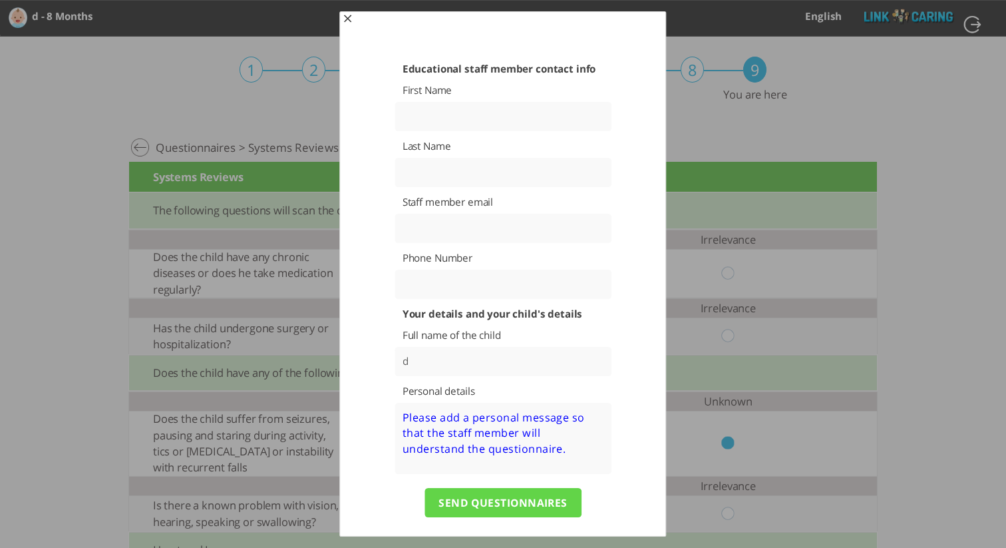
click at [479, 112] on input "text" at bounding box center [503, 116] width 217 height 29
type input "dg"
click at [463, 174] on input "text" at bounding box center [503, 171] width 217 height 29
type input "dfb"
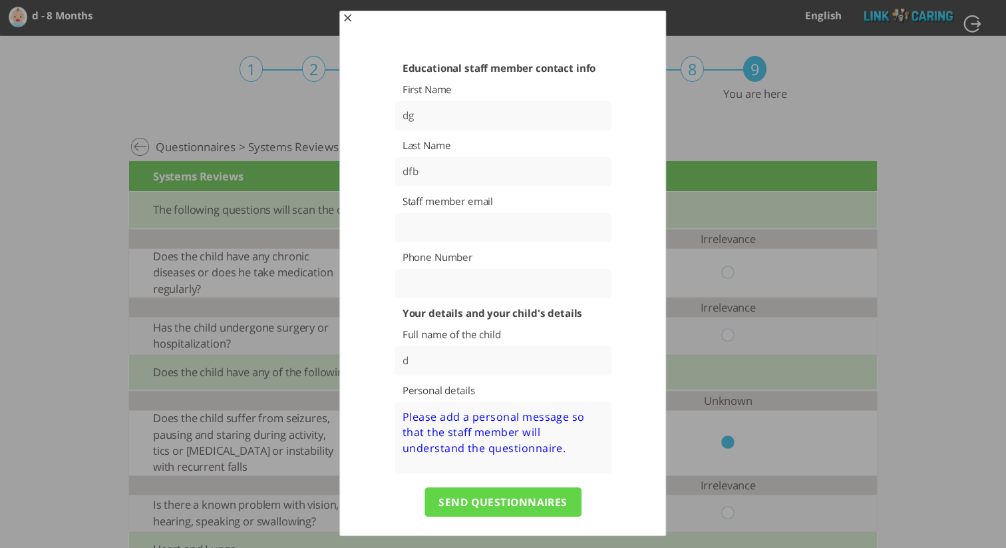
click at [455, 216] on input "text" at bounding box center [503, 227] width 217 height 29
paste input "javila1107@certve.com"
type input "javila1107@certve.com"
click at [612, 319] on div "Your details and your child's details Full name of the child d Personal details" at bounding box center [503, 390] width 273 height 166
click at [463, 436] on textarea at bounding box center [503, 437] width 217 height 71
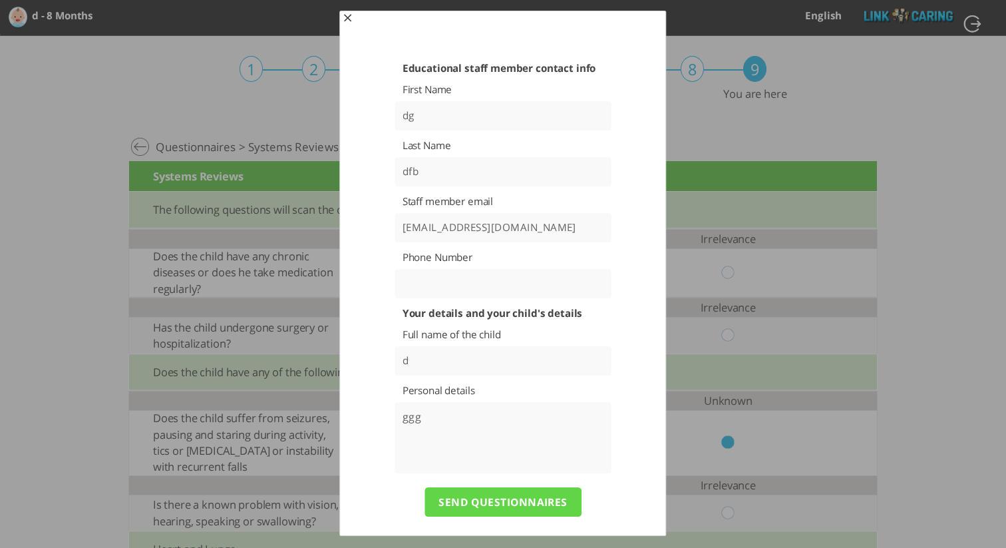
type textarea "ggg"
click at [496, 501] on input "SEND QUESTIONNAIRES" at bounding box center [503, 501] width 157 height 29
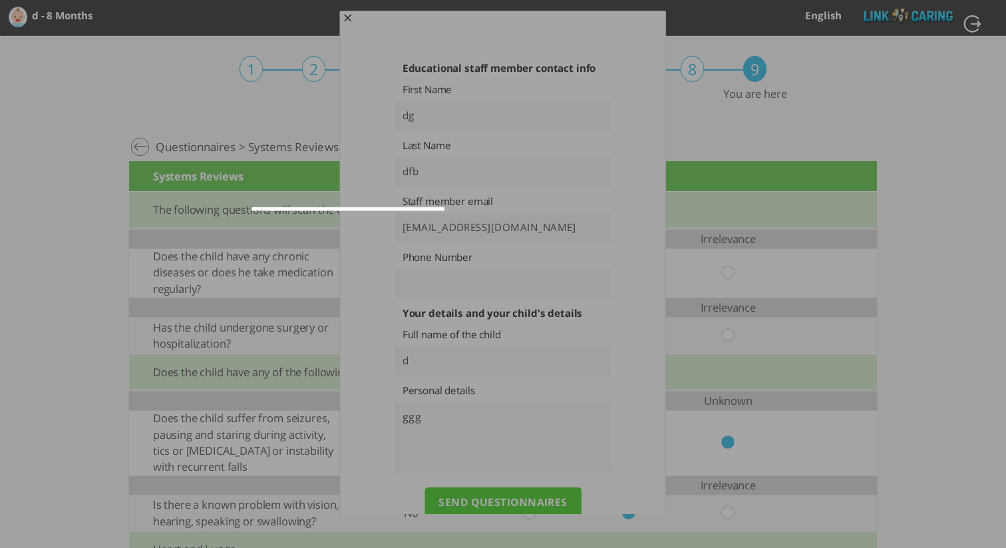
scroll to position [0, 0]
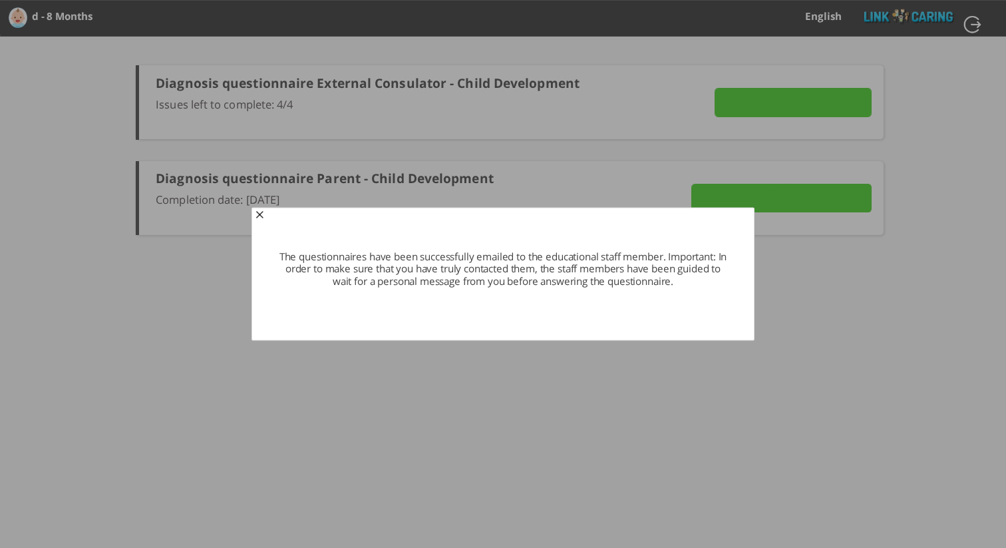
type input "Details"
type input "VIEW ANSWERS"
type input "SEND NOW"
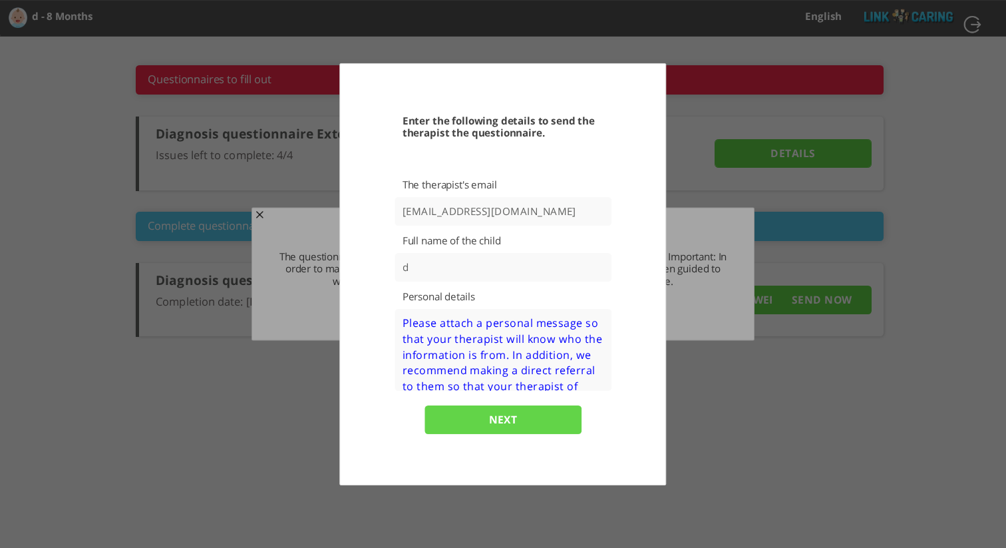
drag, startPoint x: 492, startPoint y: 216, endPoint x: 397, endPoint y: 214, distance: 94.5
click at [397, 214] on input "clinictest@yopmail.com" at bounding box center [503, 211] width 217 height 29
click at [523, 364] on textarea at bounding box center [503, 350] width 217 height 82
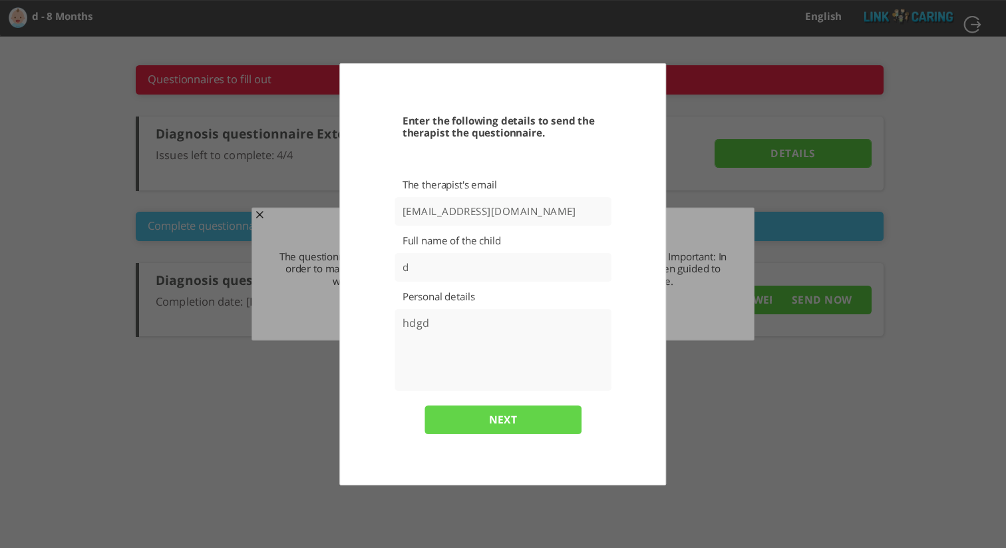
type textarea "hdgd"
click at [514, 429] on input "NEXT" at bounding box center [503, 419] width 157 height 29
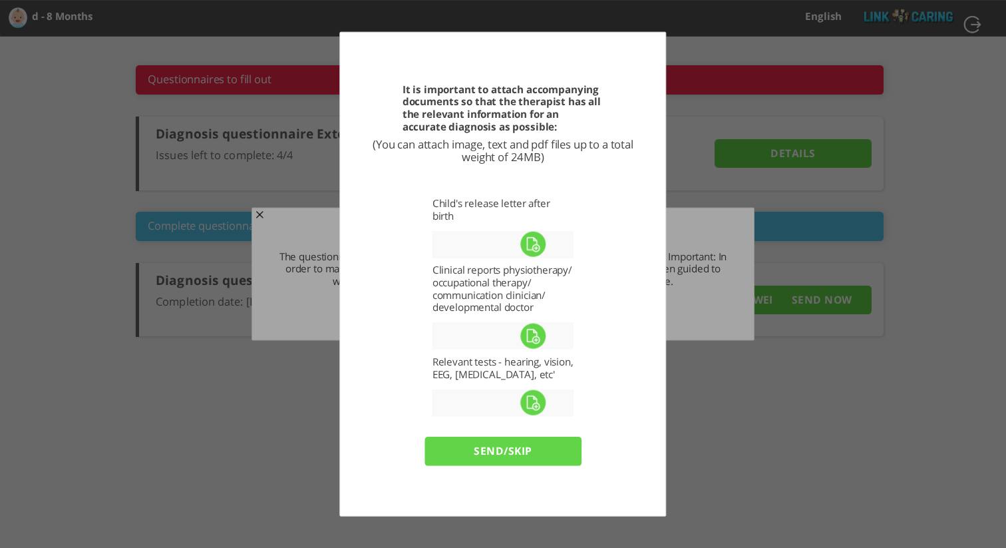
click at [522, 450] on input "send/skip" at bounding box center [503, 451] width 157 height 29
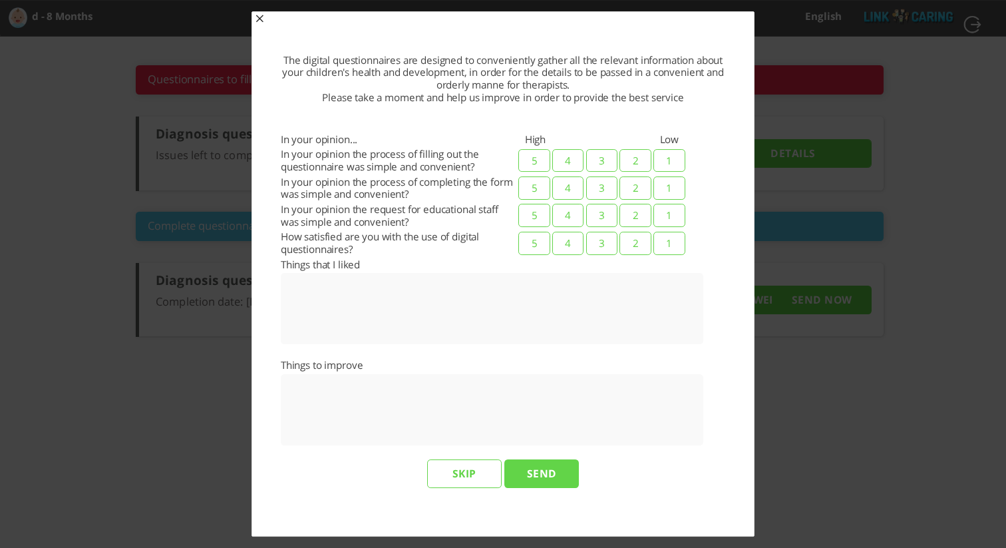
click at [457, 484] on input "Skip" at bounding box center [464, 473] width 75 height 29
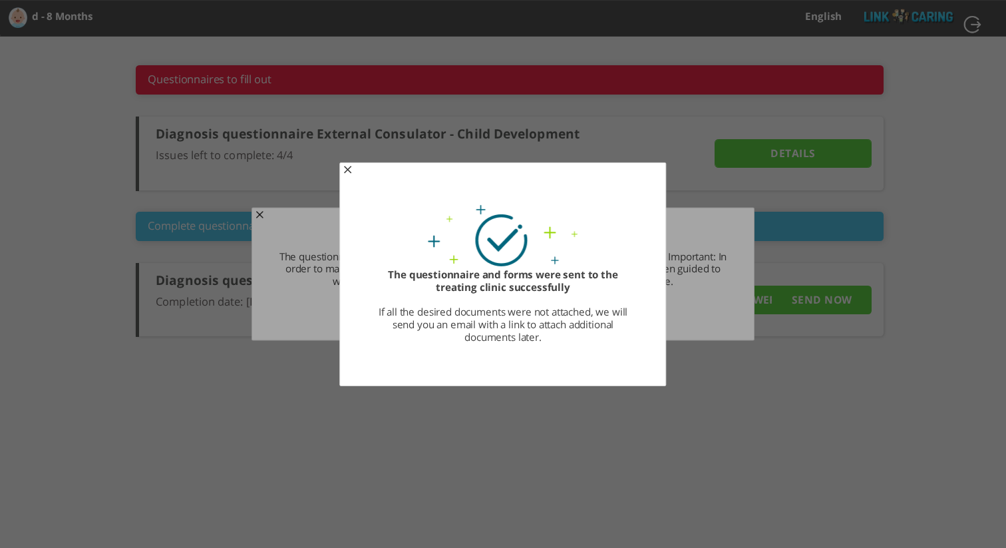
click at [346, 167] on span "button" at bounding box center [347, 171] width 11 height 11
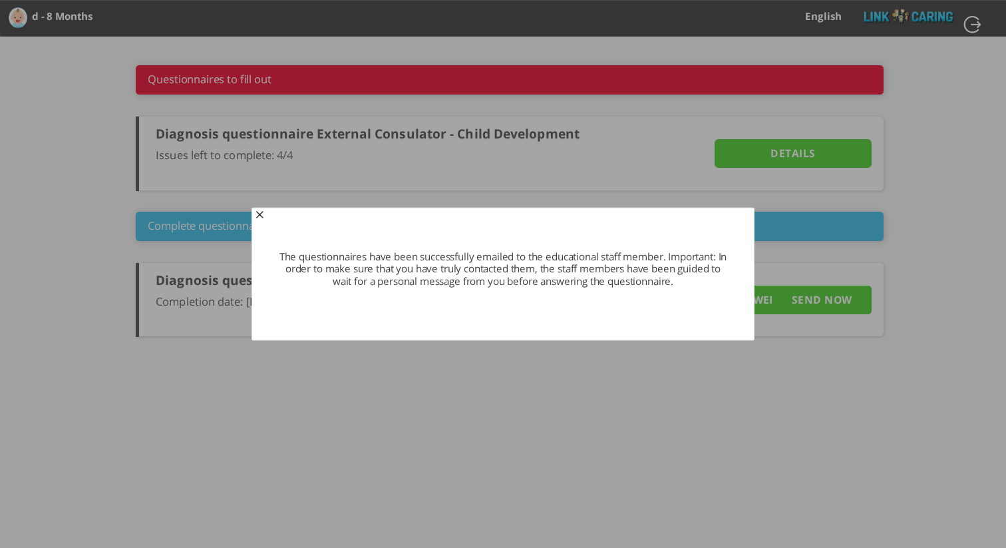
click at [262, 213] on span "button" at bounding box center [259, 215] width 11 height 11
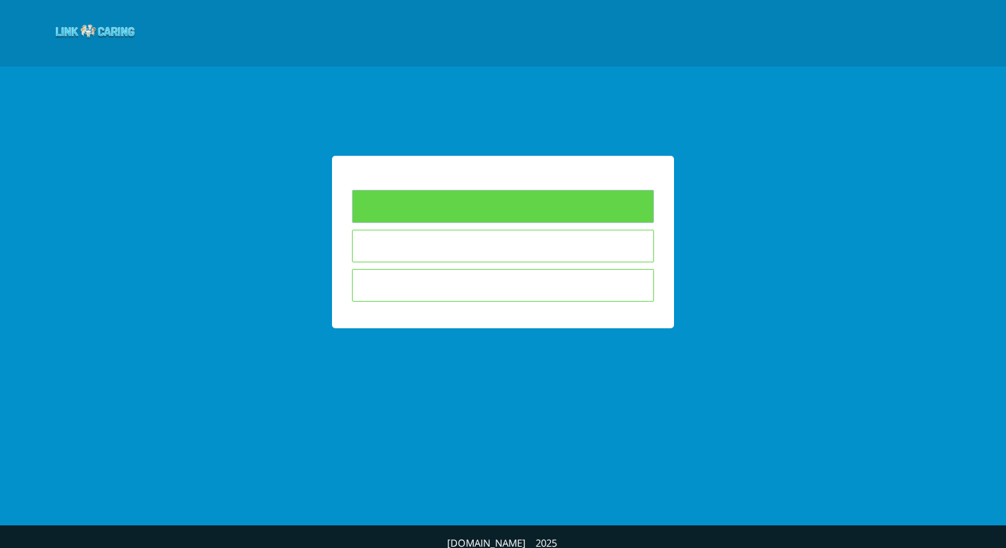
type input "To Fill Questionnaires"
type input "I am not interested in answering the questionnaires"
type input "The child is not in the educational framework in which I teach"
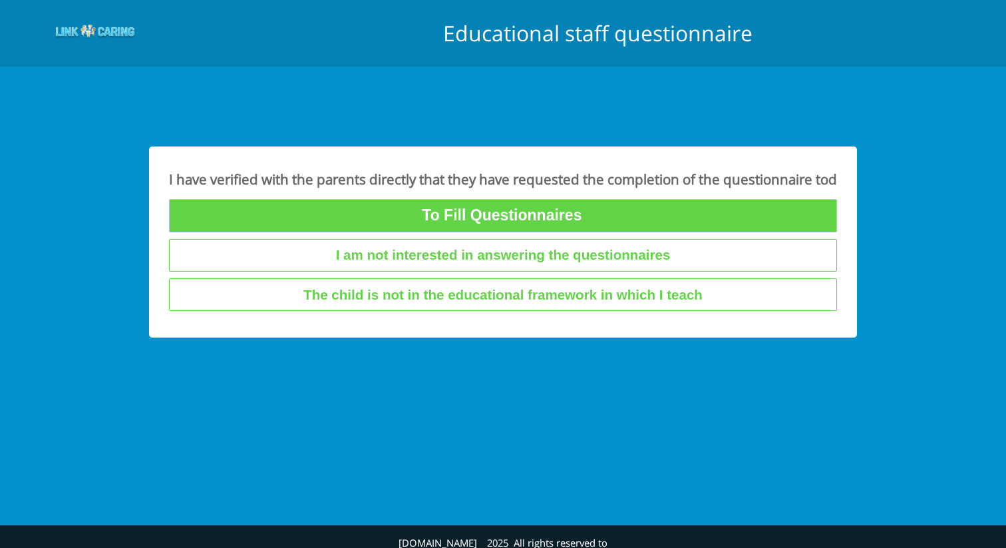
click at [530, 222] on input "To Fill Questionnaires" at bounding box center [503, 215] width 668 height 33
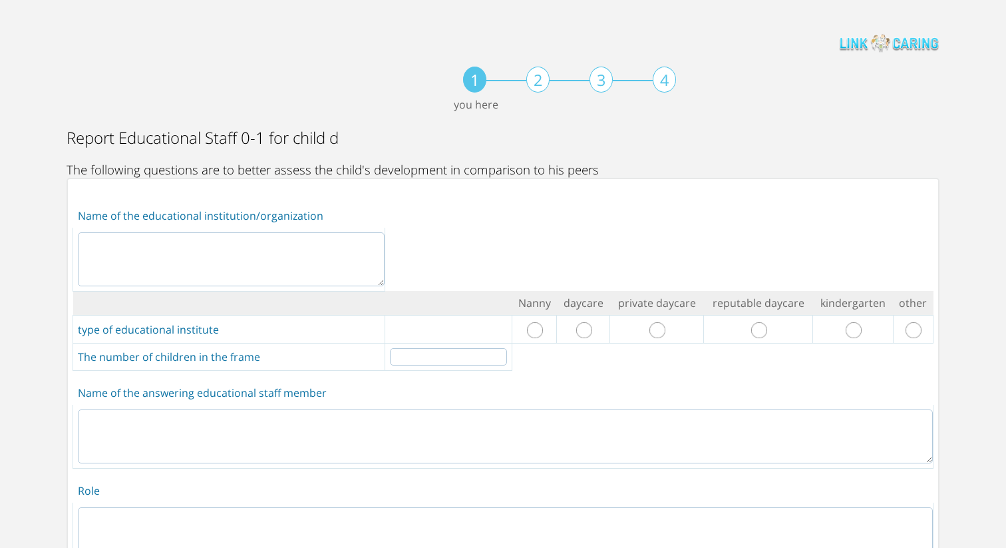
drag, startPoint x: 322, startPoint y: 245, endPoint x: 329, endPoint y: 239, distance: 9.0
click at [324, 244] on textarea at bounding box center [231, 259] width 307 height 54
type textarea "ghgf"
click at [527, 329] on input "radio" at bounding box center [535, 330] width 16 height 16
radio input "true"
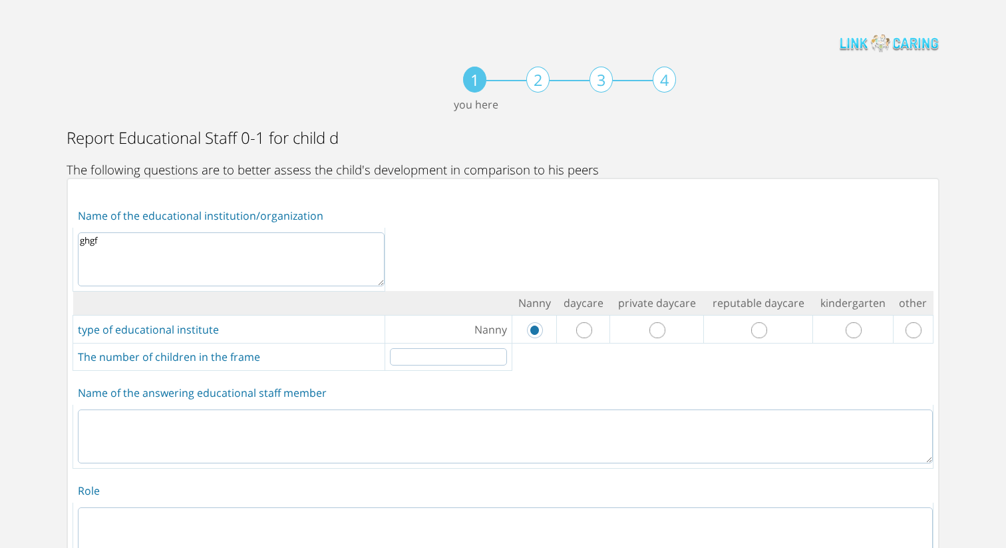
click at [439, 366] on td at bounding box center [448, 356] width 127 height 27
click at [443, 361] on input "number" at bounding box center [448, 356] width 117 height 17
type input "1"
click at [482, 354] on input "1" at bounding box center [448, 356] width 117 height 17
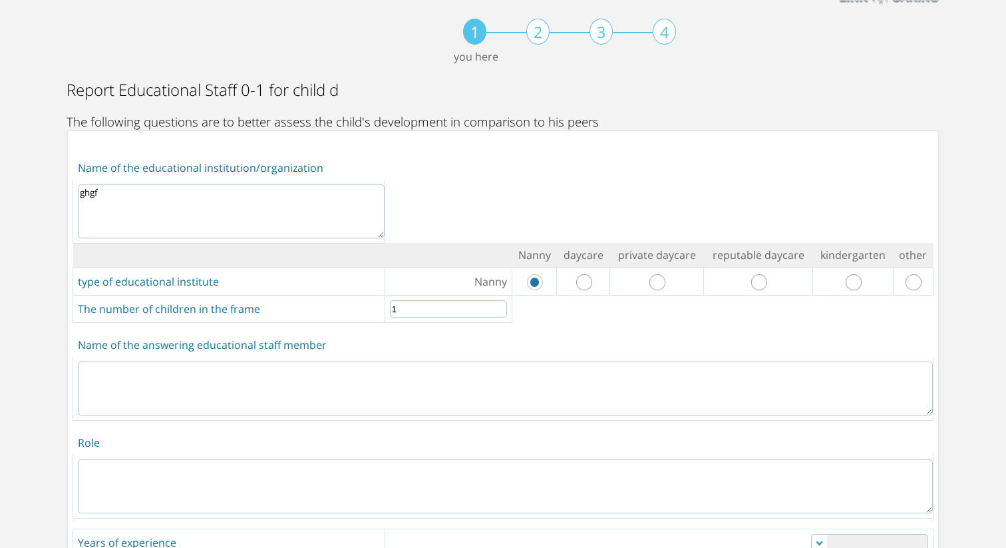
click at [547, 372] on textarea at bounding box center [505, 388] width 855 height 54
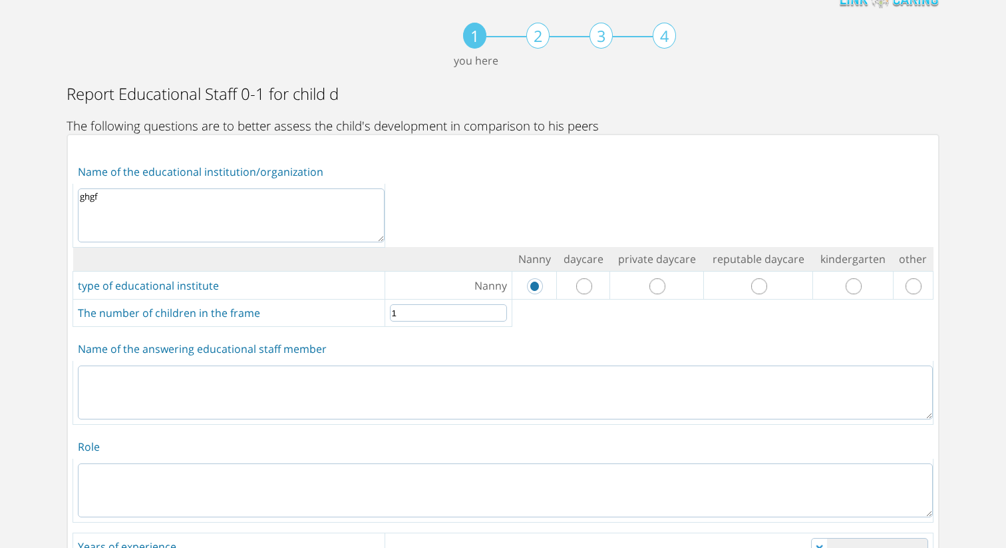
scroll to position [43, 0]
type textarea "g"
click at [479, 475] on textarea at bounding box center [505, 491] width 855 height 54
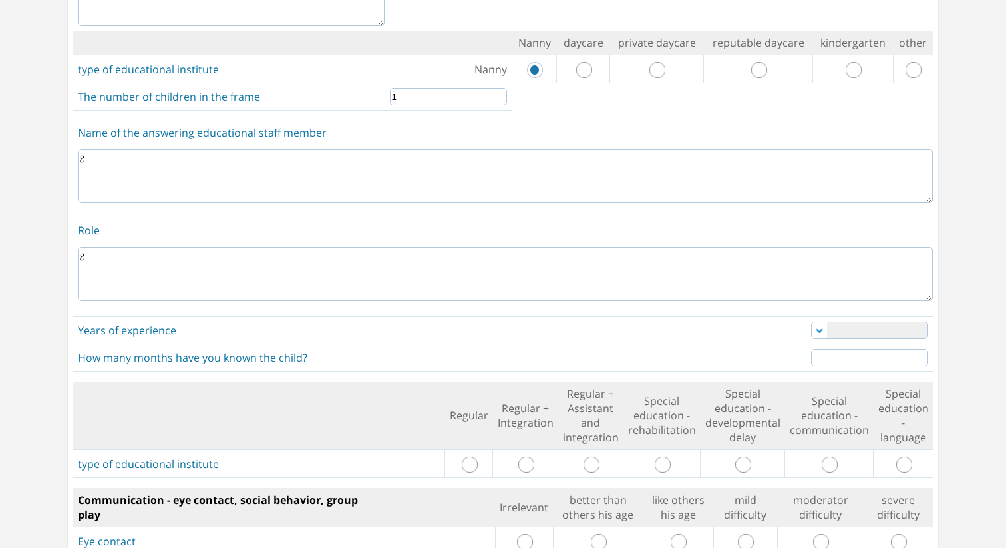
scroll to position [302, 0]
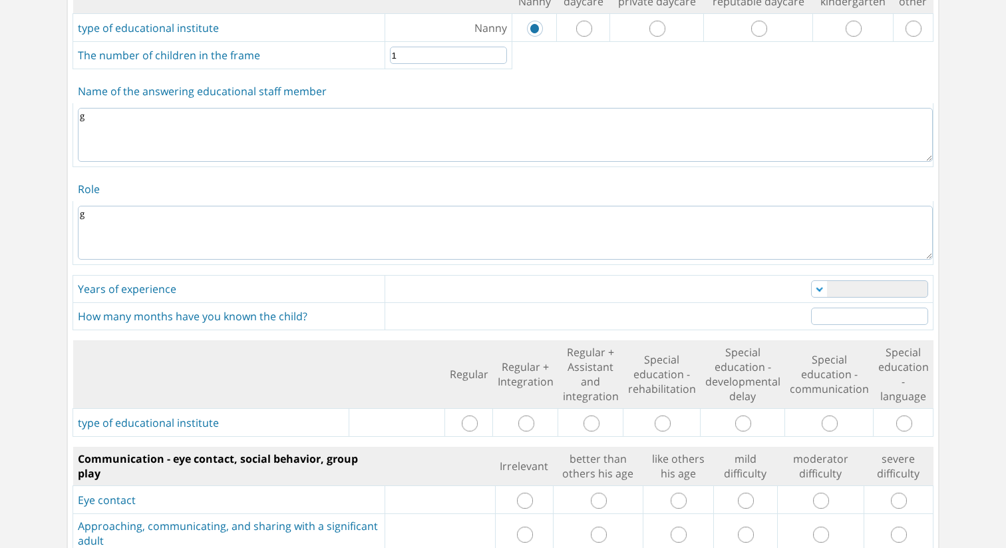
type textarea "g"
click at [534, 420] on input "radio" at bounding box center [526, 423] width 16 height 16
radio input "true"
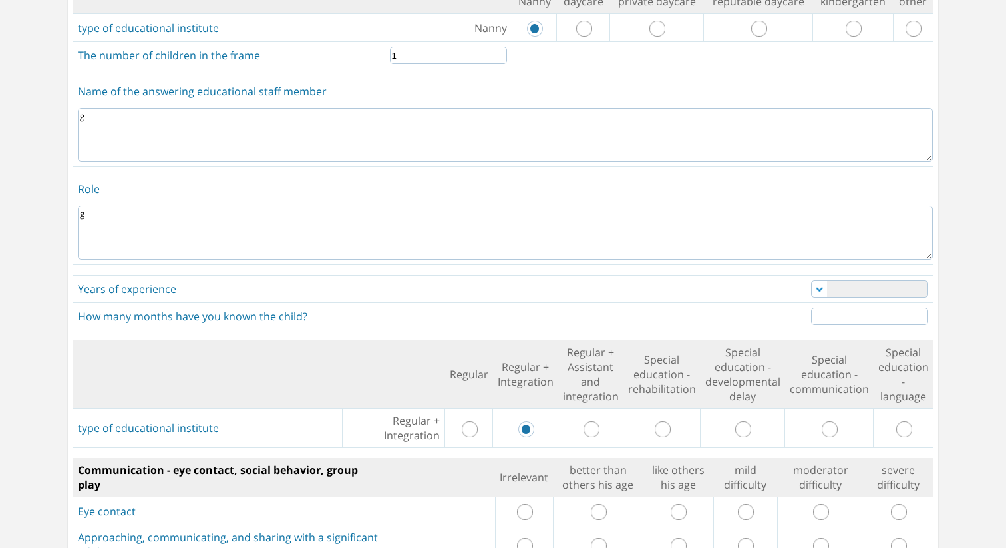
click at [524, 504] on input "radio" at bounding box center [525, 512] width 16 height 16
radio input "true"
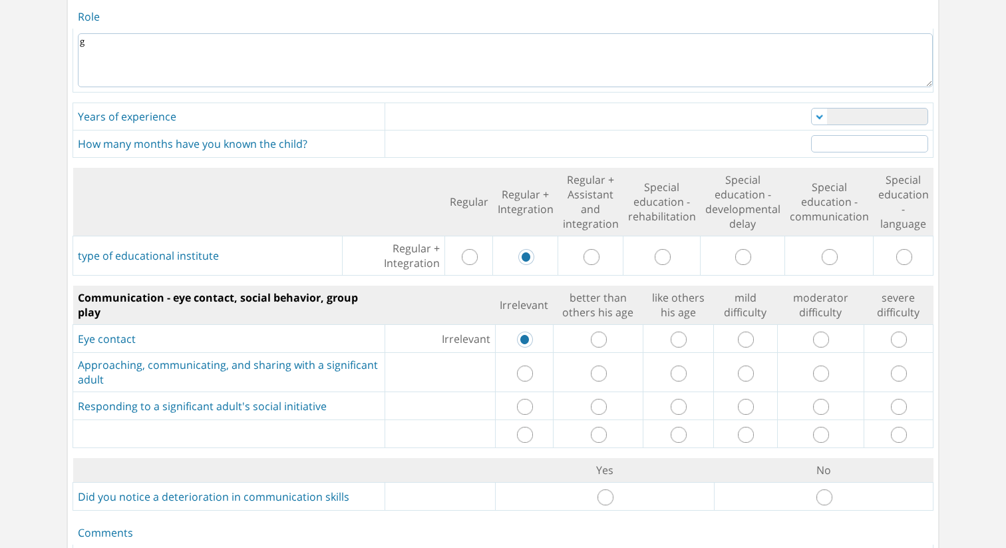
scroll to position [501, 0]
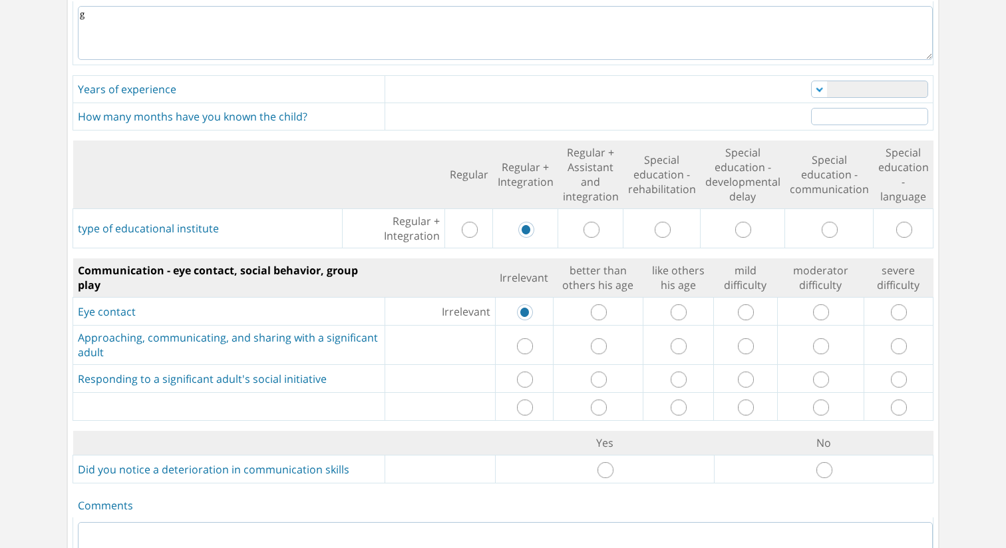
click at [518, 345] on input "radio" at bounding box center [525, 346] width 16 height 16
radio input "true"
click at [524, 371] on input "radio" at bounding box center [525, 379] width 16 height 16
radio input "true"
click at [522, 401] on input "radio" at bounding box center [525, 407] width 16 height 16
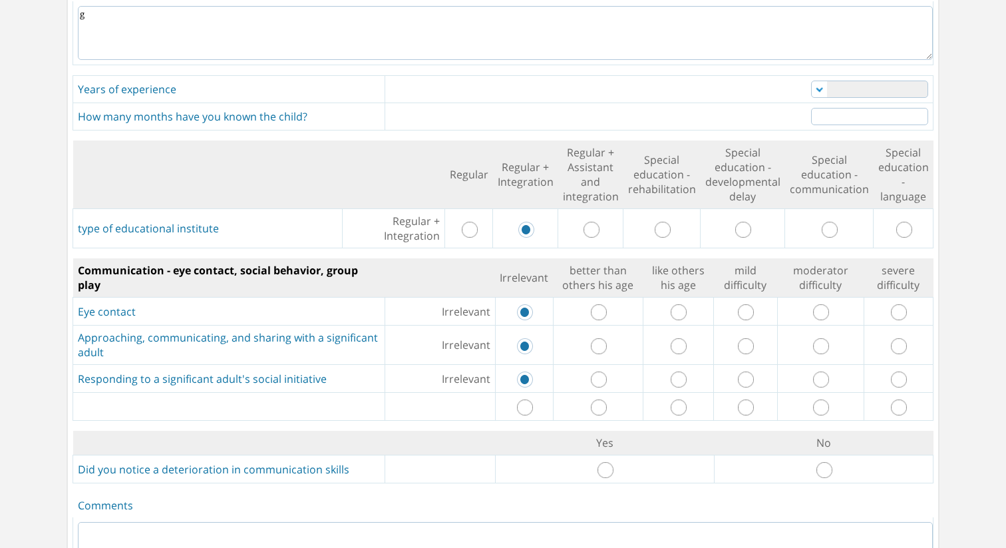
radio input "true"
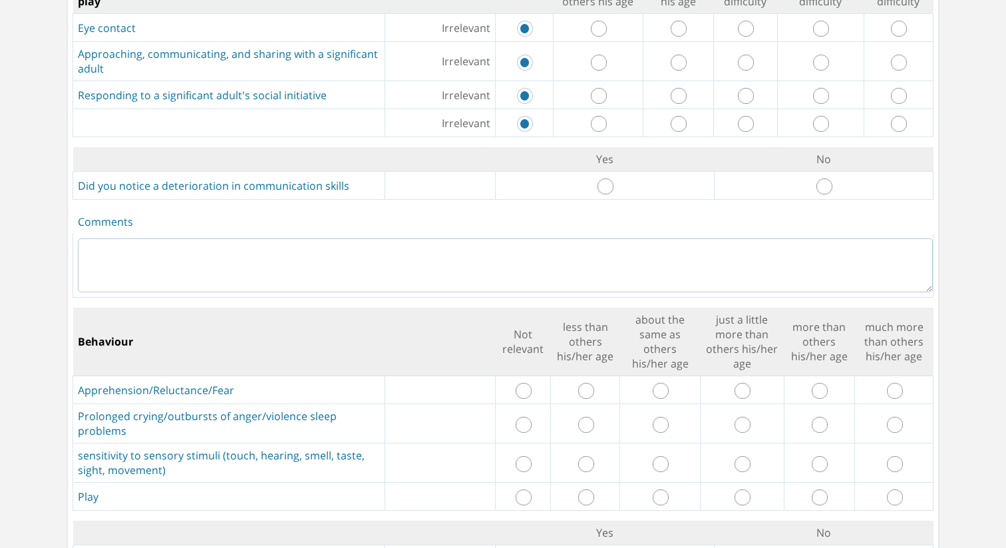
scroll to position [849, 0]
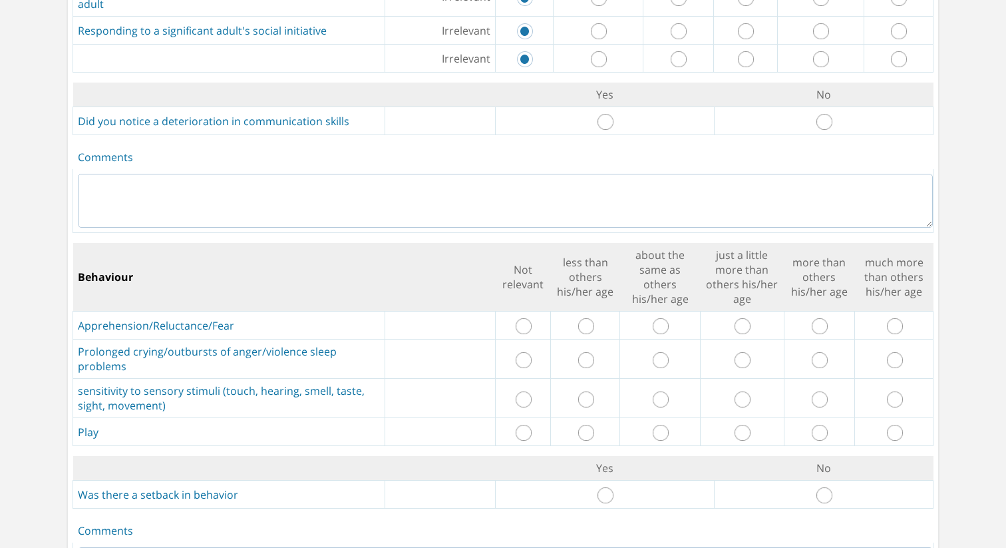
drag, startPoint x: 604, startPoint y: 112, endPoint x: 614, endPoint y: 146, distance: 35.4
click at [604, 114] on input "radio" at bounding box center [606, 122] width 16 height 16
radio input "true"
click at [581, 323] on input "radio" at bounding box center [586, 326] width 16 height 16
radio input "true"
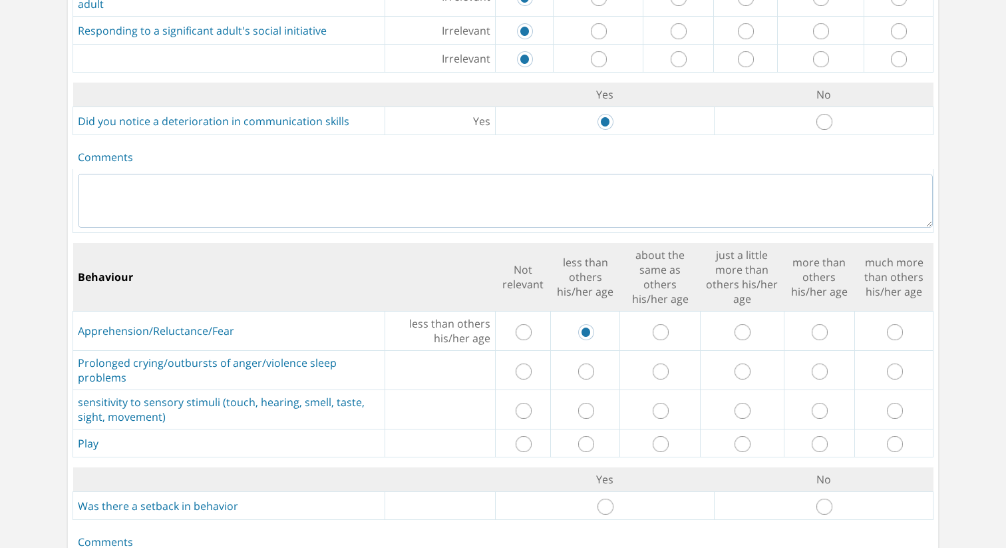
drag, startPoint x: 656, startPoint y: 361, endPoint x: 666, endPoint y: 367, distance: 12.2
click at [661, 363] on input "radio" at bounding box center [661, 371] width 16 height 16
radio input "true"
drag, startPoint x: 741, startPoint y: 403, endPoint x: 771, endPoint y: 407, distance: 31.0
click at [741, 403] on input "radio" at bounding box center [743, 411] width 16 height 16
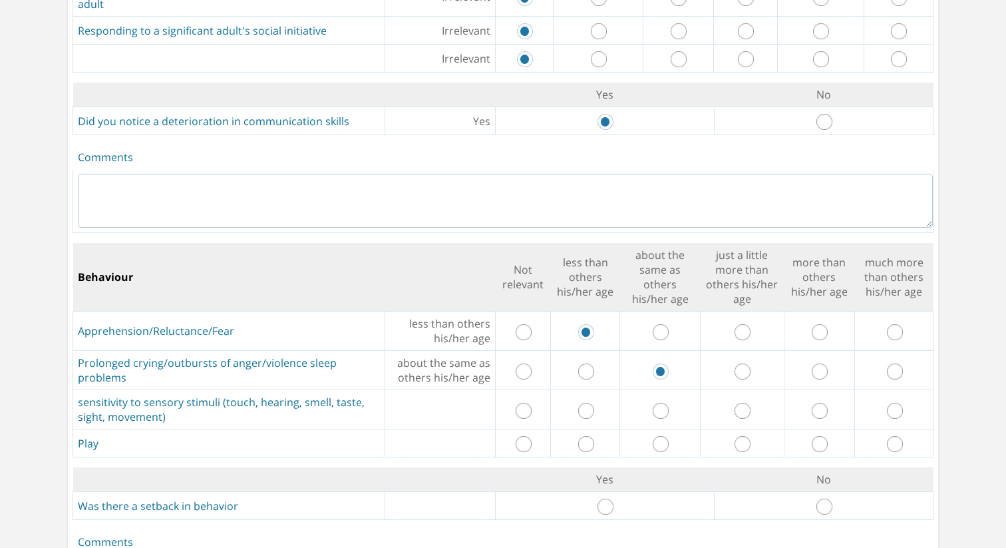
radio input "true"
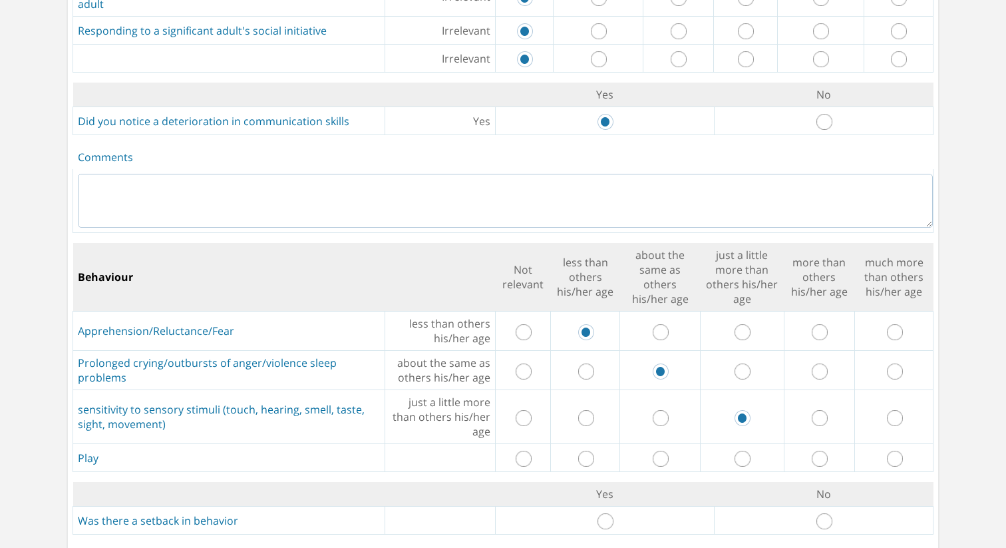
click at [818, 451] on input "radio" at bounding box center [820, 459] width 16 height 16
radio input "true"
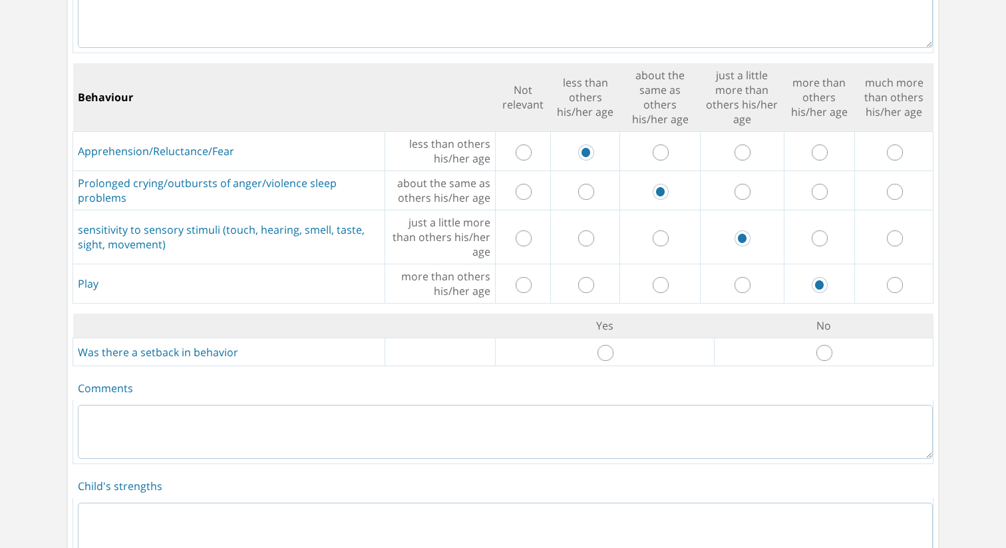
scroll to position [1057, 0]
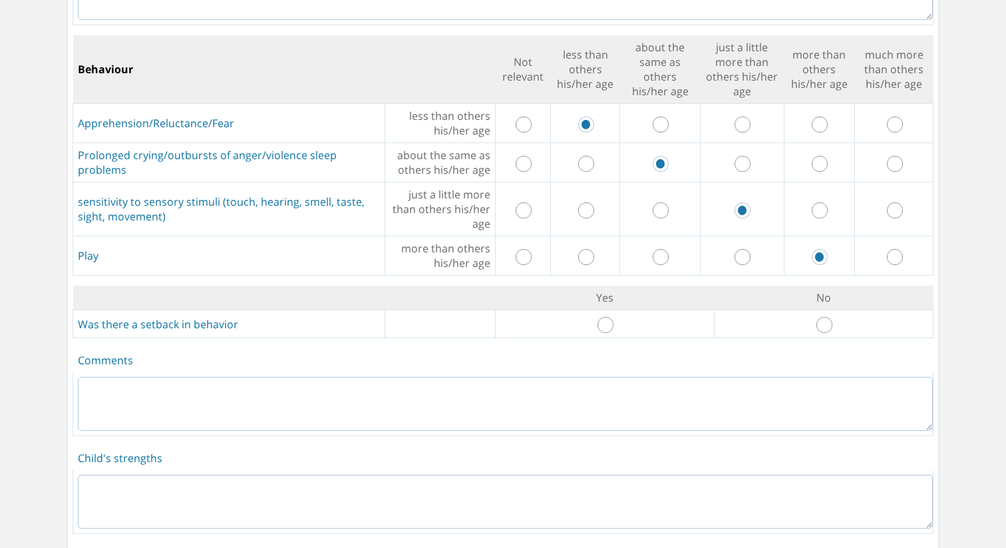
click at [608, 317] on input "radio" at bounding box center [606, 325] width 16 height 16
radio input "true"
click at [555, 385] on textarea at bounding box center [505, 404] width 855 height 54
type textarea "g"
click at [520, 480] on textarea "g" at bounding box center [505, 502] width 855 height 54
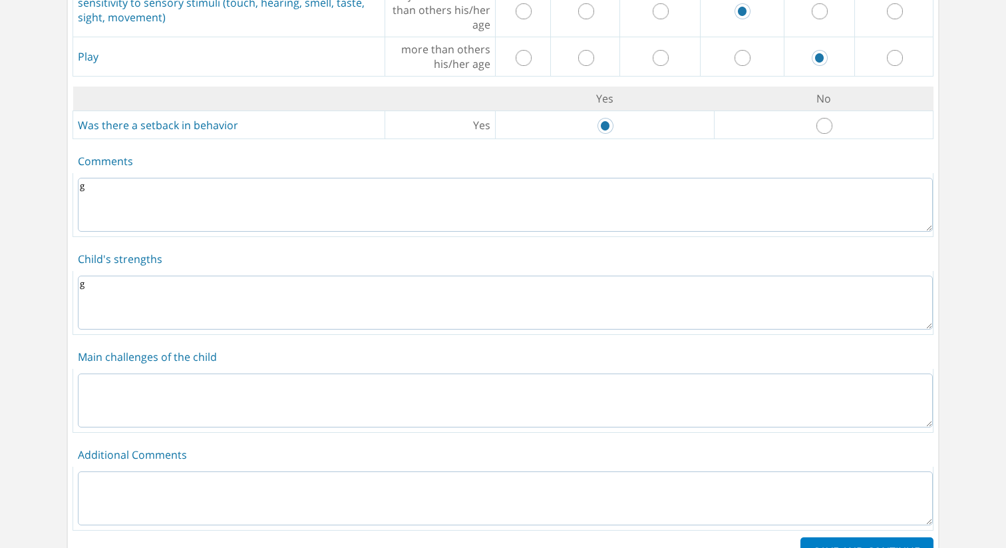
scroll to position [1277, 0]
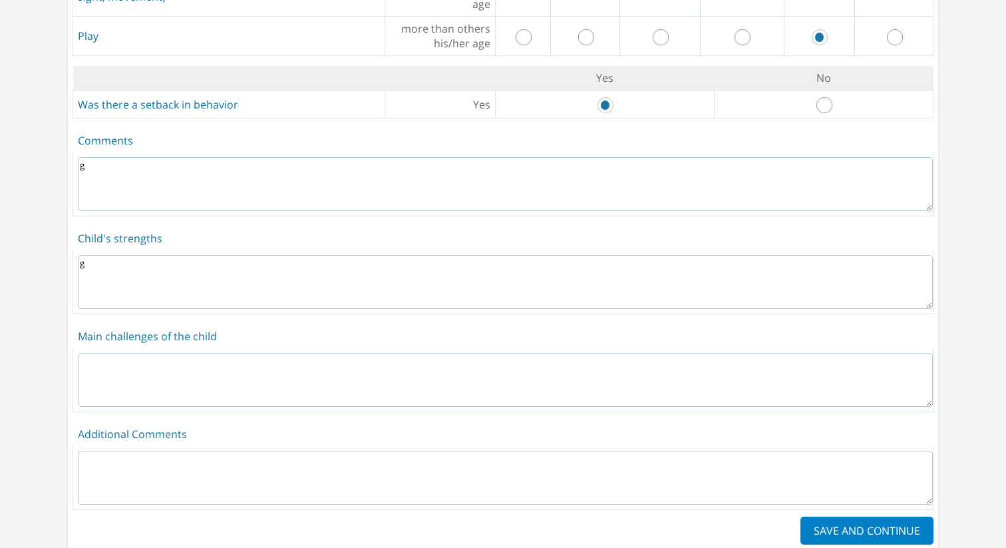
type textarea "g"
click at [440, 375] on textarea at bounding box center [505, 380] width 855 height 54
type textarea "g"
drag, startPoint x: 456, startPoint y: 460, endPoint x: 534, endPoint y: 473, distance: 79.6
click at [457, 459] on textarea at bounding box center [505, 478] width 855 height 54
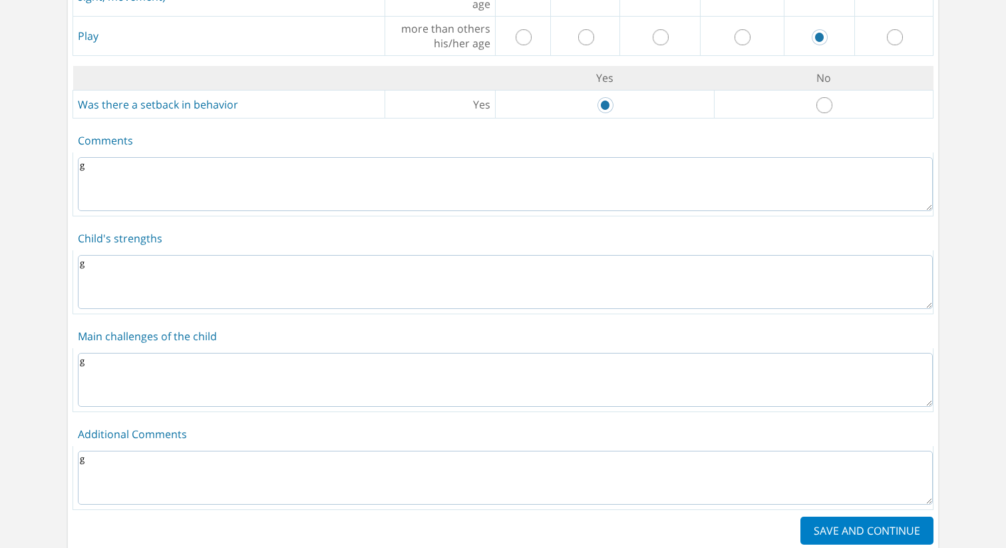
type textarea "g"
click at [854, 526] on label "SAVE AND CONTINUE" at bounding box center [867, 530] width 133 height 28
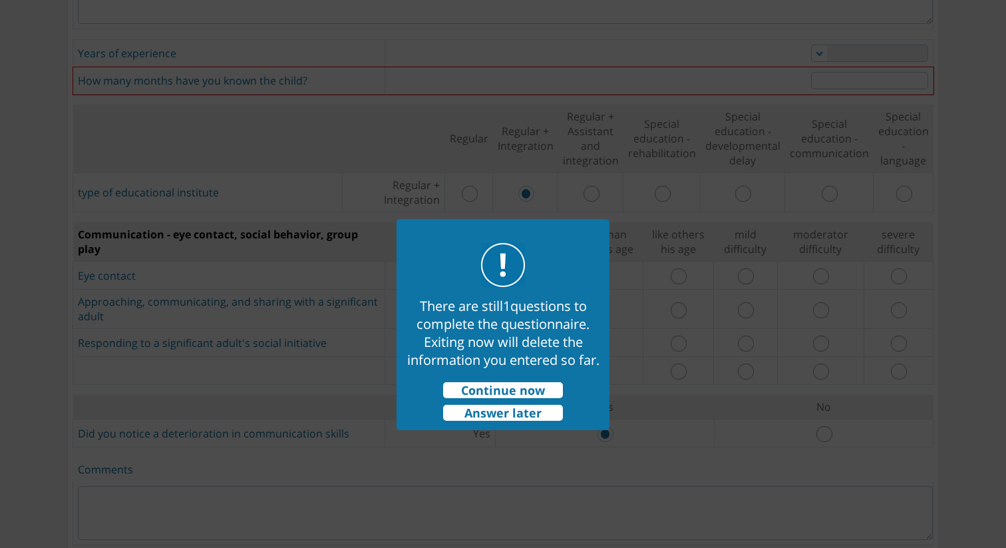
scroll to position [536, 0]
click at [527, 395] on span "Continue now" at bounding box center [503, 390] width 120 height 16
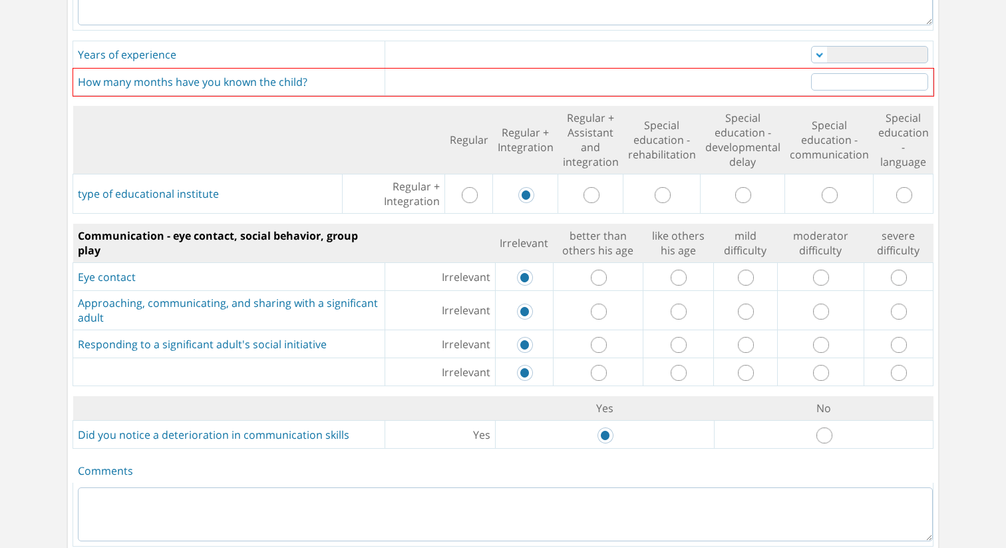
click at [438, 84] on td at bounding box center [659, 82] width 548 height 27
click at [821, 49] on select "0-1 1-3 3-5 5-10 over 10" at bounding box center [869, 54] width 117 height 17
select select "0"
click at [811, 46] on select "0-1 1-3 3-5 5-10 over 10" at bounding box center [869, 54] width 117 height 17
click at [851, 73] on input "number" at bounding box center [869, 81] width 117 height 17
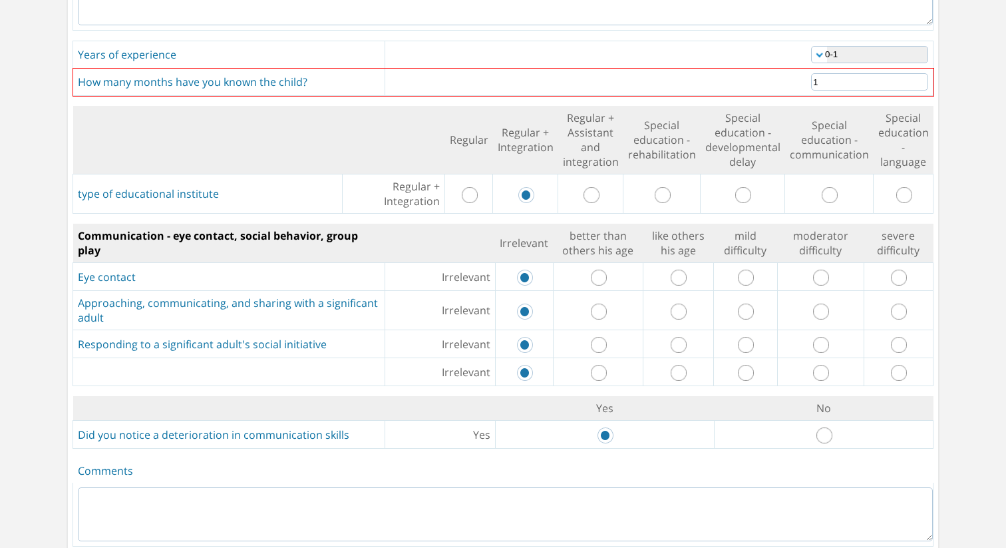
click at [922, 78] on input "1" at bounding box center [869, 81] width 117 height 17
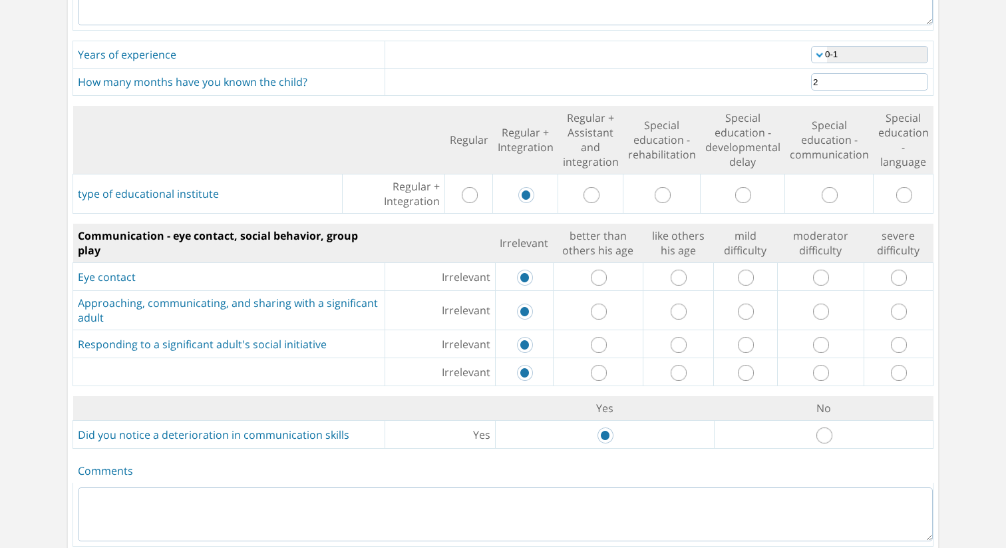
type input "2"
click at [921, 78] on input "2" at bounding box center [869, 81] width 117 height 17
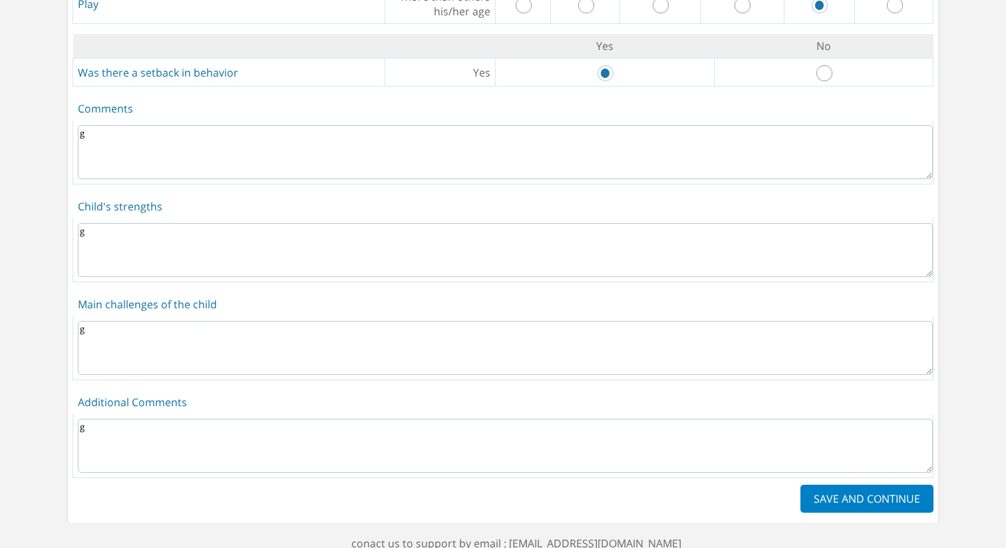
scroll to position [1324, 0]
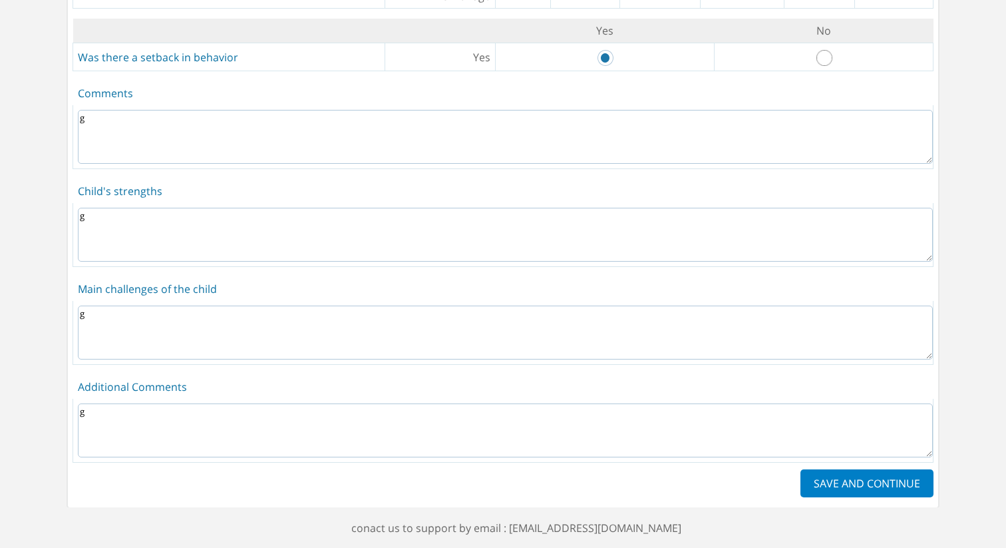
click at [864, 469] on label "SAVE AND CONTINUE" at bounding box center [867, 483] width 133 height 28
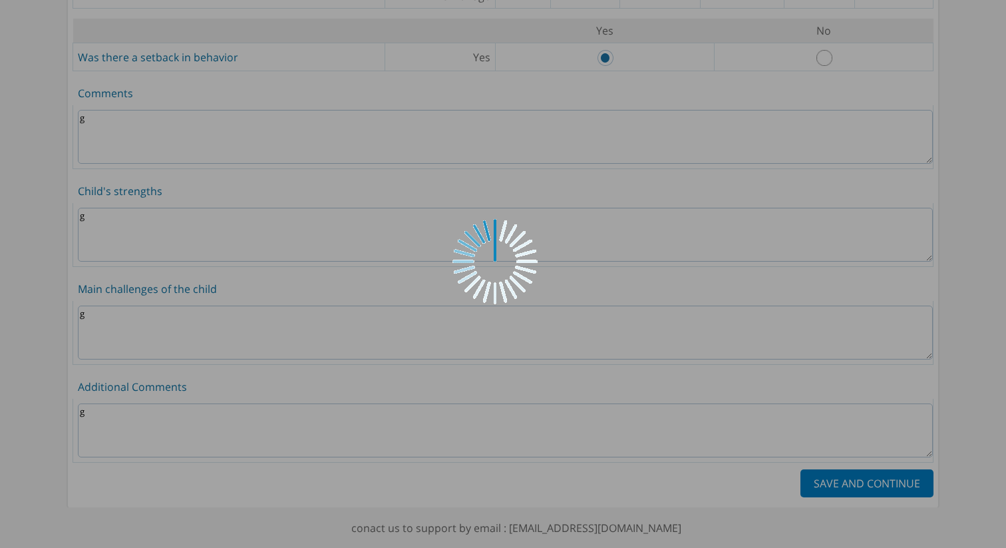
scroll to position [0, 0]
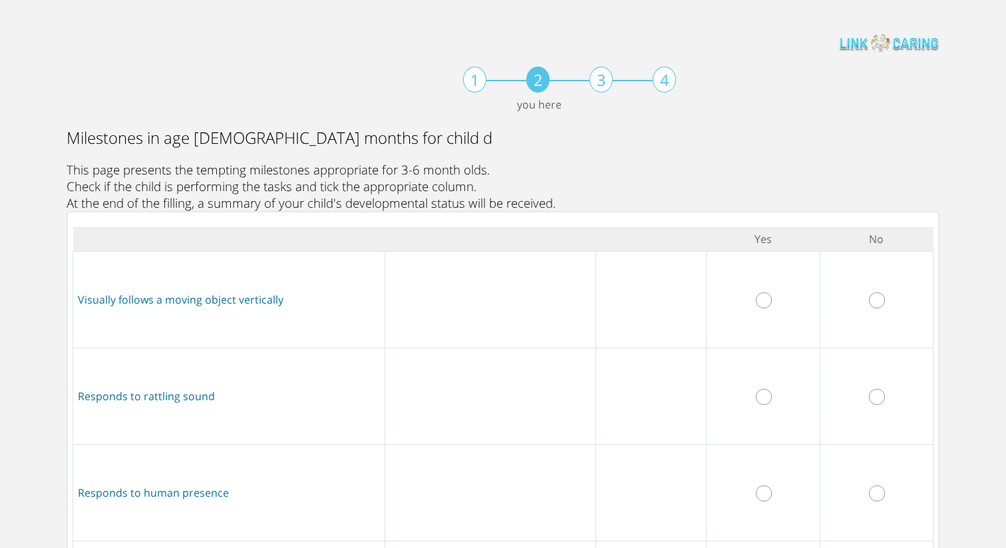
click at [769, 304] on input "radio" at bounding box center [764, 300] width 16 height 16
radio input "true"
click at [881, 396] on input "radio" at bounding box center [877, 397] width 16 height 16
radio input "true"
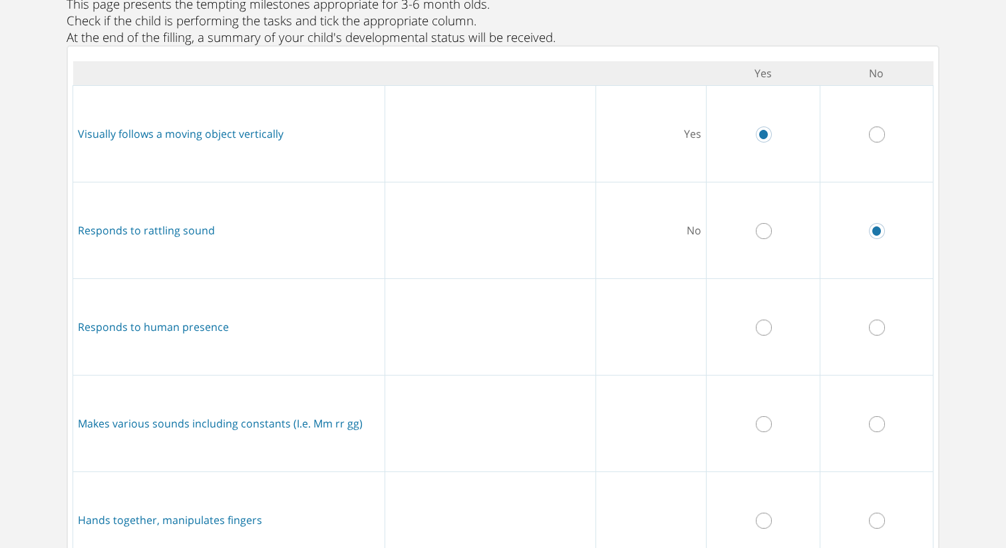
scroll to position [184, 0]
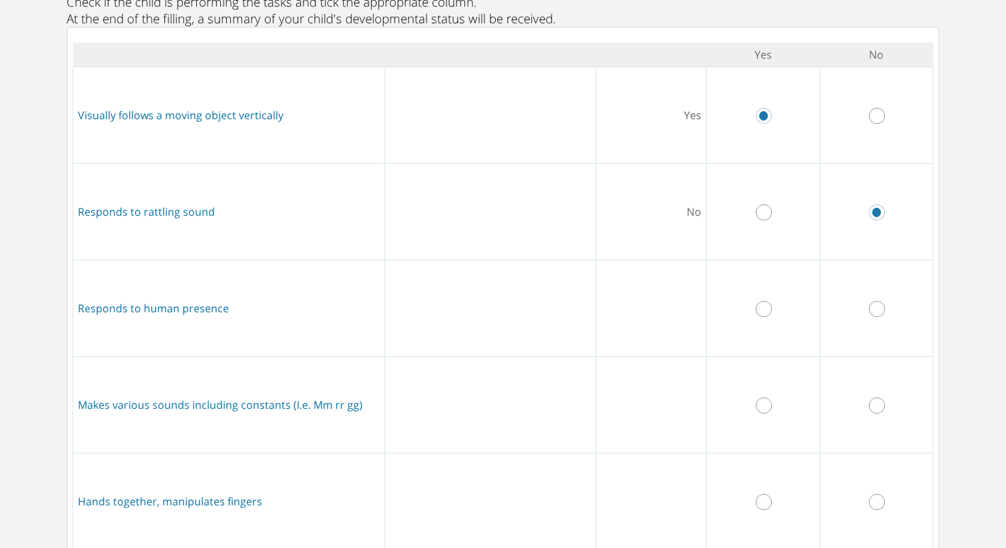
drag, startPoint x: 760, startPoint y: 311, endPoint x: 807, endPoint y: 339, distance: 55.2
click at [765, 312] on input "radio" at bounding box center [764, 309] width 16 height 16
radio input "true"
click at [884, 403] on input "radio" at bounding box center [877, 405] width 16 height 16
radio input "true"
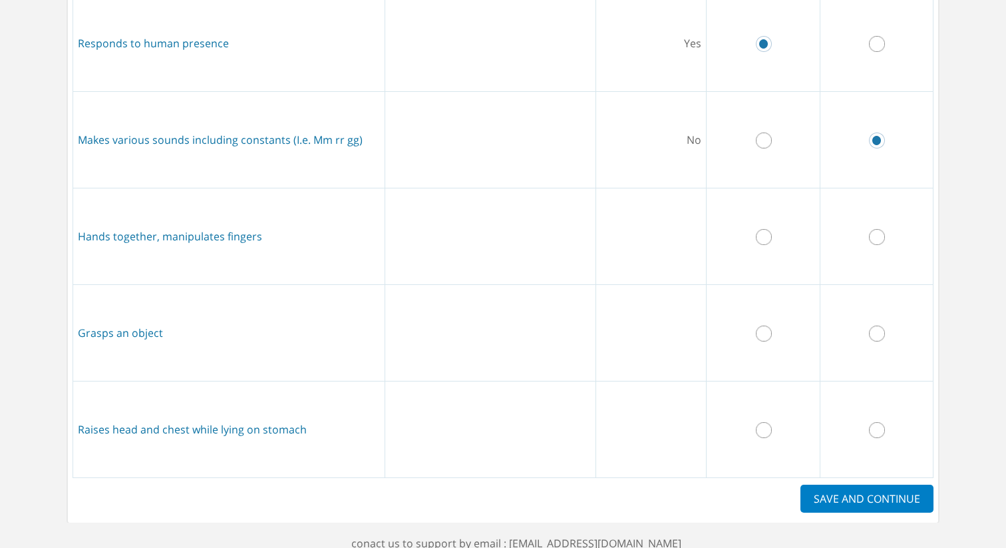
scroll to position [452, 0]
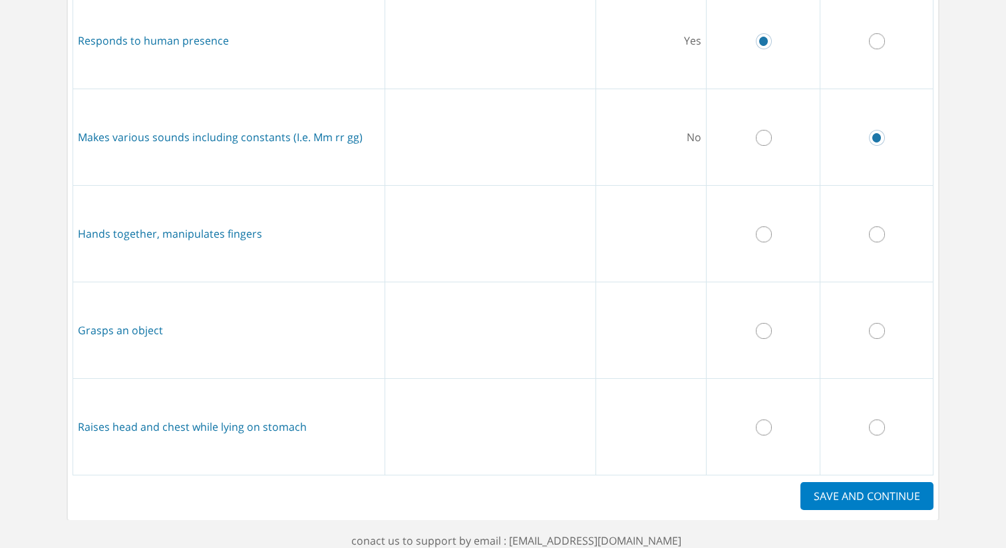
drag, startPoint x: 769, startPoint y: 236, endPoint x: 777, endPoint y: 245, distance: 12.2
click at [772, 240] on td at bounding box center [763, 233] width 113 height 97
drag, startPoint x: 768, startPoint y: 331, endPoint x: 743, endPoint y: 282, distance: 55.4
click at [767, 328] on input "radio" at bounding box center [764, 331] width 16 height 16
radio input "true"
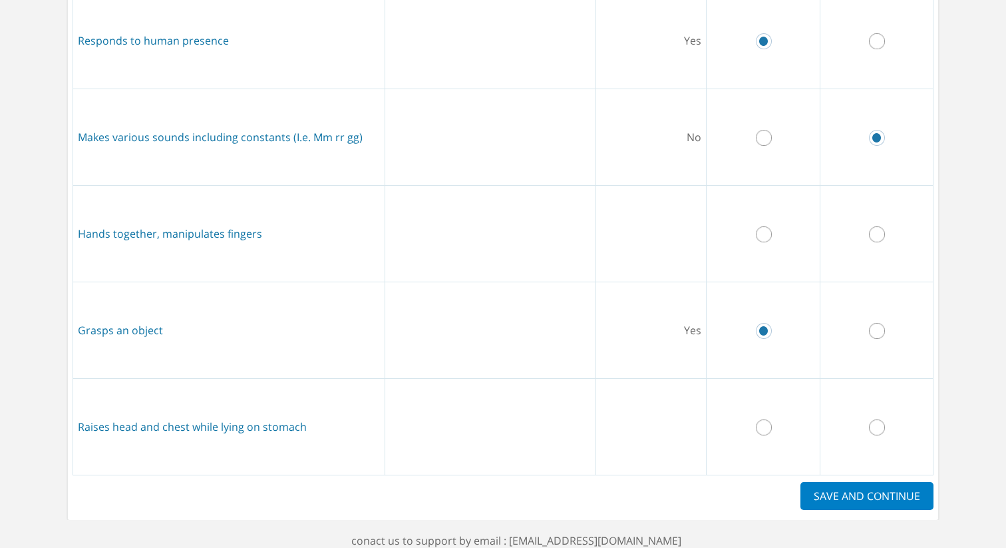
drag, startPoint x: 764, startPoint y: 233, endPoint x: 813, endPoint y: 367, distance: 143.2
click at [767, 236] on input "radio" at bounding box center [764, 234] width 16 height 16
radio input "true"
drag, startPoint x: 881, startPoint y: 425, endPoint x: 883, endPoint y: 457, distance: 32.0
click at [882, 425] on input "radio" at bounding box center [877, 427] width 16 height 16
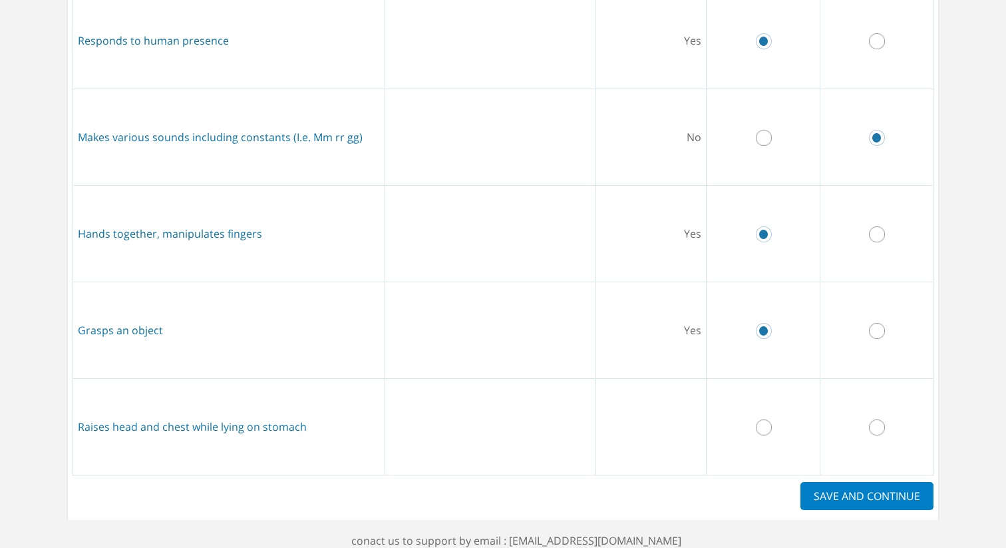
radio input "true"
click at [882, 491] on label "SAVE AND CONTINUE" at bounding box center [867, 496] width 133 height 28
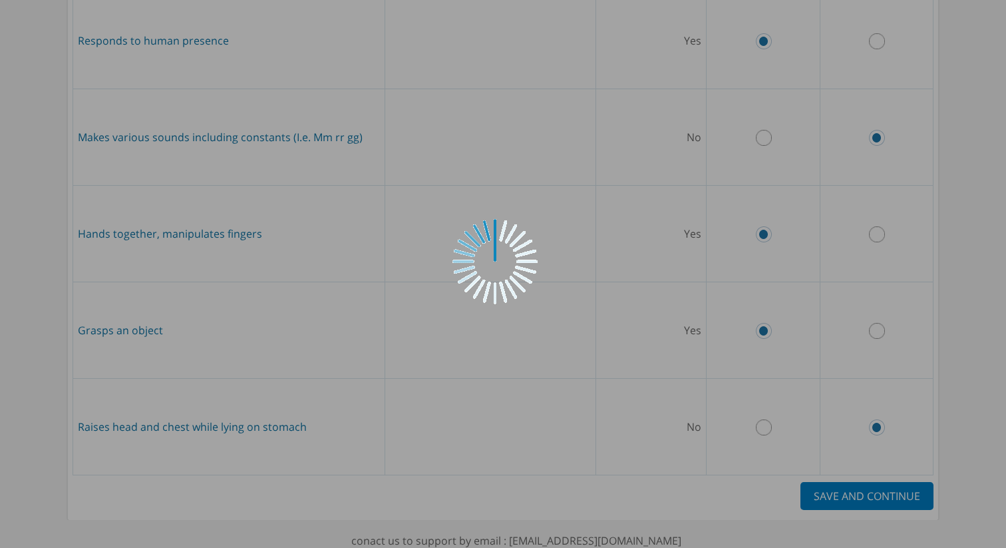
scroll to position [0, 0]
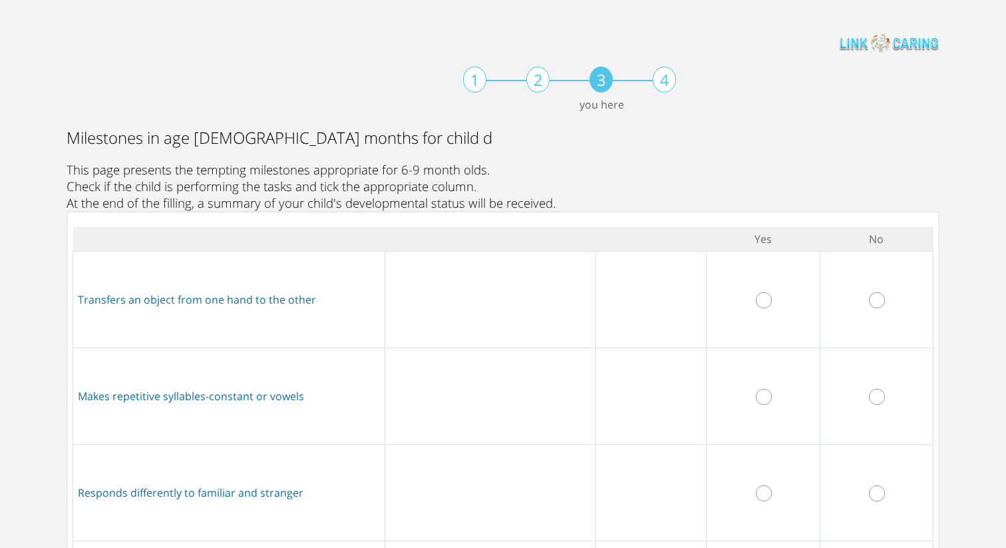
drag, startPoint x: 761, startPoint y: 302, endPoint x: 820, endPoint y: 365, distance: 86.2
click at [771, 307] on input "radio" at bounding box center [764, 300] width 16 height 16
radio input "true"
click at [881, 402] on input "radio" at bounding box center [877, 397] width 16 height 16
radio input "true"
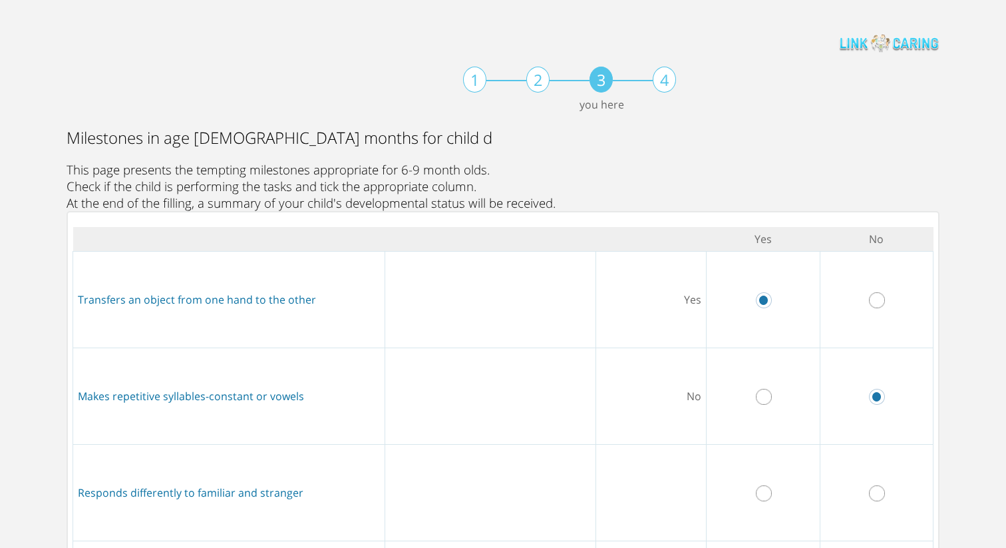
click at [769, 496] on input "radio" at bounding box center [764, 493] width 16 height 16
radio input "true"
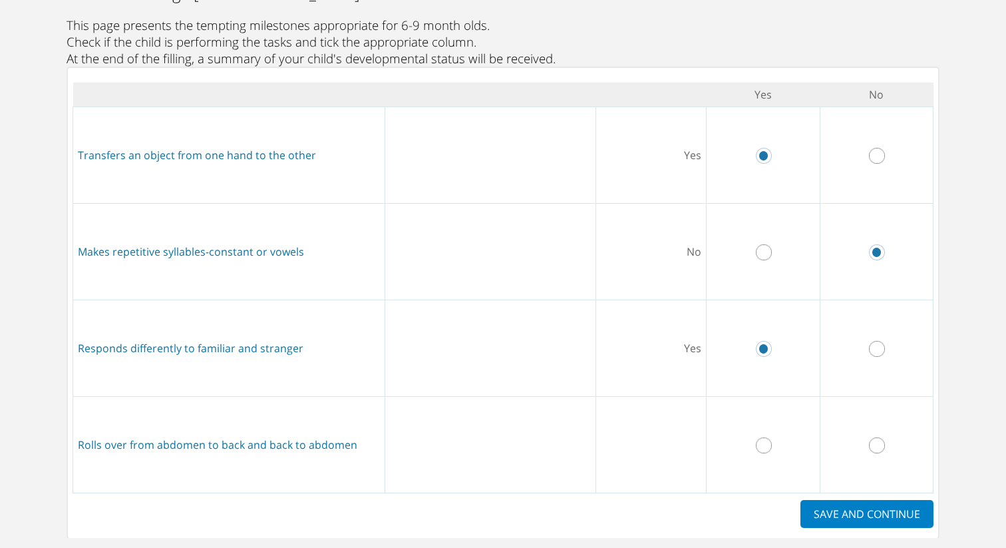
scroll to position [152, 0]
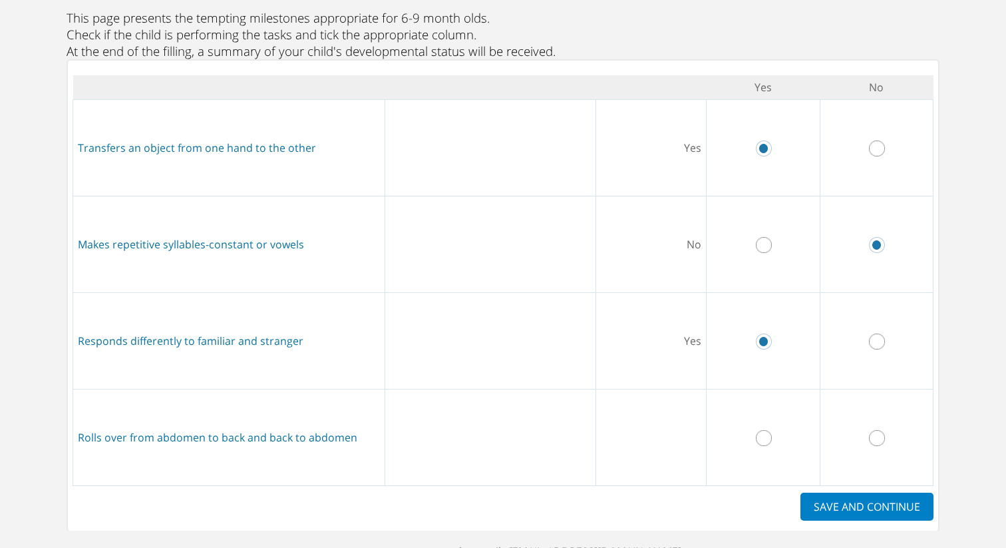
drag, startPoint x: 879, startPoint y: 439, endPoint x: 882, endPoint y: 449, distance: 9.7
click at [880, 439] on input "radio" at bounding box center [877, 438] width 16 height 16
radio input "true"
click at [891, 505] on label "SAVE AND CONTINUE" at bounding box center [867, 507] width 133 height 28
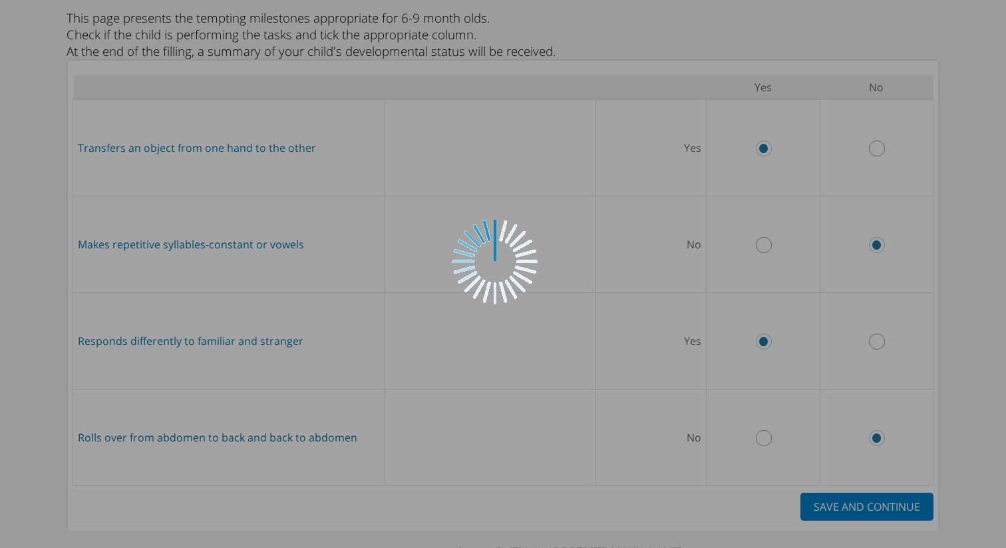
scroll to position [0, 0]
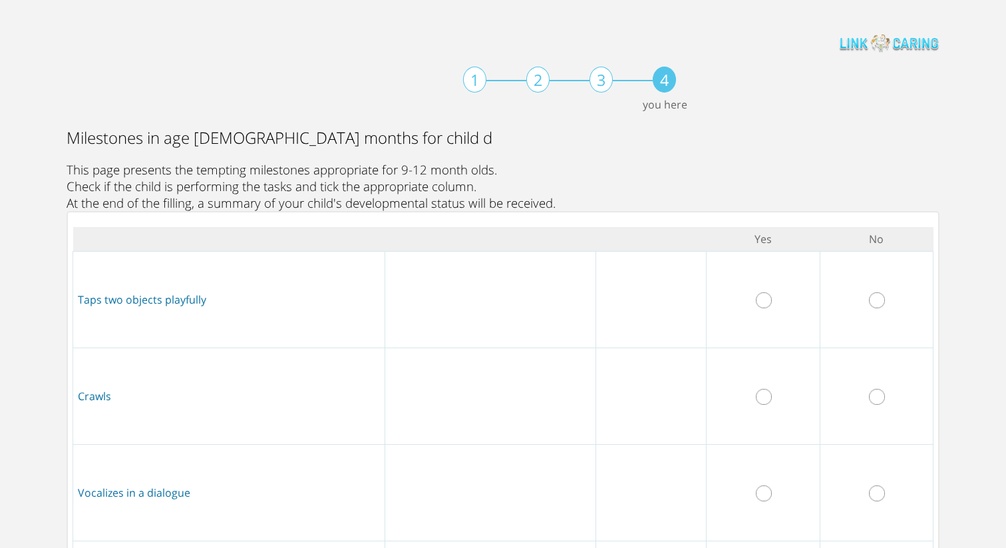
drag, startPoint x: 764, startPoint y: 300, endPoint x: 793, endPoint y: 329, distance: 40.9
click at [766, 300] on input "radio" at bounding box center [764, 300] width 16 height 16
radio input "true"
click at [878, 398] on input "radio" at bounding box center [877, 397] width 16 height 16
radio input "true"
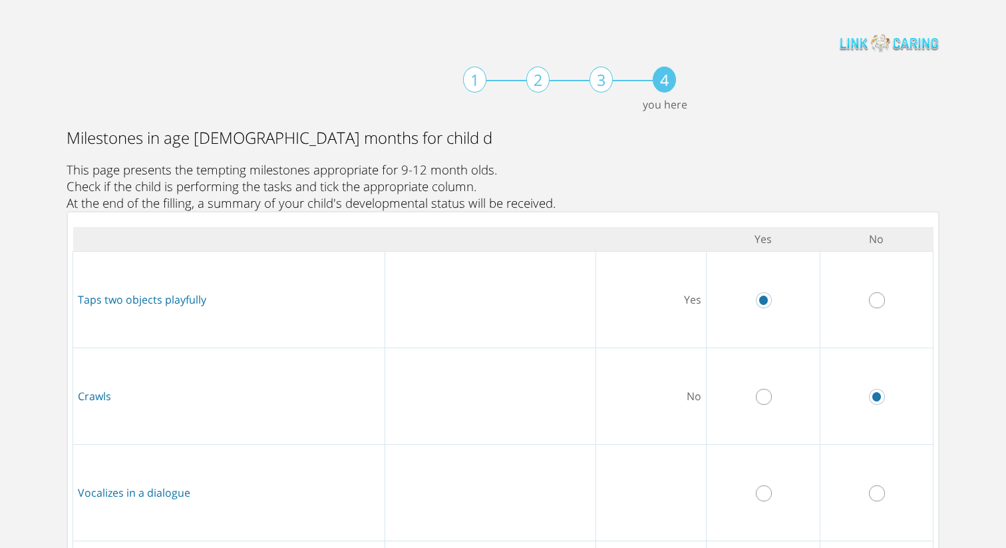
click at [763, 498] on input "radio" at bounding box center [764, 493] width 16 height 16
radio input "true"
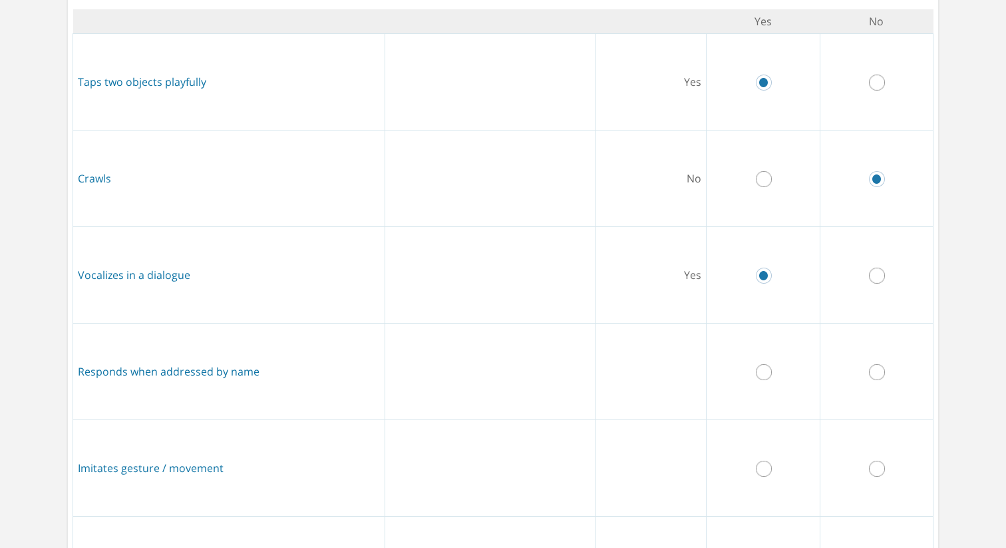
scroll to position [226, 0]
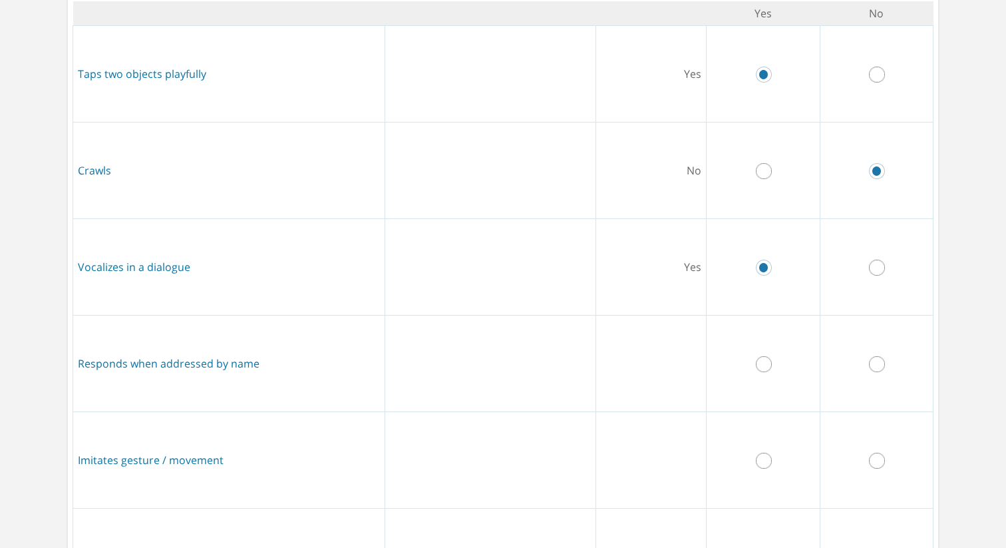
click at [868, 365] on td at bounding box center [876, 363] width 113 height 97
drag, startPoint x: 871, startPoint y: 366, endPoint x: 860, endPoint y: 379, distance: 17.0
click at [871, 366] on input "radio" at bounding box center [877, 364] width 16 height 16
radio input "true"
click at [764, 464] on input "radio" at bounding box center [764, 461] width 16 height 16
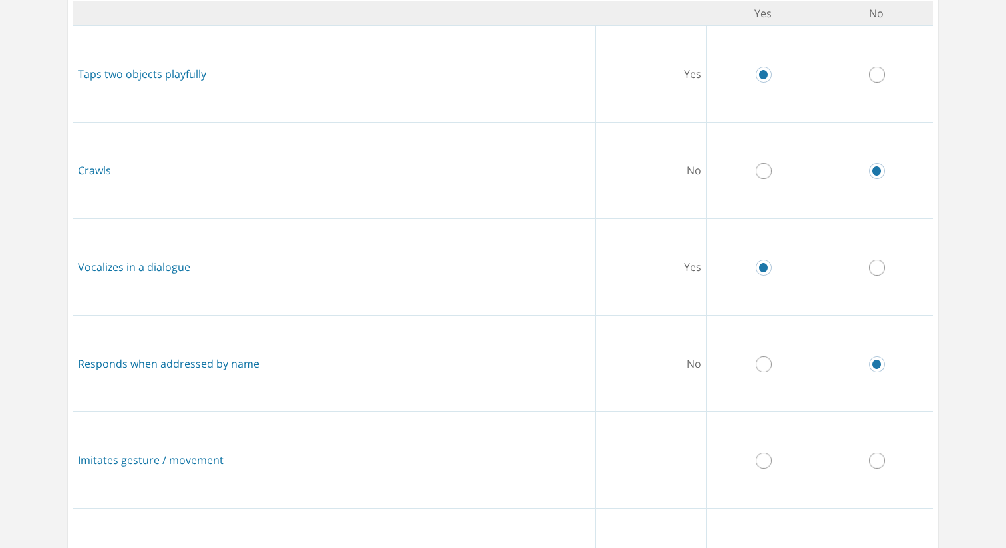
radio input "true"
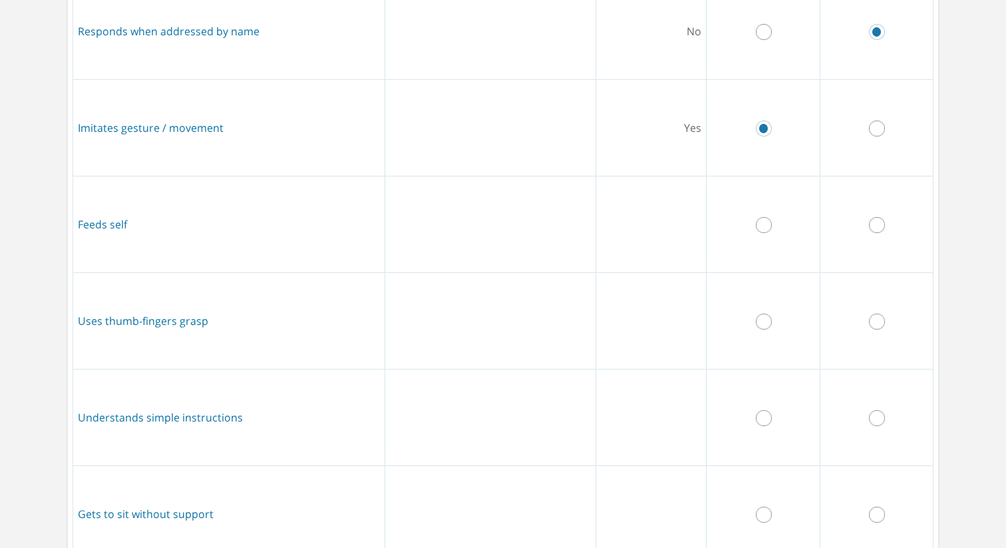
scroll to position [571, 0]
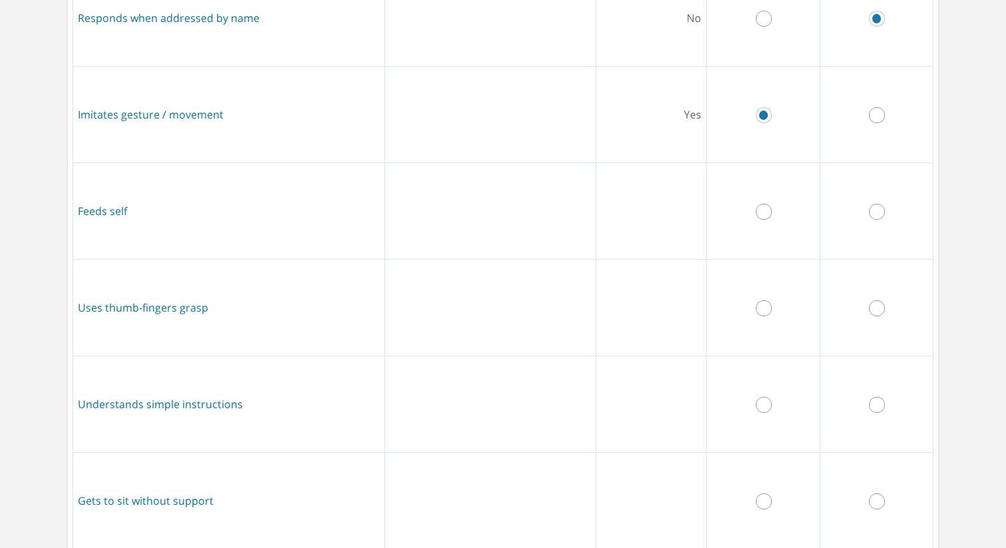
click at [875, 223] on td at bounding box center [876, 210] width 113 height 97
click at [883, 214] on input "radio" at bounding box center [877, 212] width 16 height 16
radio input "true"
click at [870, 309] on input "radio" at bounding box center [877, 308] width 16 height 16
radio input "true"
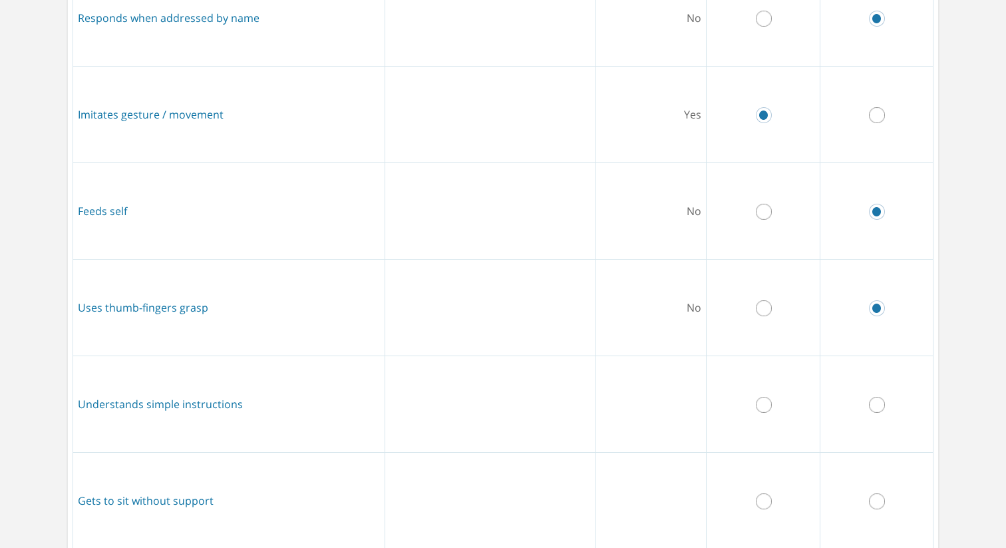
click at [885, 407] on input "radio" at bounding box center [877, 405] width 16 height 16
radio input "true"
click at [883, 503] on input "radio" at bounding box center [877, 501] width 16 height 16
radio input "true"
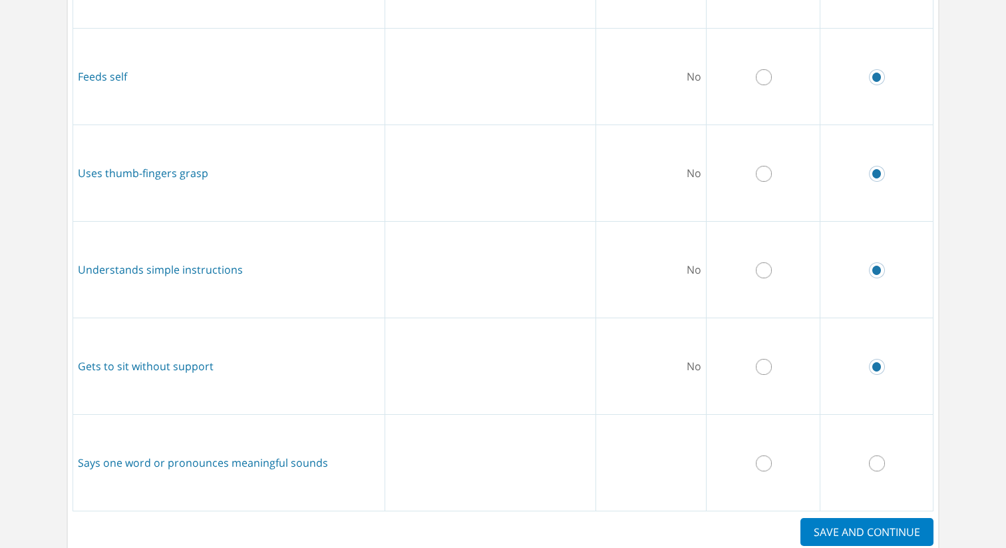
scroll to position [765, 0]
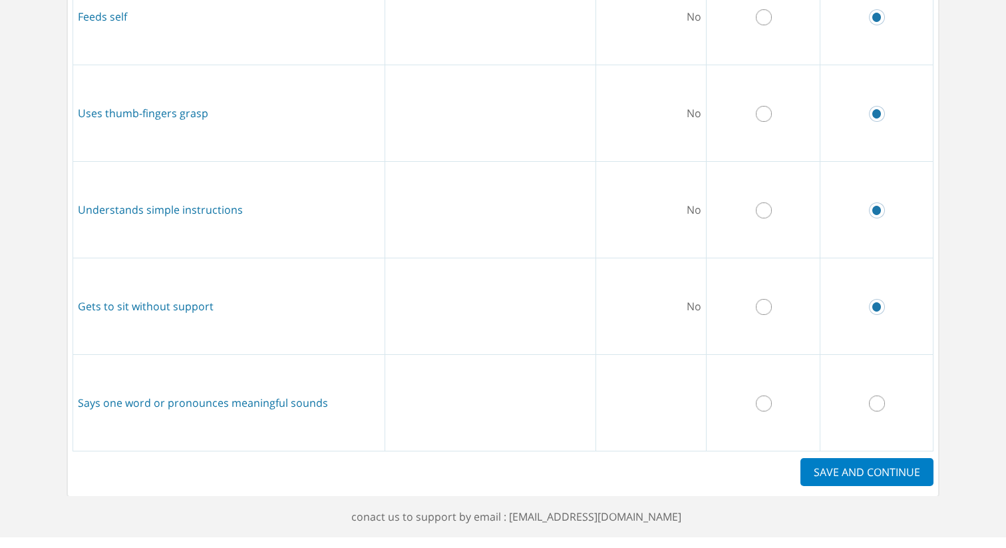
drag, startPoint x: 877, startPoint y: 401, endPoint x: 878, endPoint y: 412, distance: 10.7
click at [877, 405] on input "radio" at bounding box center [877, 403] width 16 height 16
radio input "true"
click at [888, 473] on label "SAVE AND CONTINUE" at bounding box center [867, 472] width 133 height 28
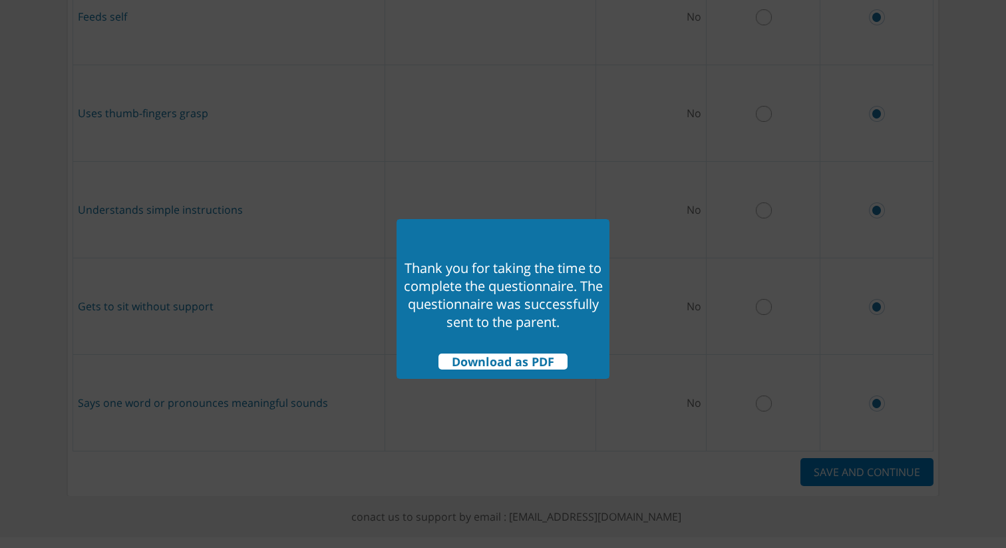
click at [526, 361] on span "Download as PDF" at bounding box center [503, 361] width 129 height 16
